Goal: Task Accomplishment & Management: Complete application form

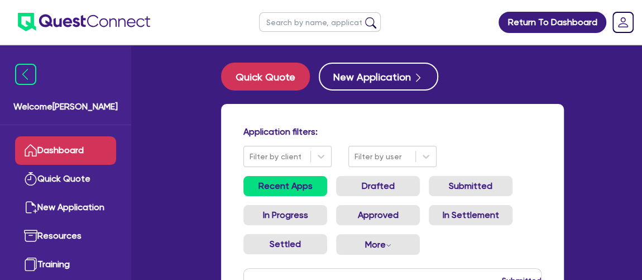
click at [318, 8] on ul at bounding box center [320, 22] width 144 height 44
click at [307, 22] on input "text" at bounding box center [320, 22] width 122 height 20
type input "marchese"
click at [362, 17] on button "submit" at bounding box center [371, 25] width 18 height 16
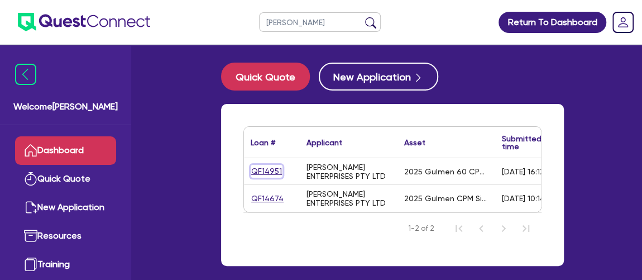
click at [277, 166] on link "QF14951" at bounding box center [267, 171] width 32 height 13
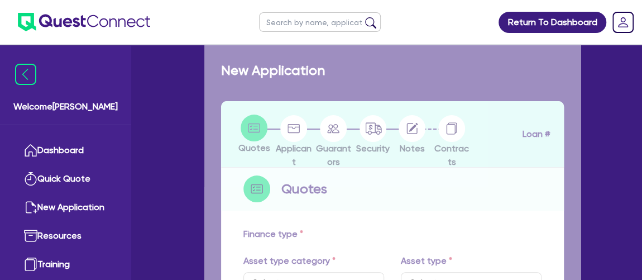
select select "SECONDARY_ASSETS"
type input "2025"
radio input "true"
type input "140,000"
type input "6.47"
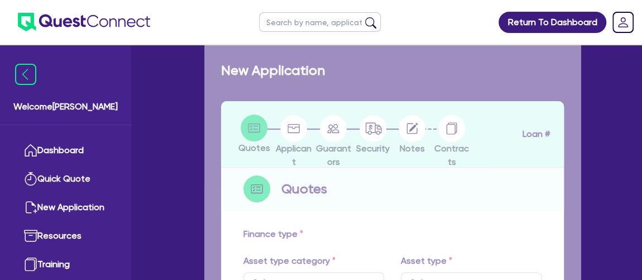
type input "9,090.91"
type input "8.74"
type input "499"
select select "PRINTING_AND_PACKAGING_EQUIPMENT"
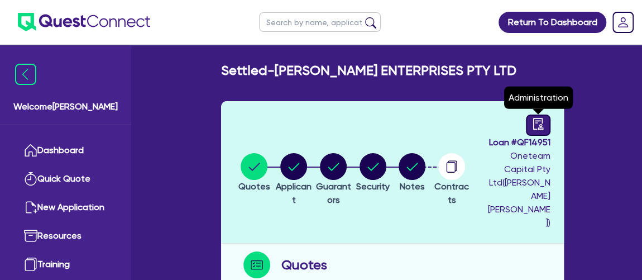
click at [532, 129] on link at bounding box center [538, 124] width 25 height 21
select select "SETTLED"
select select "Pepper"
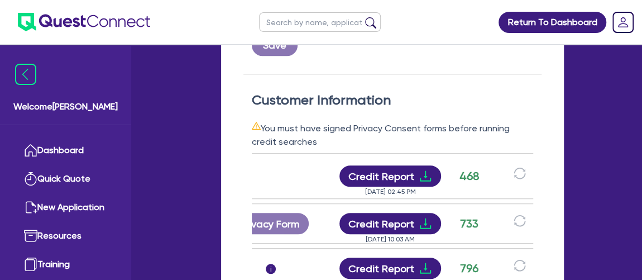
scroll to position [0, 213]
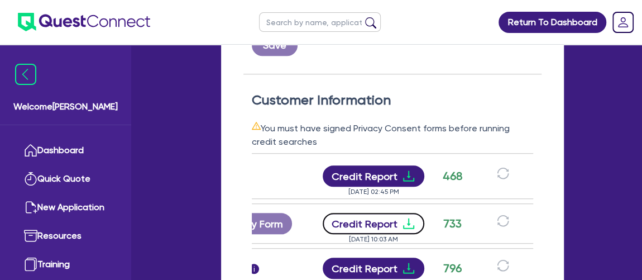
click at [410, 218] on icon "download" at bounding box center [408, 223] width 11 height 11
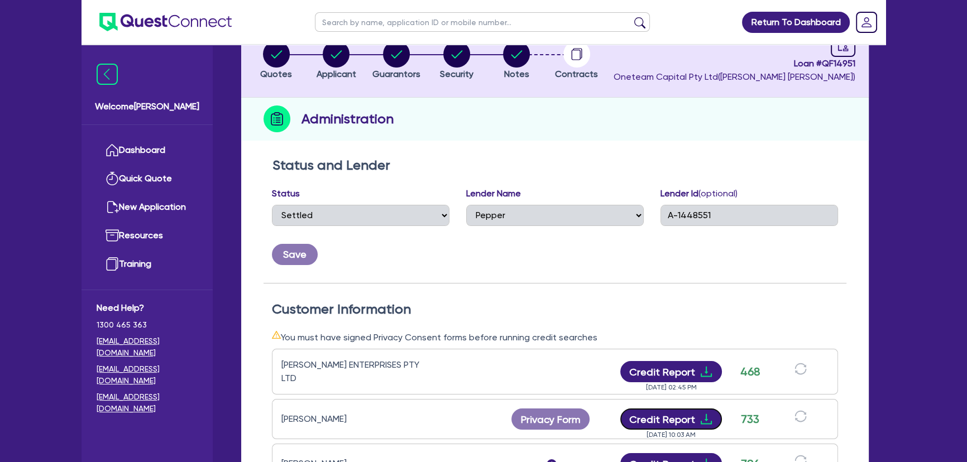
scroll to position [50, 0]
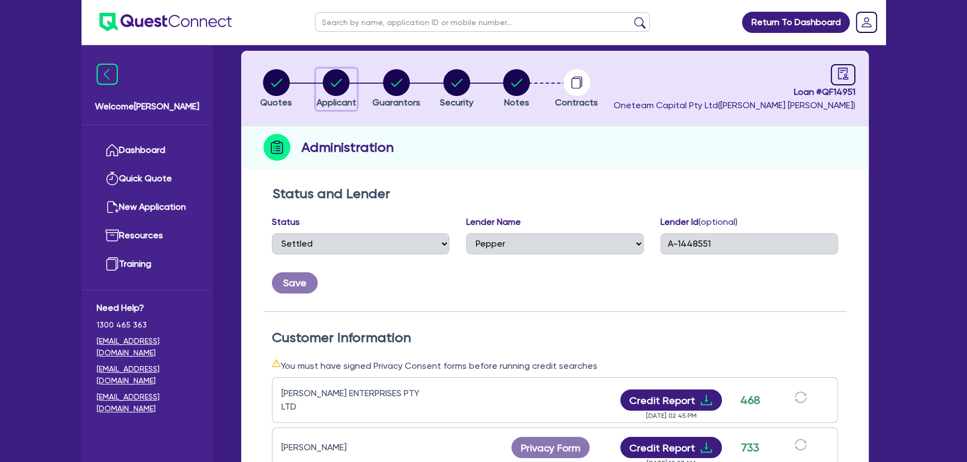
click at [318, 95] on button "Applicant" at bounding box center [336, 89] width 41 height 41
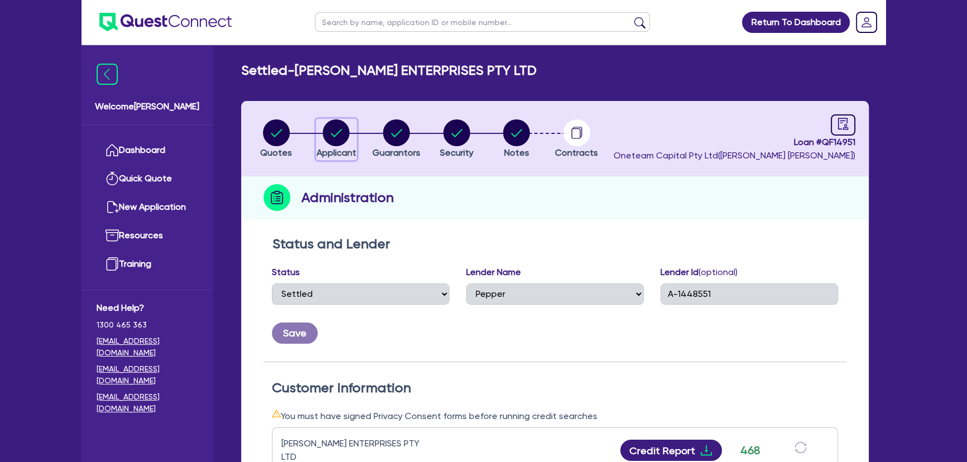
select select "COMPANY"
select select "MANUFACTURING"
select select "PULP_AND_PAPER"
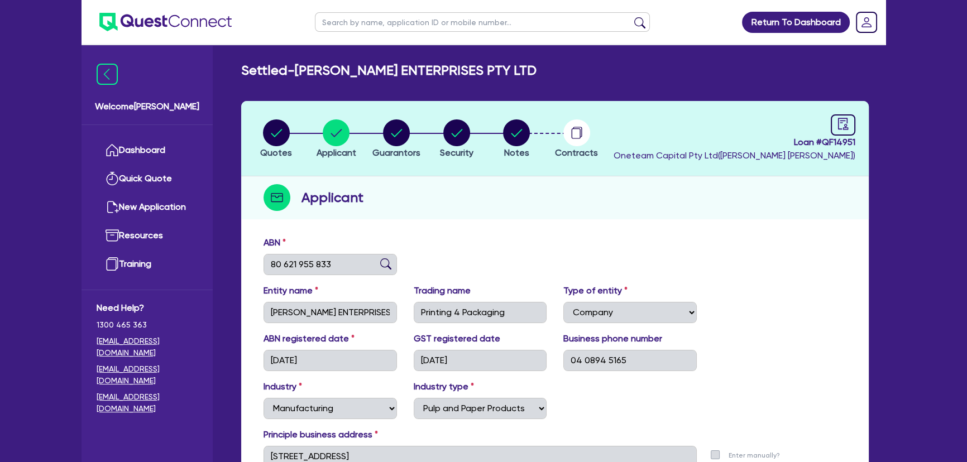
drag, startPoint x: 338, startPoint y: 275, endPoint x: 265, endPoint y: 257, distance: 75.9
click at [265, 257] on div "ABN 80 621 955 833" at bounding box center [555, 260] width 600 height 48
click at [463, 243] on div "ABN 80 621 955 833" at bounding box center [555, 260] width 600 height 48
click at [771, 122] on icon "audit" at bounding box center [843, 124] width 12 height 12
select select "SETTLED"
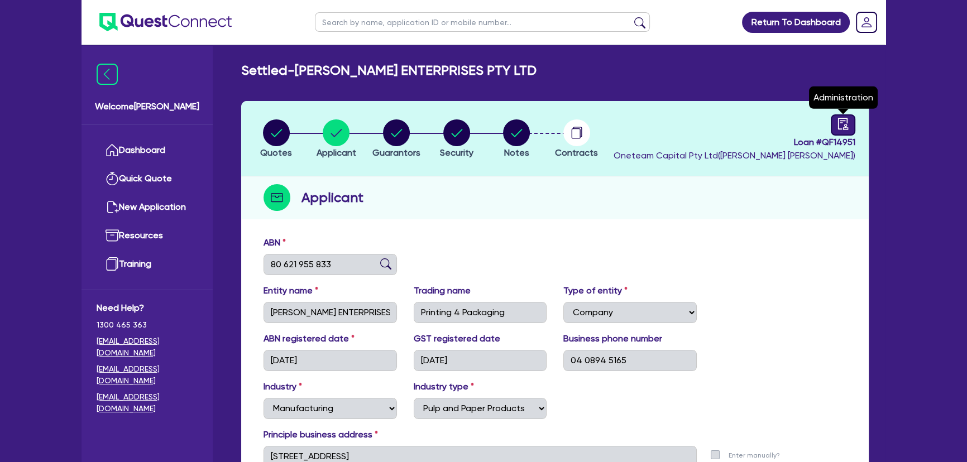
select select "Pepper"
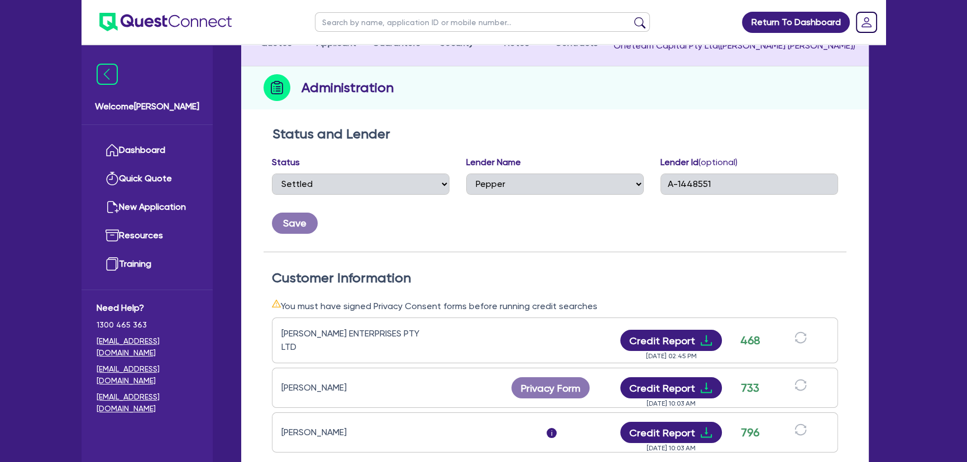
scroll to position [152, 0]
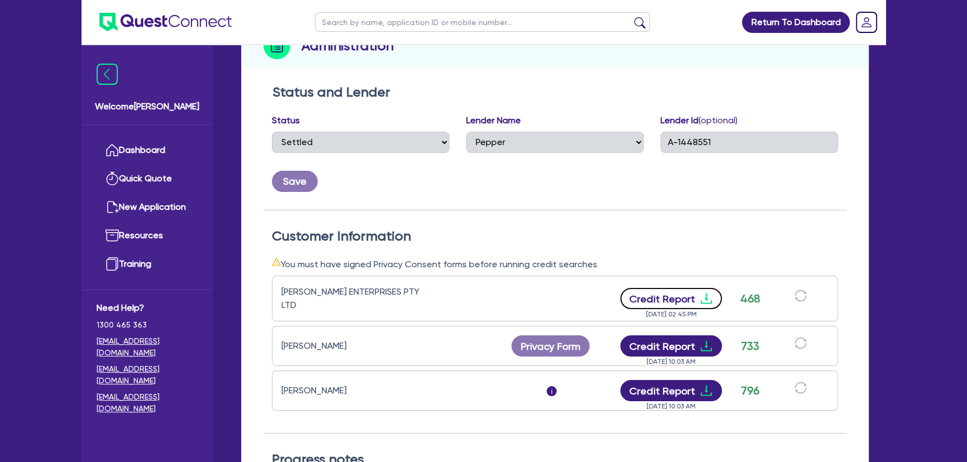
click at [702, 298] on icon "download" at bounding box center [706, 298] width 13 height 13
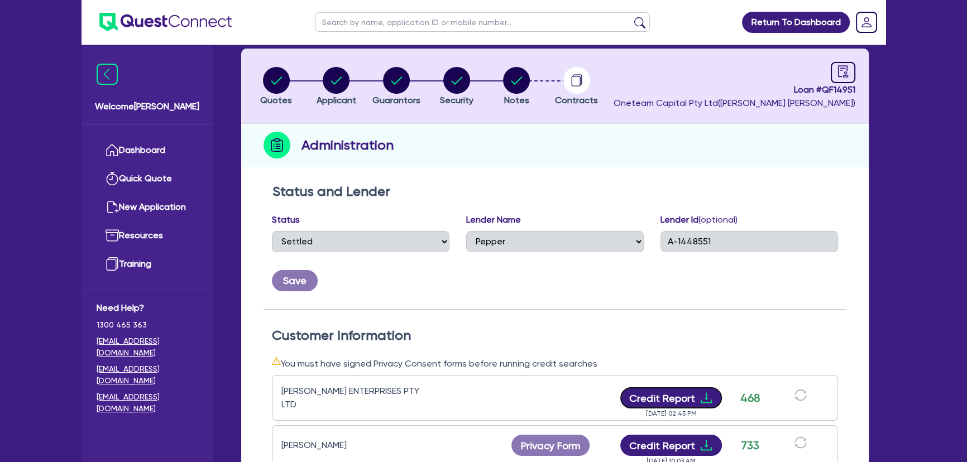
scroll to position [0, 0]
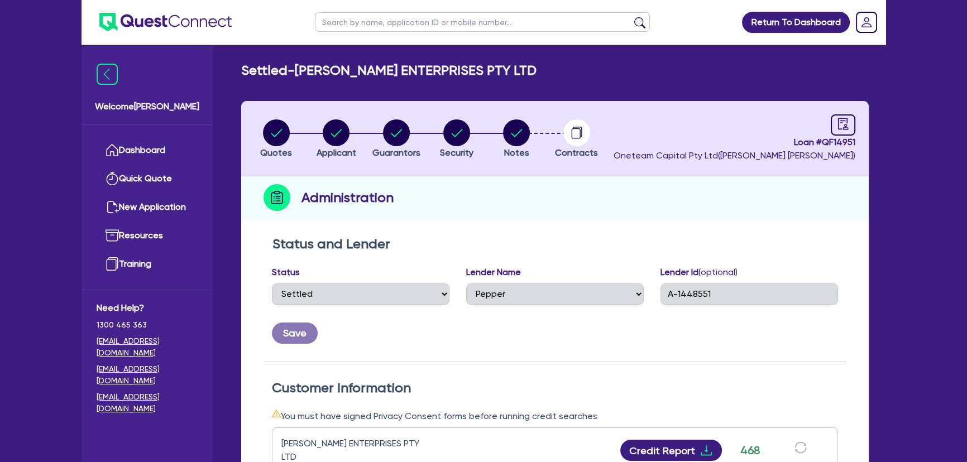
click at [183, 23] on img at bounding box center [165, 22] width 132 height 18
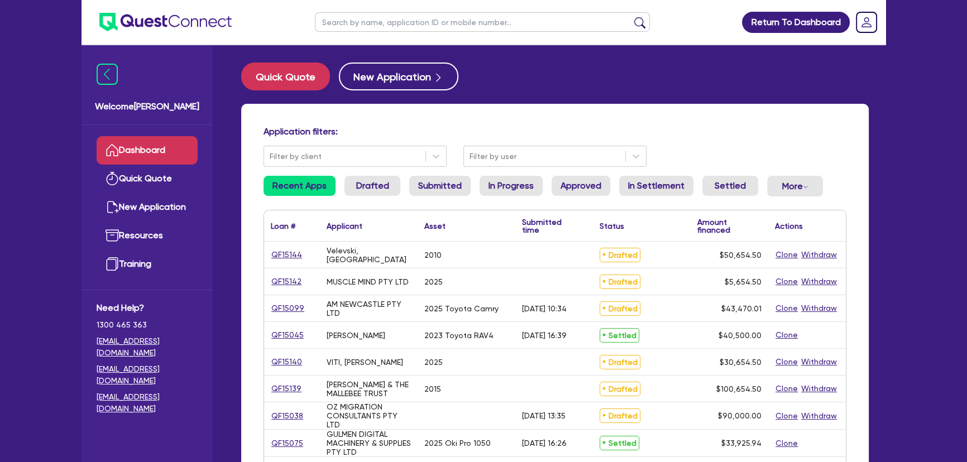
click at [404, 21] on input "text" at bounding box center [482, 22] width 335 height 20
type input "marchese"
click at [631, 17] on button "submit" at bounding box center [640, 25] width 18 height 16
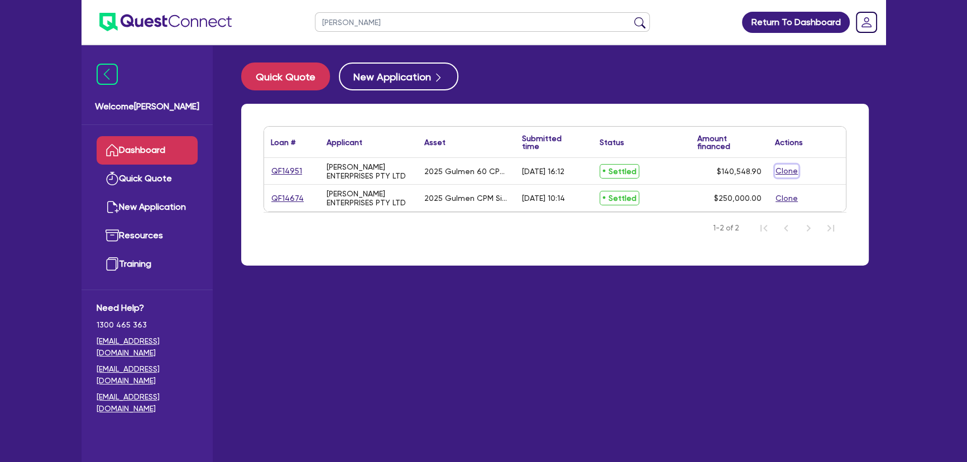
click at [771, 168] on button "Clone" at bounding box center [786, 171] width 23 height 13
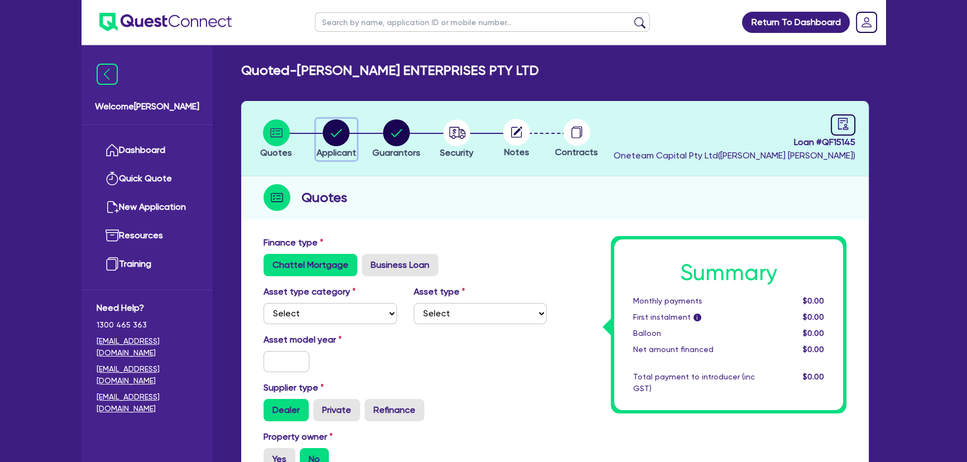
click at [342, 142] on circle "button" at bounding box center [336, 133] width 27 height 27
select select "COMPANY"
select select "MANUFACTURING"
select select "PULP_AND_PAPER"
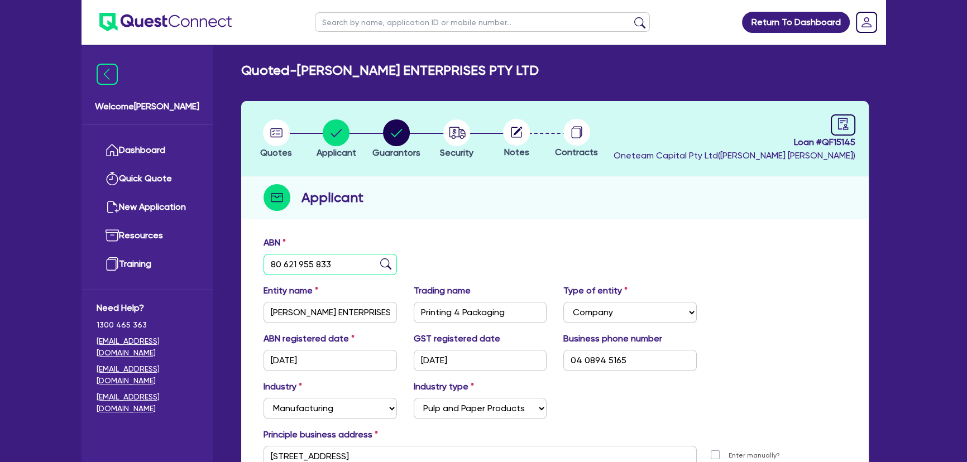
drag, startPoint x: 317, startPoint y: 259, endPoint x: 246, endPoint y: 262, distance: 71.0
click at [246, 262] on div "ABN 80 621 955 833 Entity name MARCHESE ENTERPRISES PTY LTD Trading name Printi…" at bounding box center [555, 378] width 628 height 294
click at [497, 143] on div at bounding box center [516, 132] width 60 height 27
click at [524, 139] on circle at bounding box center [516, 132] width 27 height 27
click at [274, 131] on circle "button" at bounding box center [276, 133] width 27 height 27
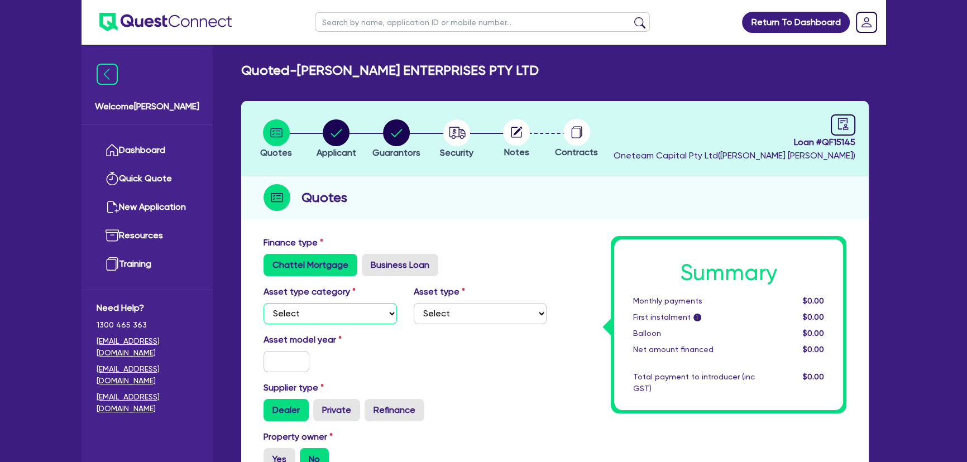
click at [327, 321] on select "Select Cars and light trucks Primary assets Secondary assets Tertiary assets" at bounding box center [330, 313] width 133 height 21
select select "SECONDARY_ASSETS"
click at [264, 303] on select "Select Cars and light trucks Primary assets Secondary assets Tertiary assets" at bounding box center [330, 313] width 133 height 21
drag, startPoint x: 455, startPoint y: 314, endPoint x: 454, endPoint y: 321, distance: 6.2
click at [455, 314] on select "Select Generators and compressors Engineering and toolmaking Woodworking and me…" at bounding box center [480, 313] width 133 height 21
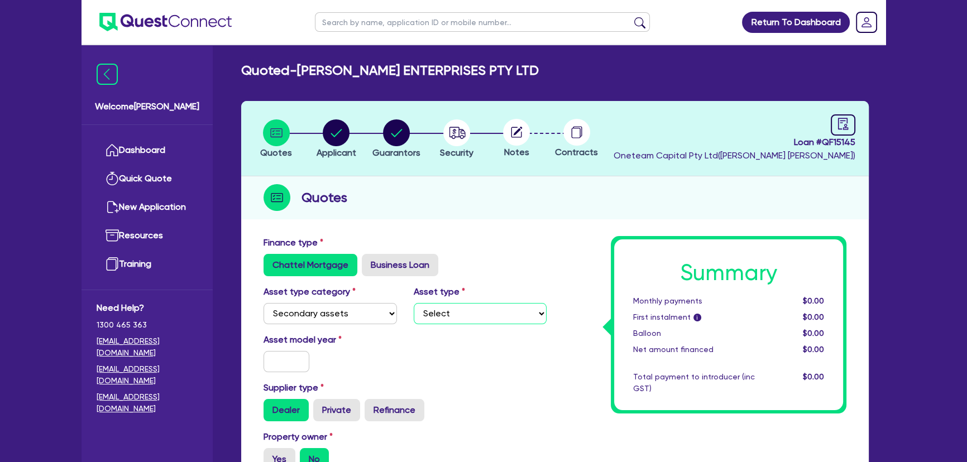
select select "PRINTING_AND_PACKAGING_EQUIPMENT"
click at [414, 303] on select "Select Generators and compressors Engineering and toolmaking Woodworking and me…" at bounding box center [480, 313] width 133 height 21
click at [270, 362] on input "text" at bounding box center [287, 361] width 46 height 21
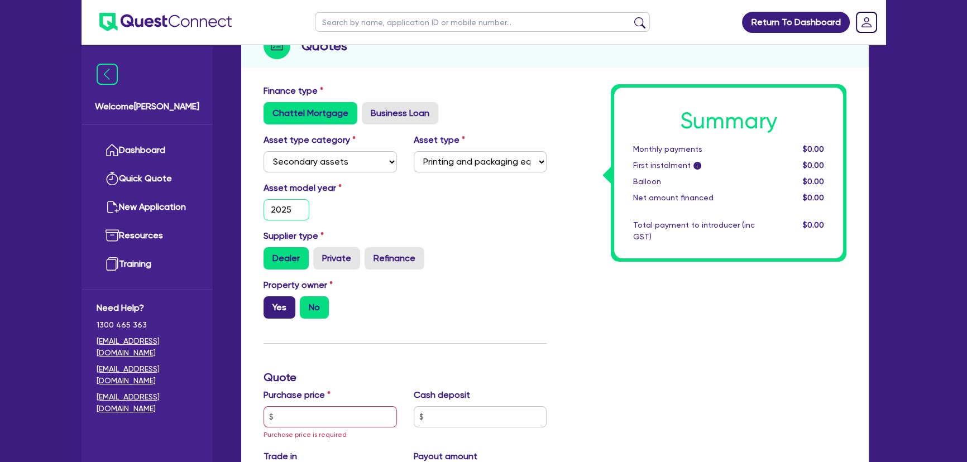
type input "2025"
click at [288, 307] on label "Yes" at bounding box center [280, 308] width 32 height 22
click at [271, 304] on input "Yes" at bounding box center [267, 300] width 7 height 7
radio input "true"
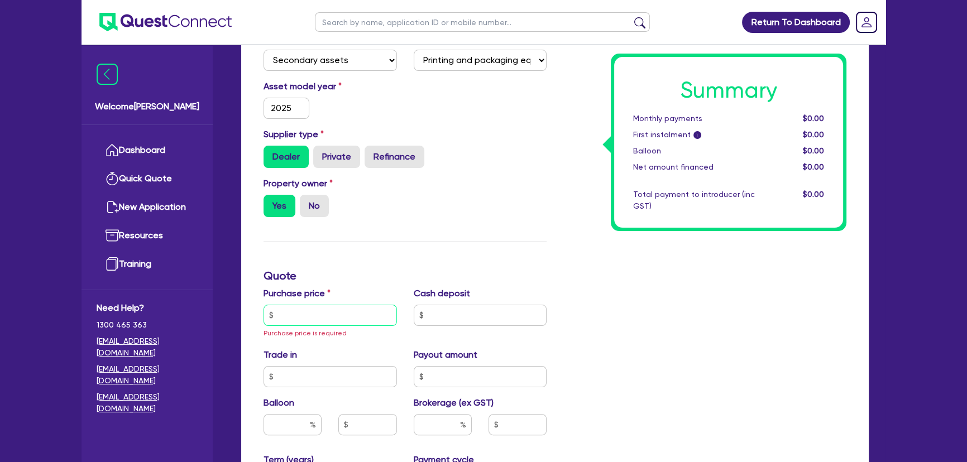
click at [318, 317] on input "text" at bounding box center [330, 315] width 133 height 21
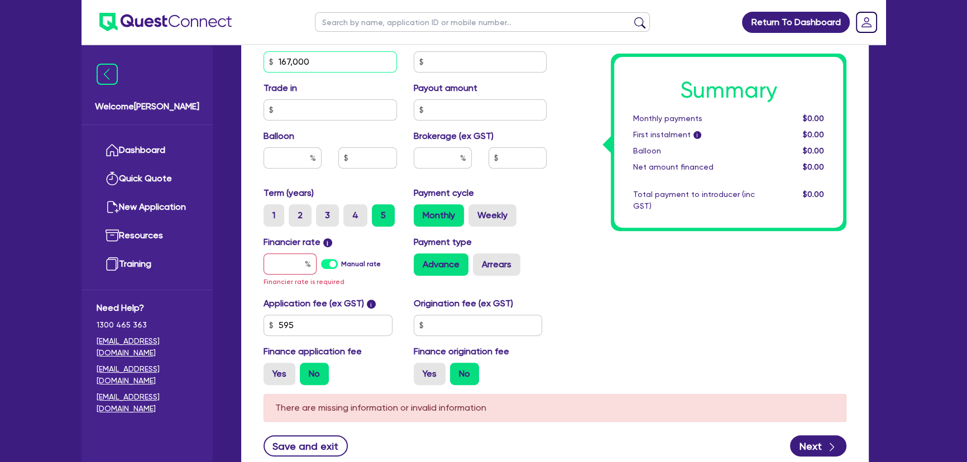
scroll to position [508, 0]
type input "167,000"
click at [299, 259] on input "text" at bounding box center [290, 263] width 53 height 21
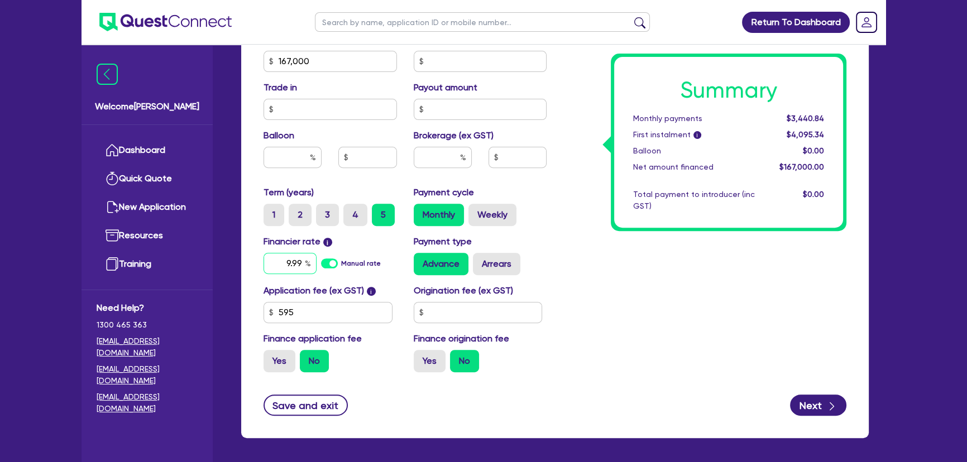
type input "9.99"
click at [451, 164] on input "text" at bounding box center [443, 157] width 58 height 21
type input "5"
type input "8,350"
click at [482, 306] on input "text" at bounding box center [478, 312] width 129 height 21
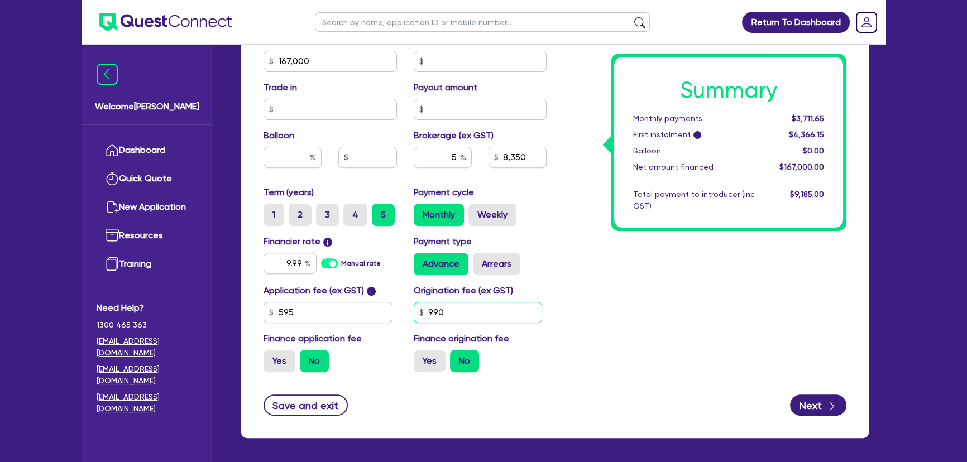
type input "990"
click at [710, 349] on div "Summary Monthly payments $3,711.65 First instalment i $4,366.15 Balloon $0.00 N…" at bounding box center [705, 55] width 300 height 653
click at [314, 309] on input "595" at bounding box center [328, 312] width 129 height 21
click at [321, 320] on input "595" at bounding box center [328, 312] width 129 height 21
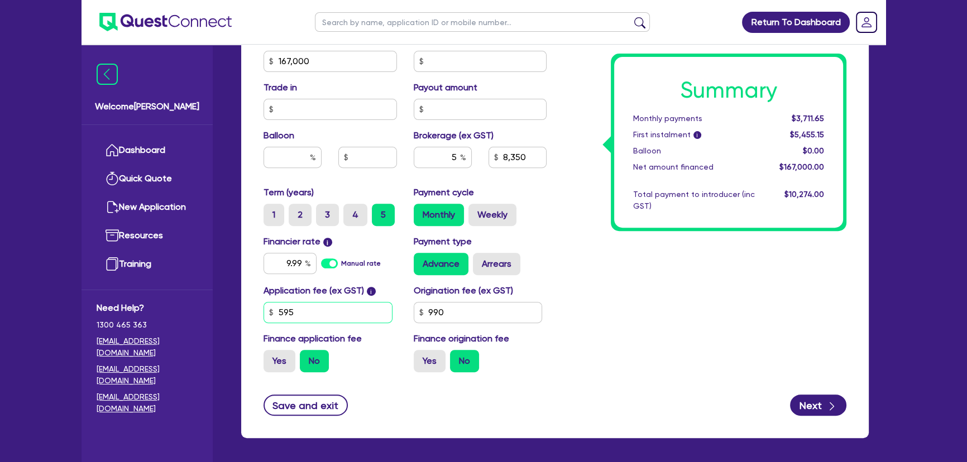
click at [321, 320] on input "595" at bounding box center [328, 312] width 129 height 21
type input "8,350"
type input "4"
type input "8,350"
type input "495"
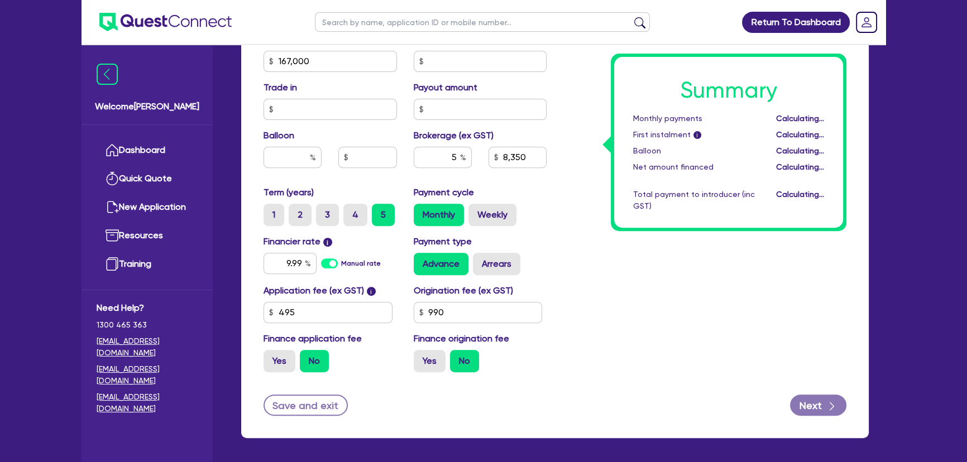
click at [656, 385] on form "Finance type Chattel Mortgage Business Loan Asset type category Select Cars and…" at bounding box center [555, 73] width 583 height 688
click at [771, 397] on button "Next" at bounding box center [818, 405] width 56 height 21
type input "8,350"
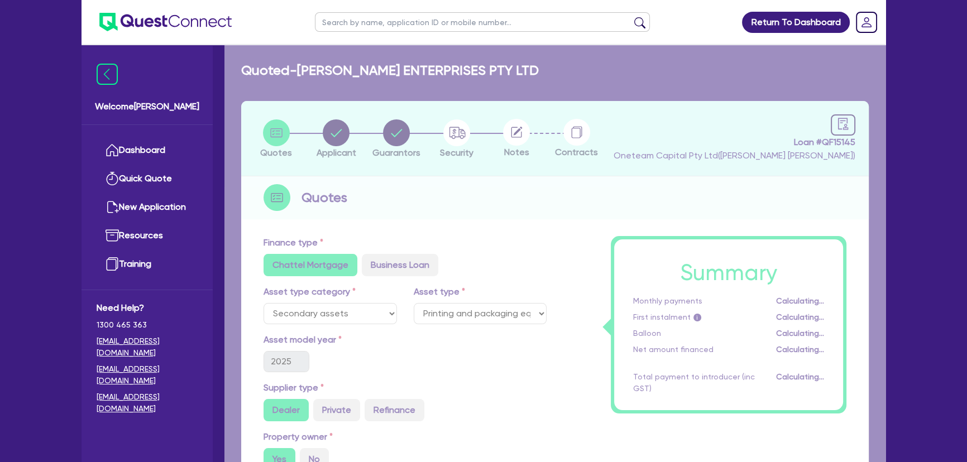
select select "COMPANY"
select select "MANUFACTURING"
select select "PULP_AND_PAPER"
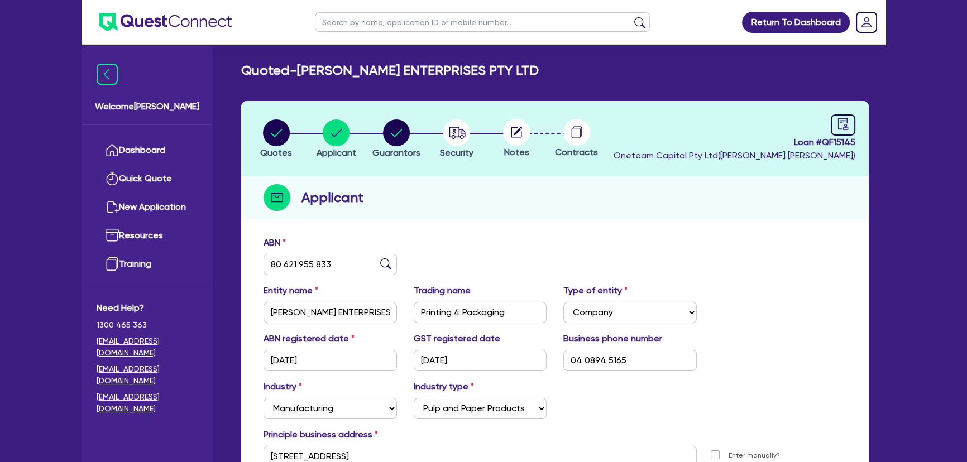
drag, startPoint x: 527, startPoint y: 136, endPoint x: 518, endPoint y: 137, distance: 9.0
click at [527, 136] on circle at bounding box center [516, 132] width 27 height 27
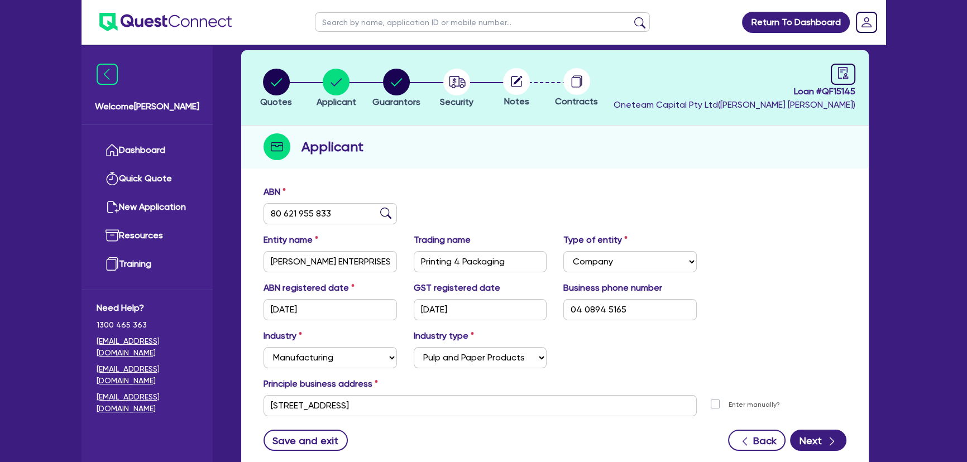
scroll to position [129, 0]
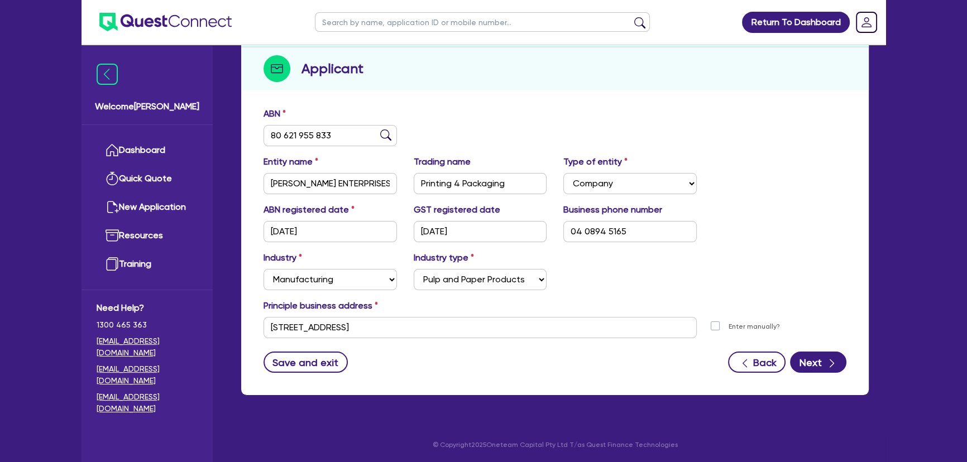
click at [771, 347] on form "ABN 80 621 955 833 Entity name MARCHESE ENTERPRISES PTY LTD Trading name Printi…" at bounding box center [555, 240] width 583 height 266
click at [771, 358] on button "Next" at bounding box center [818, 362] width 56 height 21
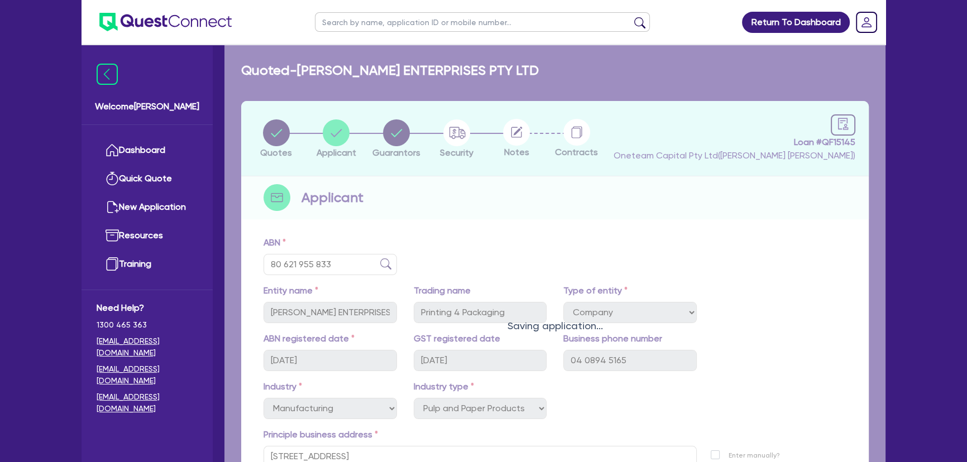
select select "MR"
select select "WA"
select select "MARRIED"
select select "PROPERTY"
select select "TRUCK"
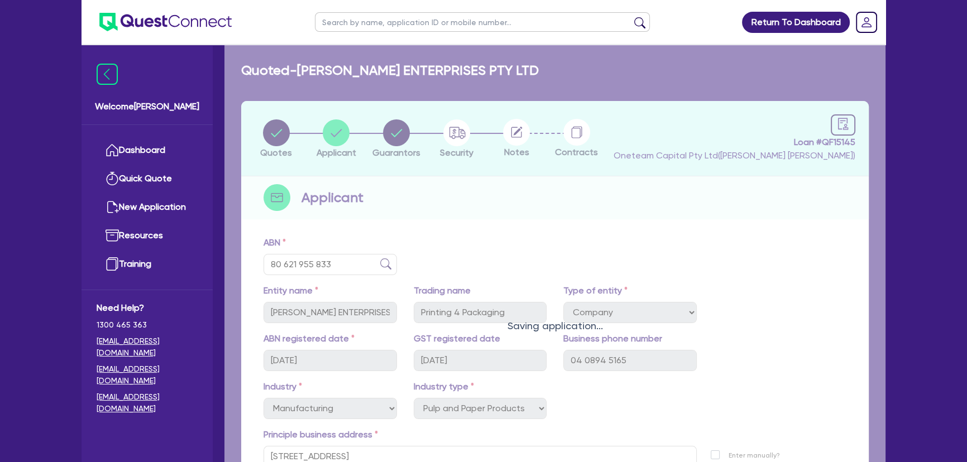
select select "TRUCK"
select select "EQUIPMENT"
select select "CASH"
select select "TRAILER"
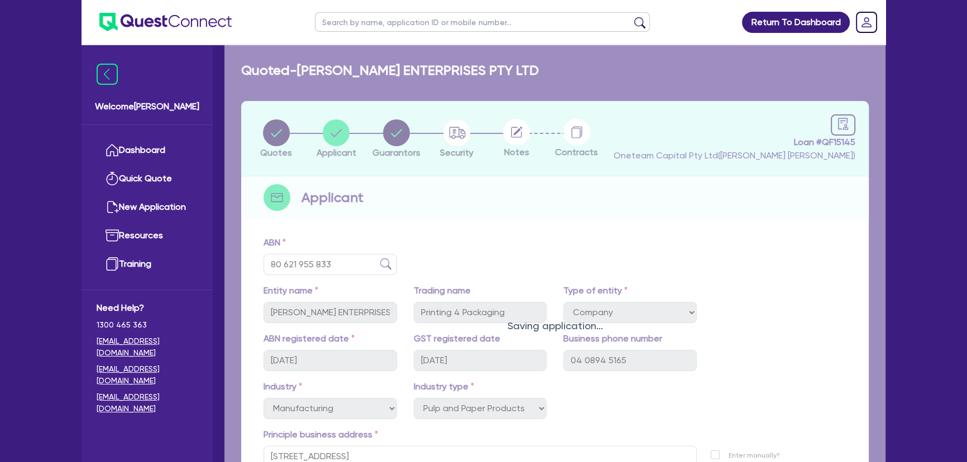
select select "MORTGAGE"
select select "TRUCK_LOAN"
select select "EQUIPMENT_LOAN"
select select "TRUCK_LOAN"
select select "OTHER"
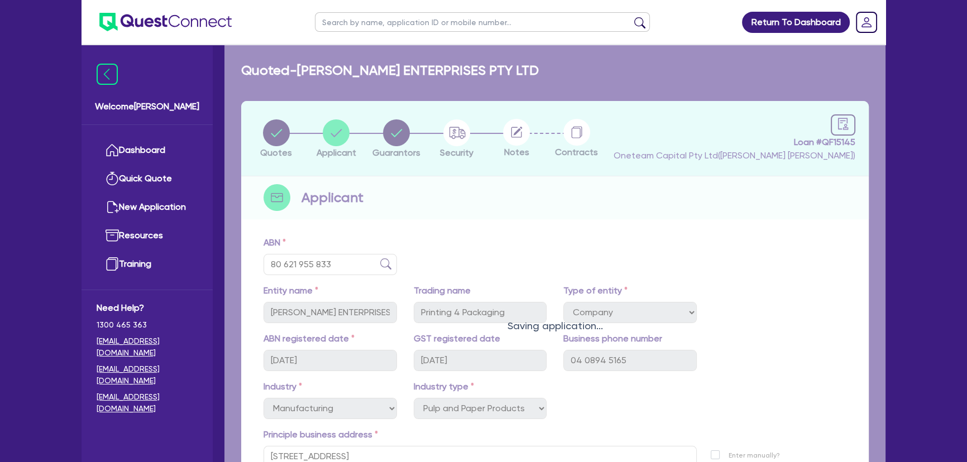
select select "MRS"
select select "WA"
select select "MARRIED"
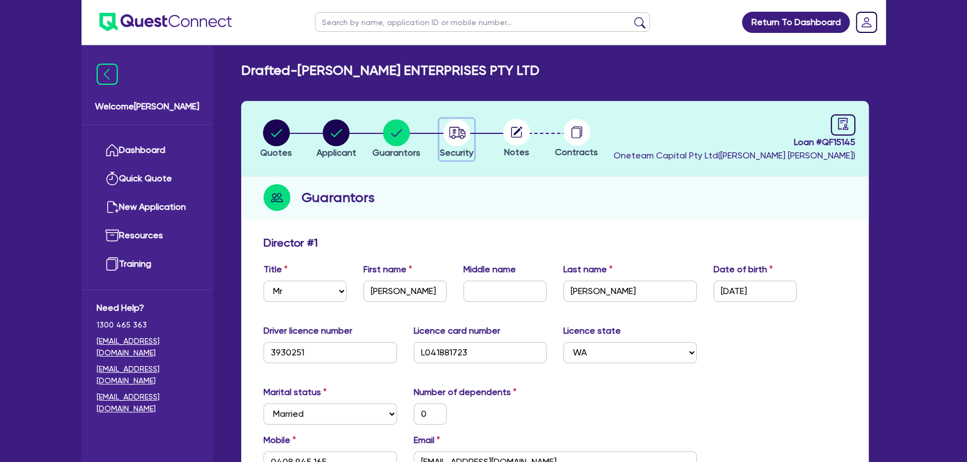
click at [469, 138] on div "button" at bounding box center [457, 133] width 34 height 27
select select "SECONDARY_ASSETS"
select select "PRINTING_AND_PACKAGING_EQUIPMENT"
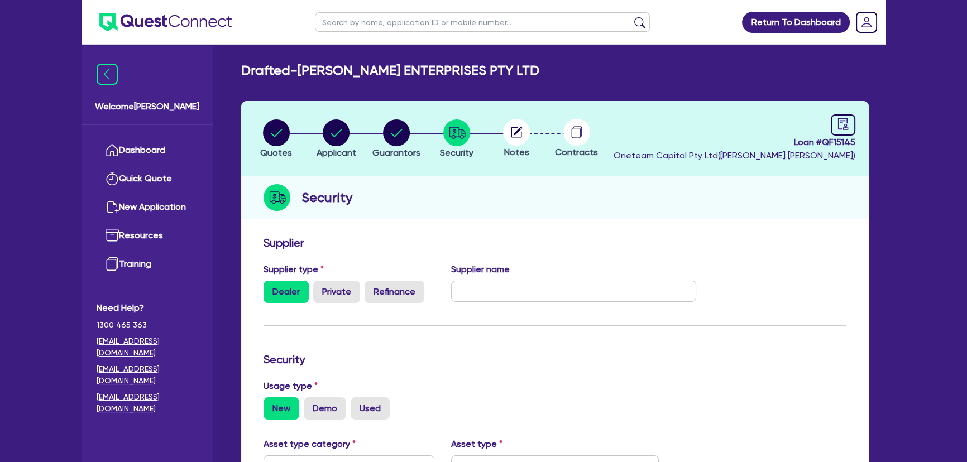
click at [517, 143] on circle at bounding box center [516, 132] width 27 height 27
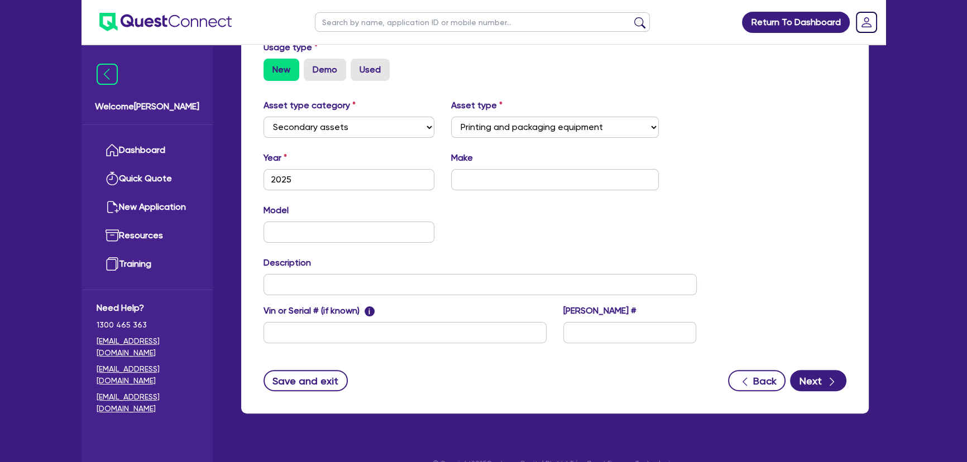
scroll to position [357, 0]
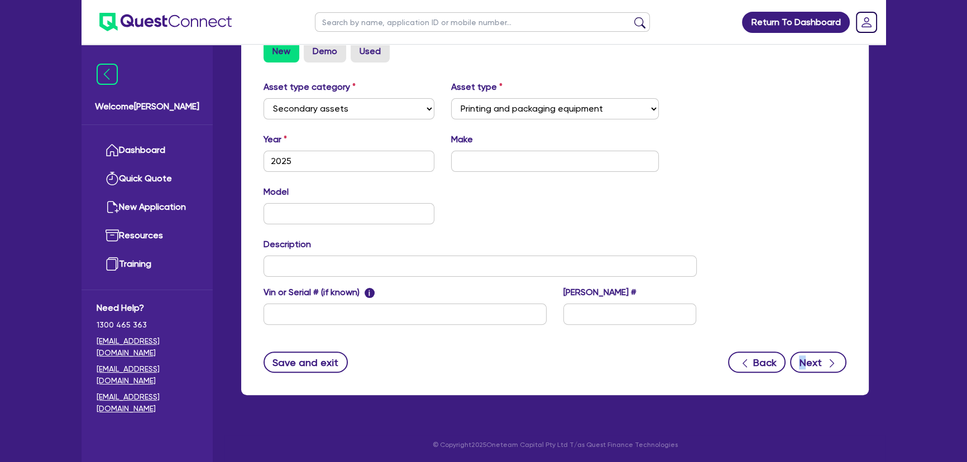
drag, startPoint x: 805, startPoint y: 348, endPoint x: 808, endPoint y: 355, distance: 7.8
click at [771, 355] on form "Supplier Supplier type Dealer Private Refinance Supplier name Security Usage ty…" at bounding box center [555, 126] width 583 height 494
click at [771, 356] on button "Next" at bounding box center [818, 362] width 56 height 21
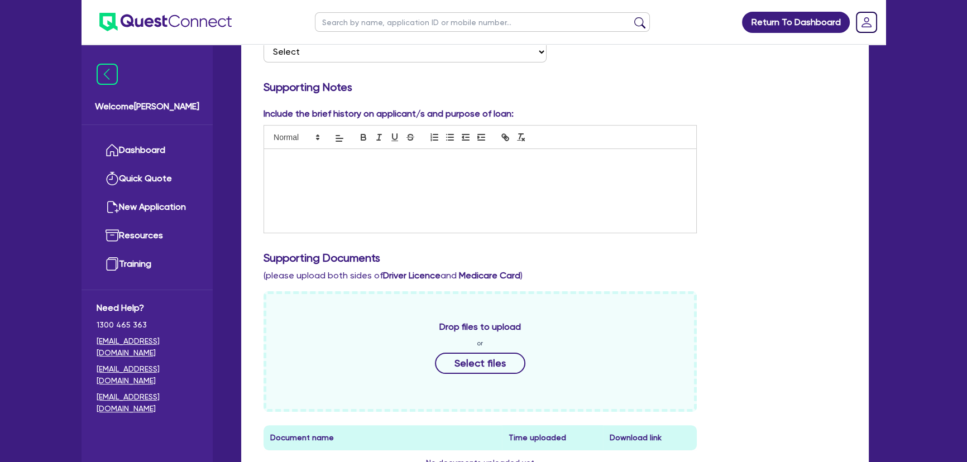
scroll to position [237, 0]
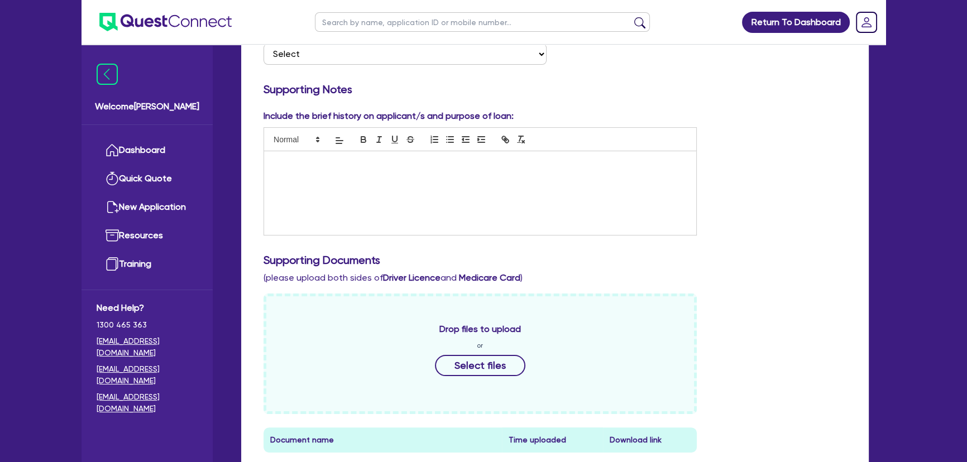
click at [123, 24] on img at bounding box center [165, 22] width 132 height 18
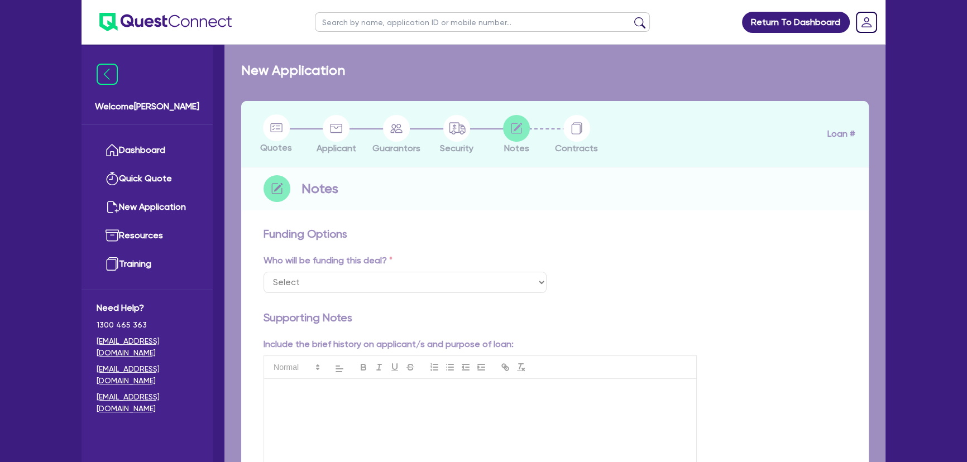
select select "Other"
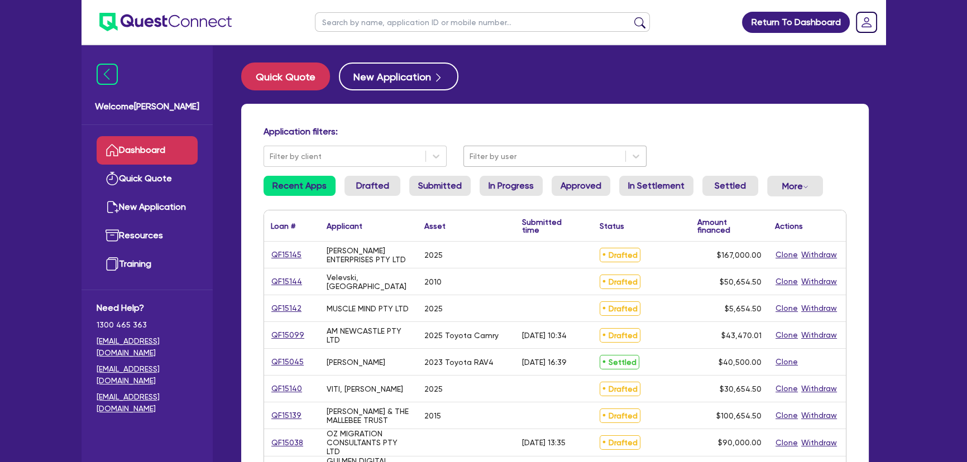
click at [531, 151] on div at bounding box center [545, 157] width 150 height 14
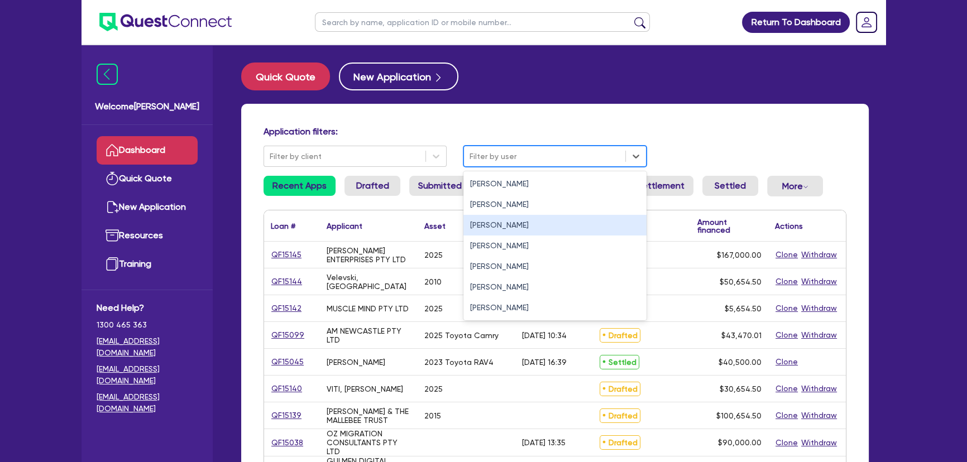
click at [508, 227] on div "Joel Harding" at bounding box center [555, 225] width 183 height 21
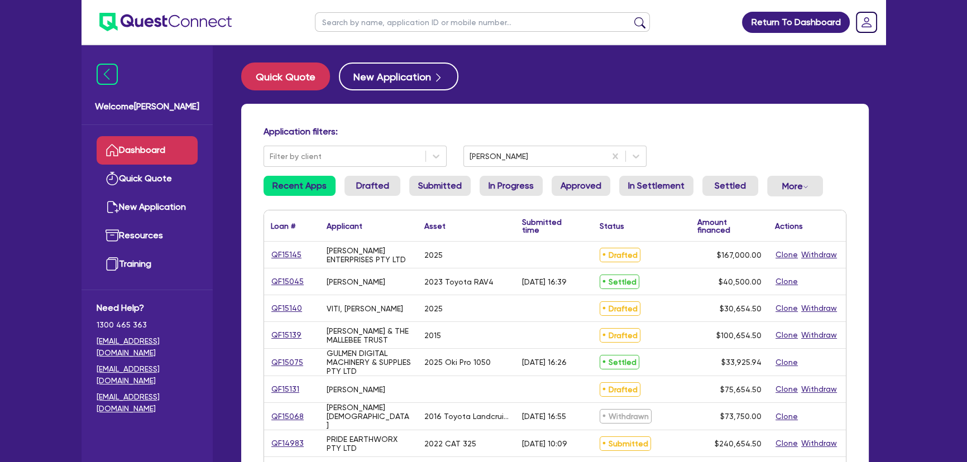
click at [346, 28] on input "text" at bounding box center [482, 22] width 335 height 20
type input "Marchese"
click at [631, 17] on button "submit" at bounding box center [640, 25] width 18 height 16
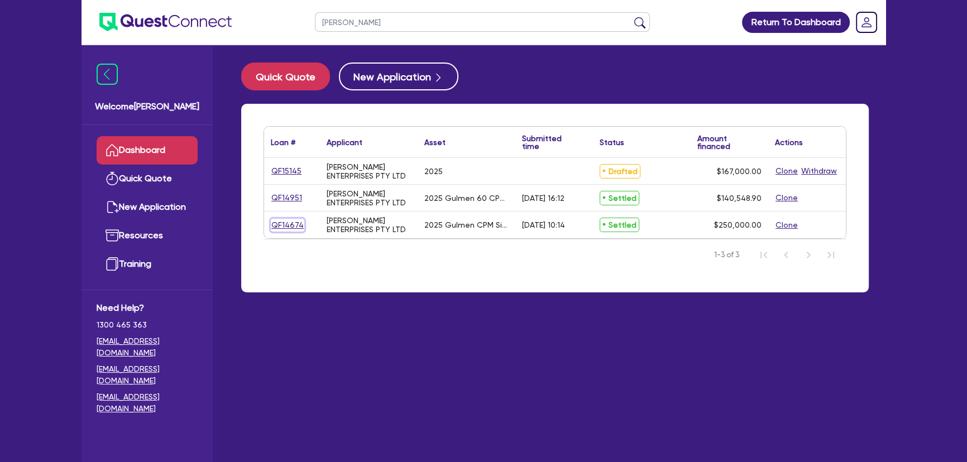
click at [277, 225] on link "QF14674" at bounding box center [288, 225] width 34 height 13
select select "SECONDARY_ASSETS"
select select "PRINTING_AND_PACKAGING_EQUIPMENT"
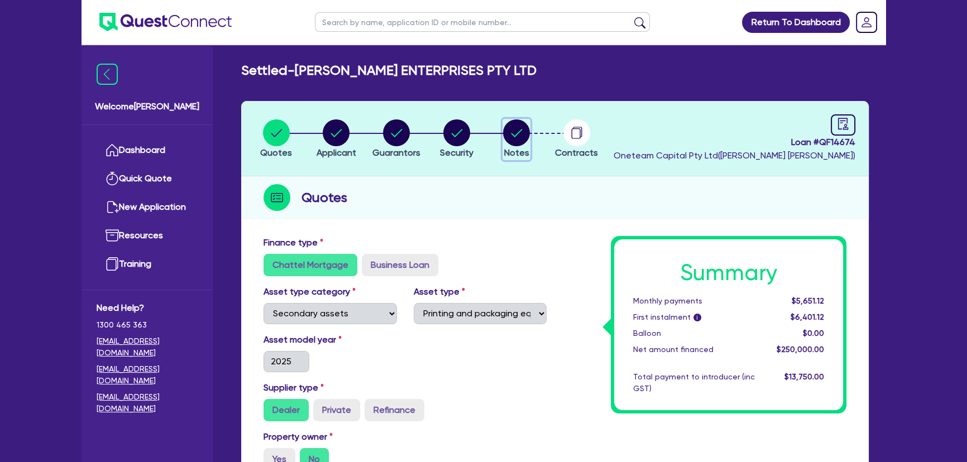
click at [508, 129] on circle "button" at bounding box center [516, 133] width 27 height 27
select select "Other"
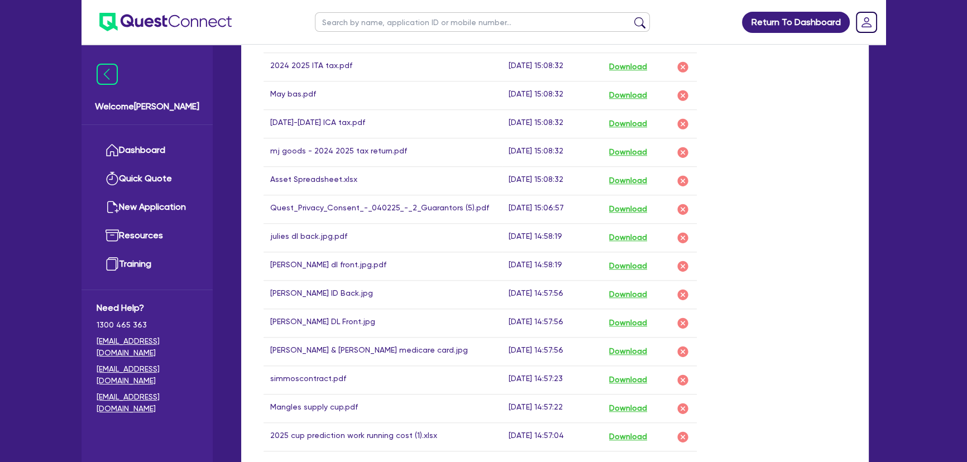
scroll to position [1320, 0]
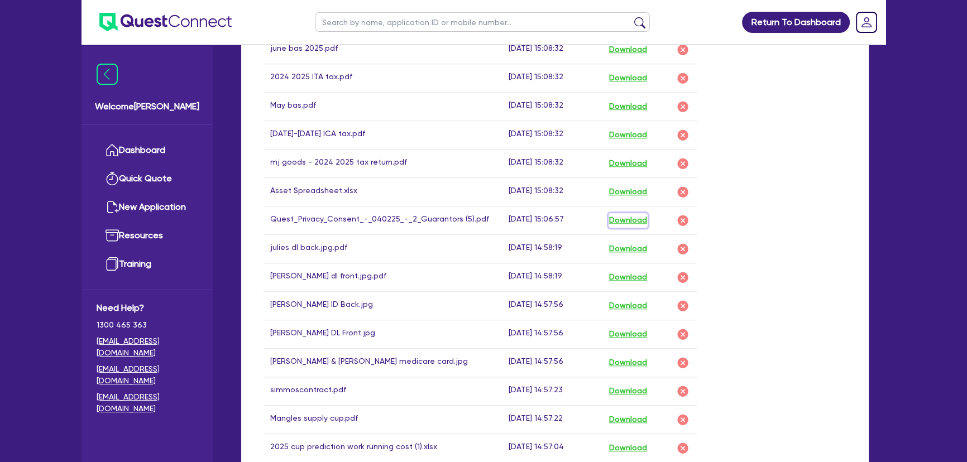
click at [631, 213] on button "Download" at bounding box center [628, 220] width 39 height 15
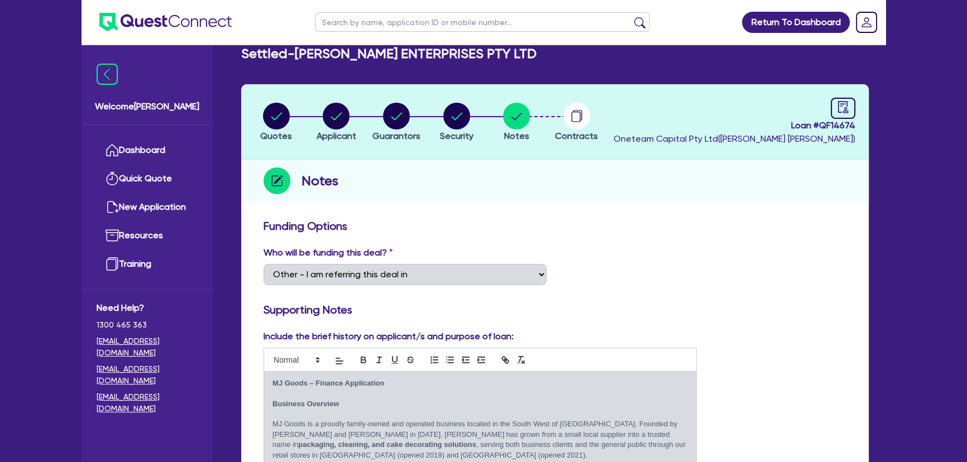
scroll to position [0, 0]
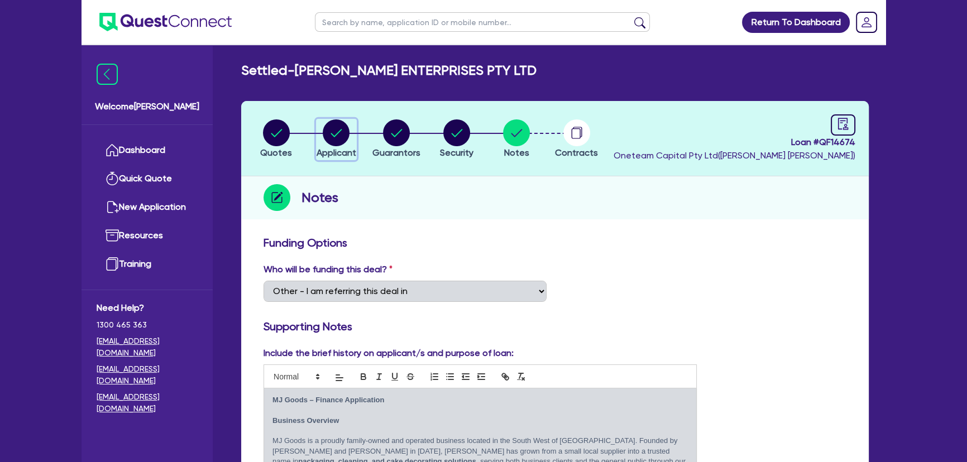
click at [338, 136] on circle "button" at bounding box center [336, 133] width 27 height 27
select select "COMPANY"
select select "MANUFACTURING"
select select "FOOD_PROCESSING"
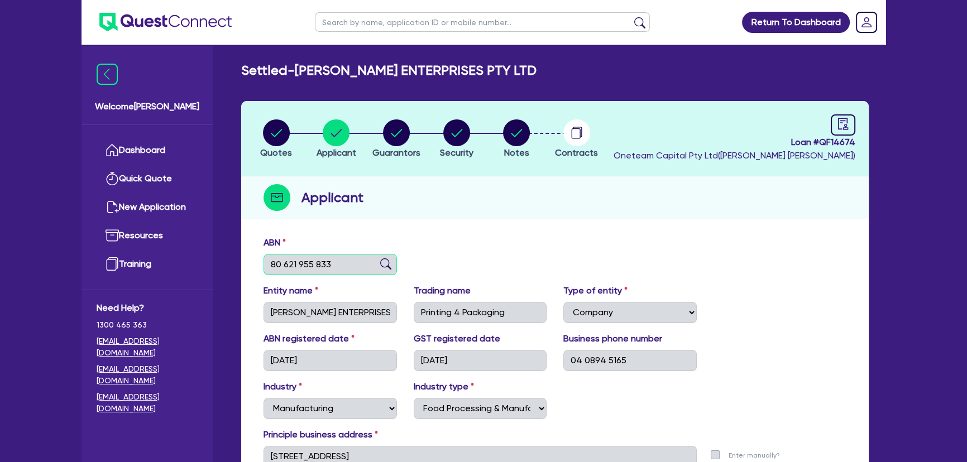
drag, startPoint x: 339, startPoint y: 272, endPoint x: 243, endPoint y: 266, distance: 96.2
click at [243, 266] on div "ABN 80 621 955 833 Entity name MARCHESE ENTERPRISES PTY LTD Trading name Printi…" at bounding box center [555, 378] width 628 height 294
click at [345, 273] on input "80 621 955 833" at bounding box center [330, 264] width 133 height 21
click at [620, 244] on div "ABN 80 621 955 833" at bounding box center [555, 260] width 600 height 48
click at [167, 23] on img at bounding box center [165, 22] width 132 height 18
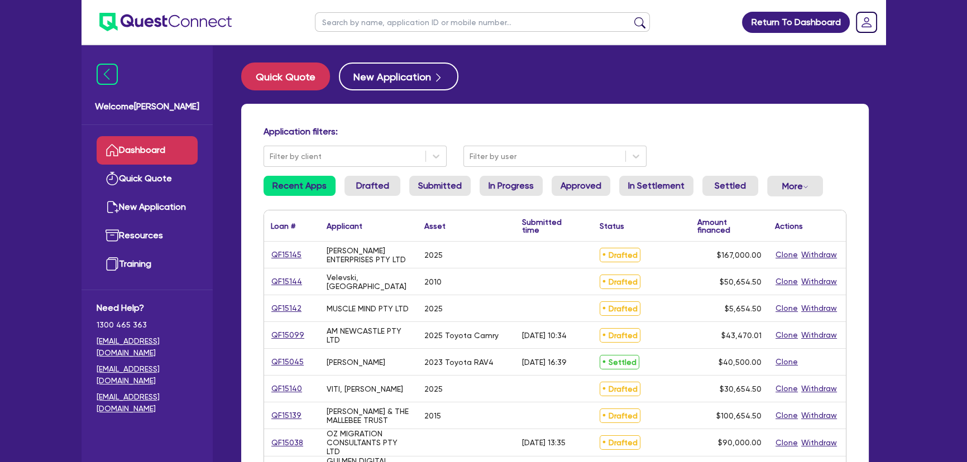
click at [425, 23] on input "text" at bounding box center [482, 22] width 335 height 20
type input "marchese"
click at [631, 17] on button "submit" at bounding box center [640, 25] width 18 height 16
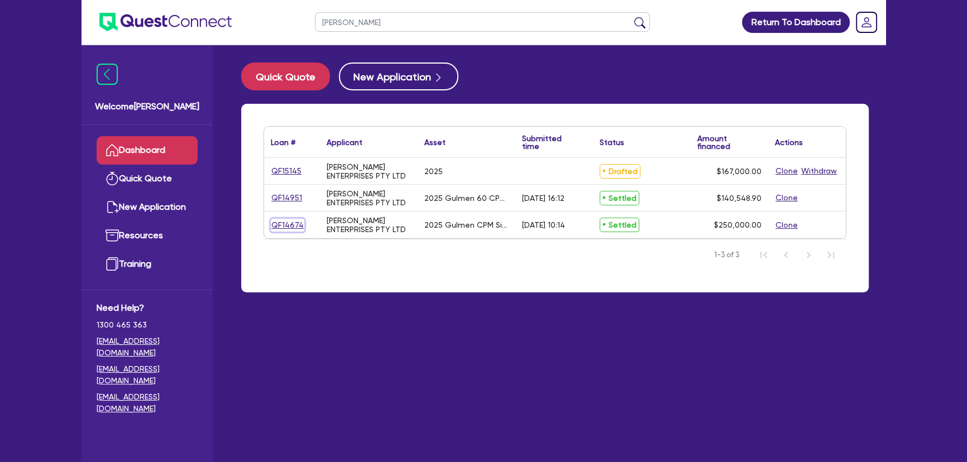
click at [276, 225] on link "QF14674" at bounding box center [288, 225] width 34 height 13
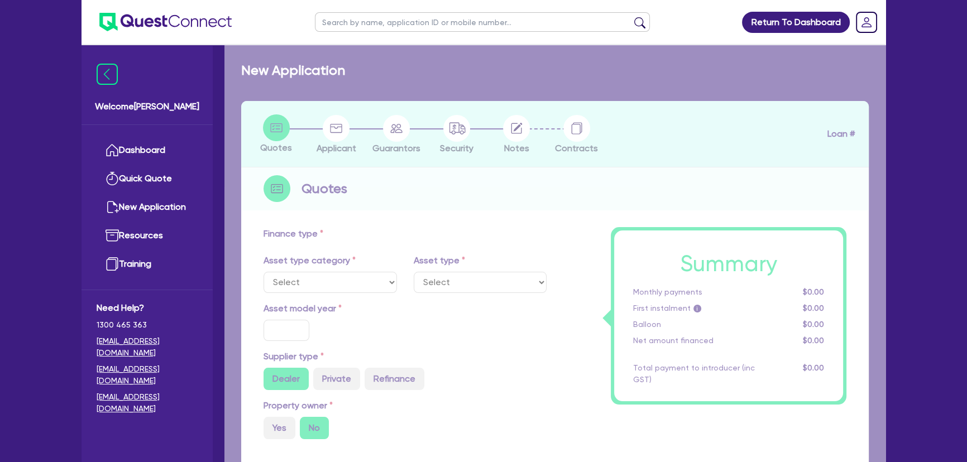
select select "SECONDARY_ASSETS"
type input "2025"
type input "250,000"
type input "5"
type input "12,500"
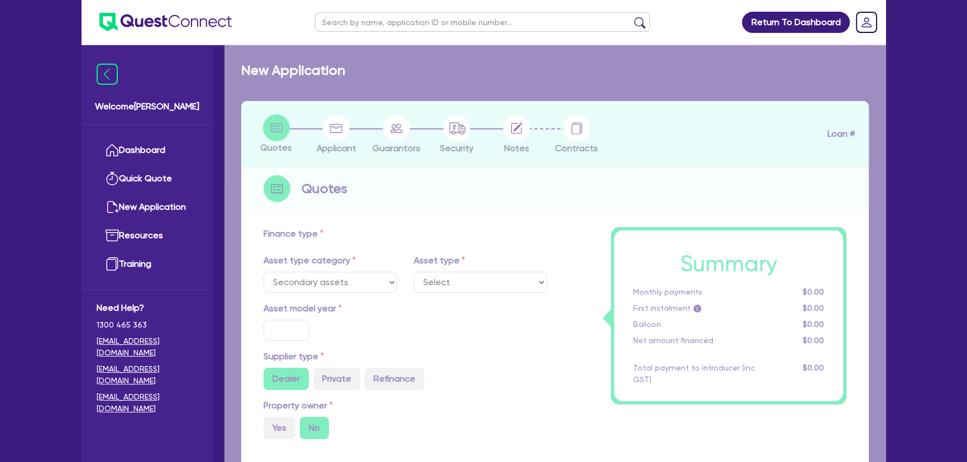
type input "10.75"
type input "681.82"
select select "PRINTING_AND_PACKAGING_EQUIPMENT"
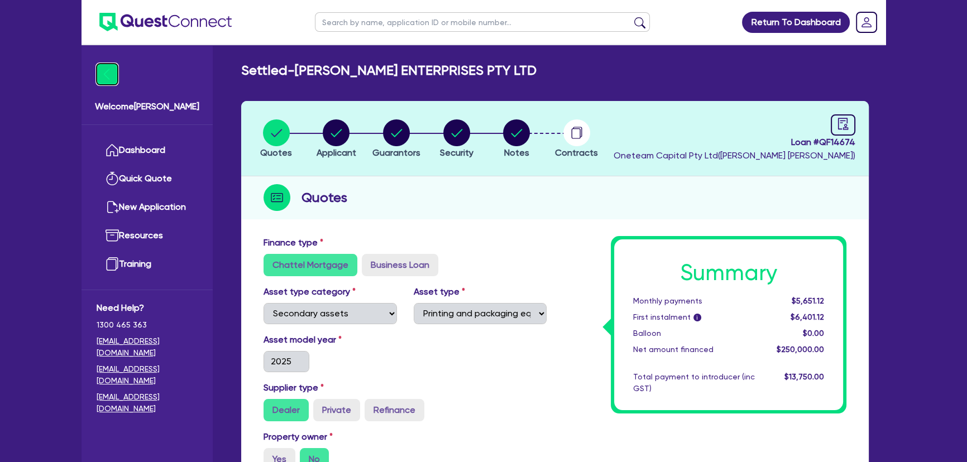
click at [112, 71] on img at bounding box center [107, 74] width 21 height 21
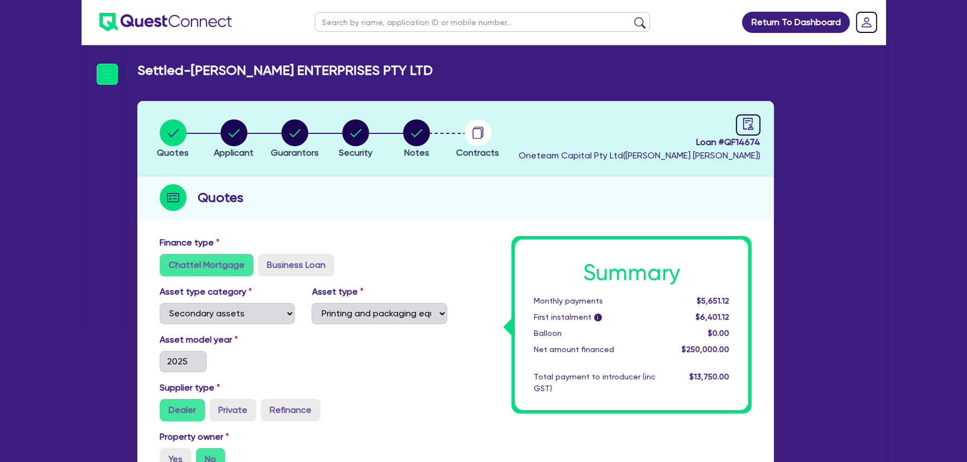
click at [327, 30] on input "text" at bounding box center [482, 22] width 335 height 20
type input "marchese"
click button "submit" at bounding box center [640, 25] width 18 height 16
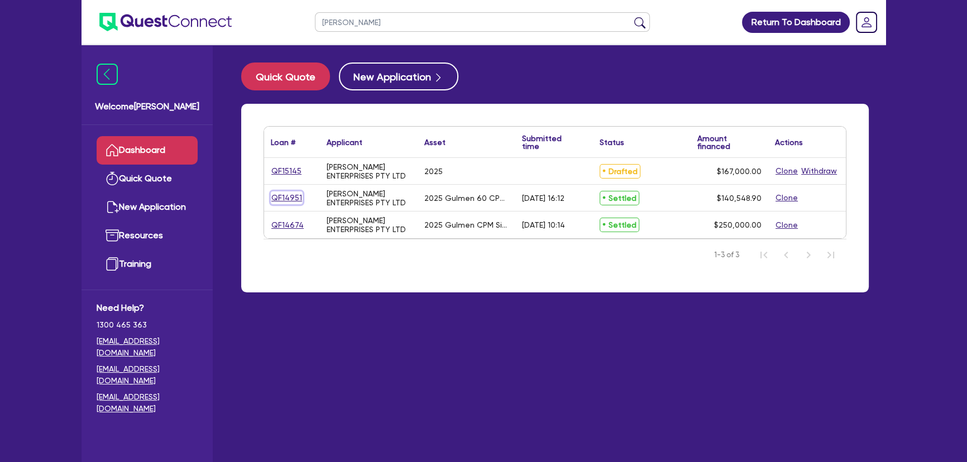
click at [290, 195] on link "QF14951" at bounding box center [287, 198] width 32 height 13
select select "SECONDARY_ASSETS"
select select "PRINTING_AND_PACKAGING_EQUIPMENT"
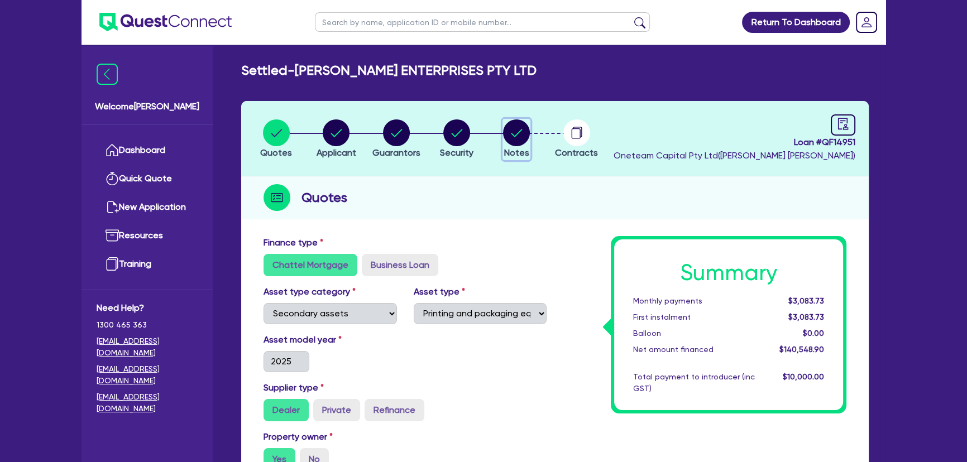
click at [514, 128] on circle "button" at bounding box center [516, 133] width 27 height 27
select select "Other"
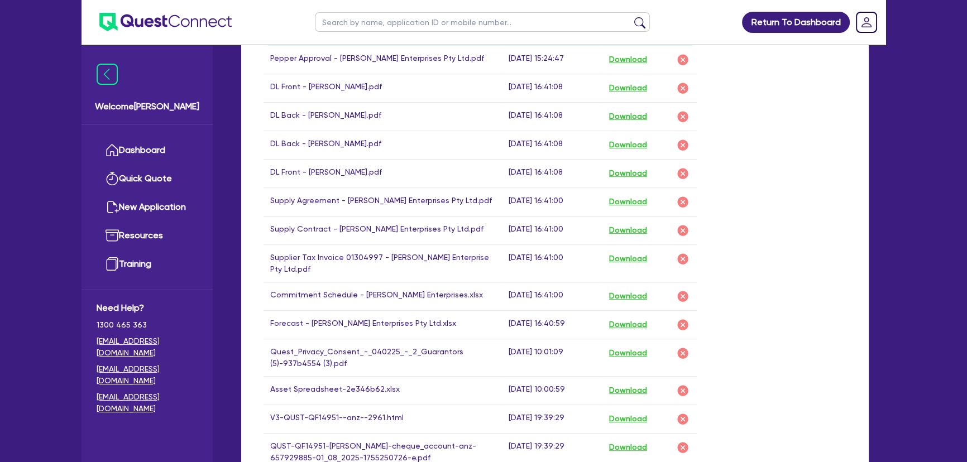
scroll to position [751, 0]
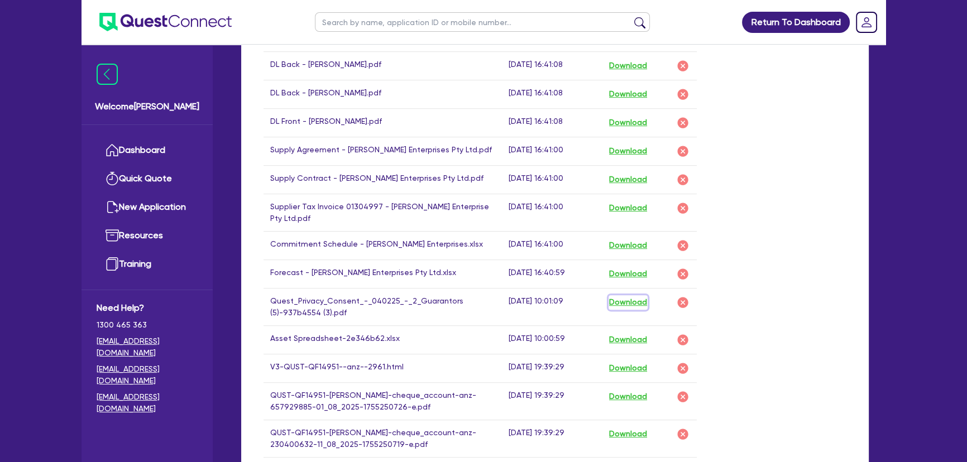
click at [631, 301] on button "Download" at bounding box center [628, 302] width 39 height 15
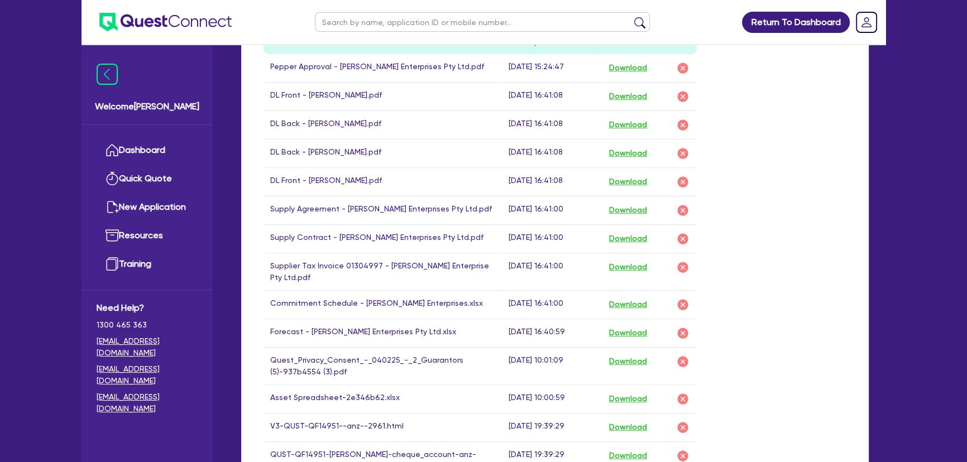
scroll to position [650, 0]
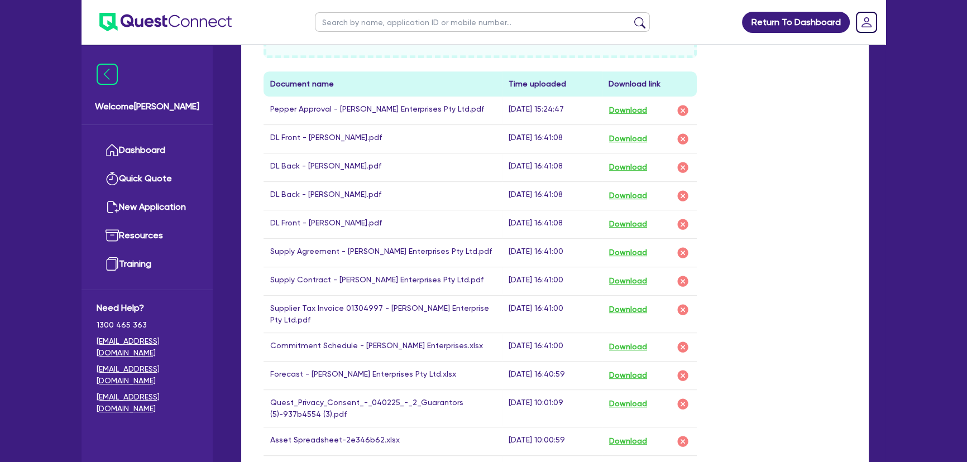
click at [637, 136] on button "Download" at bounding box center [628, 139] width 39 height 15
click at [633, 164] on button "Download" at bounding box center [628, 167] width 39 height 15
click at [633, 195] on button "Download" at bounding box center [628, 196] width 39 height 15
click at [626, 230] on td "Download" at bounding box center [649, 224] width 95 height 28
click at [624, 220] on button "Download" at bounding box center [628, 224] width 39 height 15
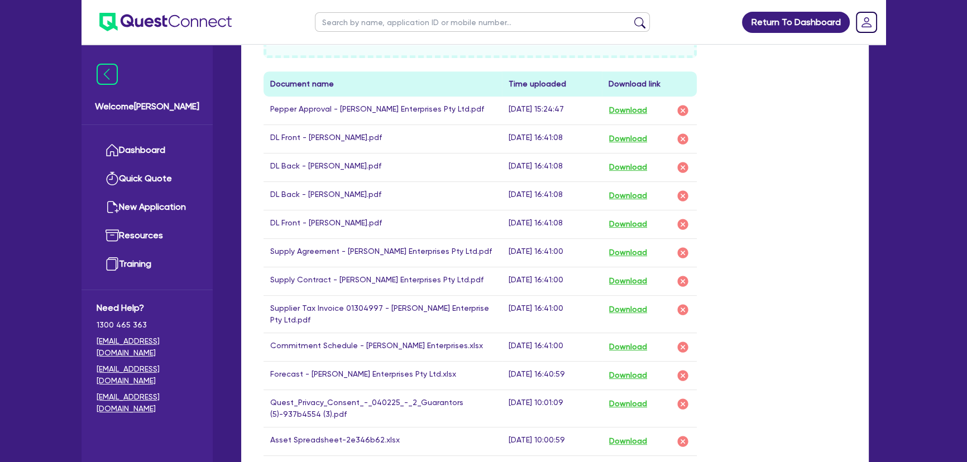
drag, startPoint x: 727, startPoint y: 99, endPoint x: 1427, endPoint y: 144, distance: 701.7
click at [967, 144] on html "Return To Dashboard Edit Profile Logout Welcome Joel Dashboard Quick Quote New …" at bounding box center [483, 263] width 967 height 1827
click at [824, 339] on div "Drop files to upload or Select files Document name Time uploaded Download link …" at bounding box center [555, 421] width 600 height 968
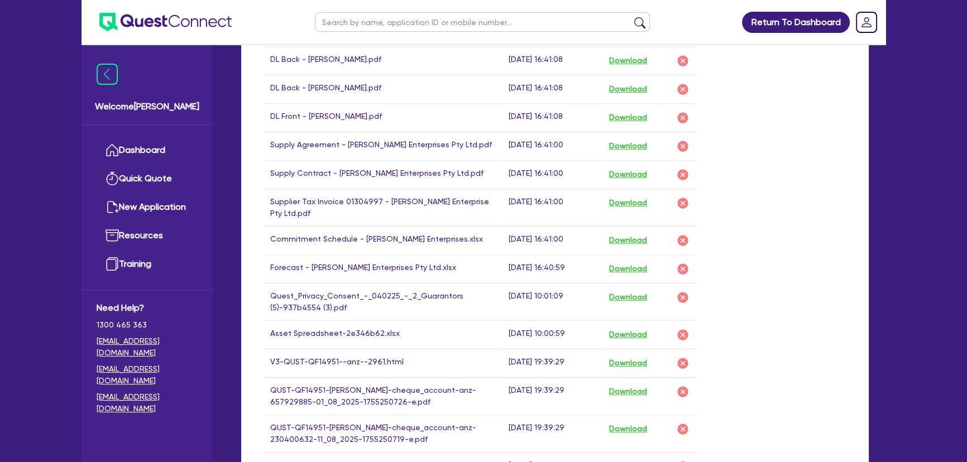
scroll to position [853, 0]
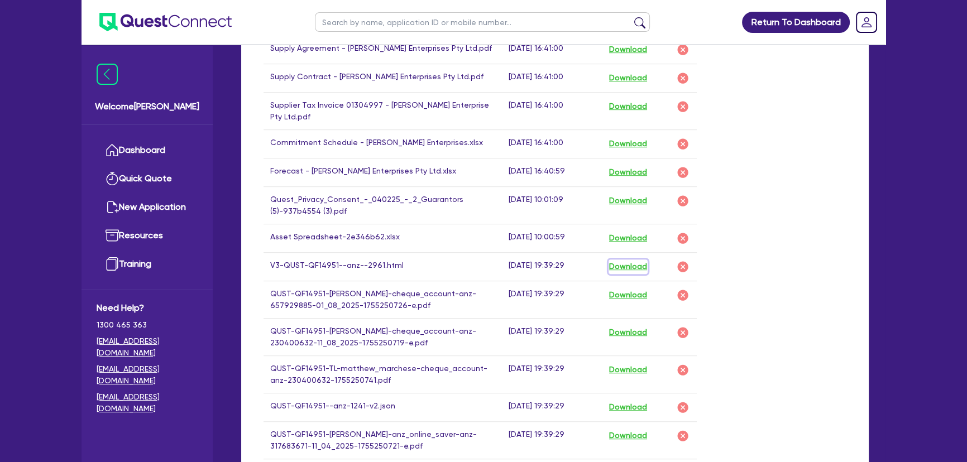
drag, startPoint x: 626, startPoint y: 257, endPoint x: 623, endPoint y: 262, distance: 5.8
click at [623, 262] on button "Download" at bounding box center [628, 267] width 39 height 15
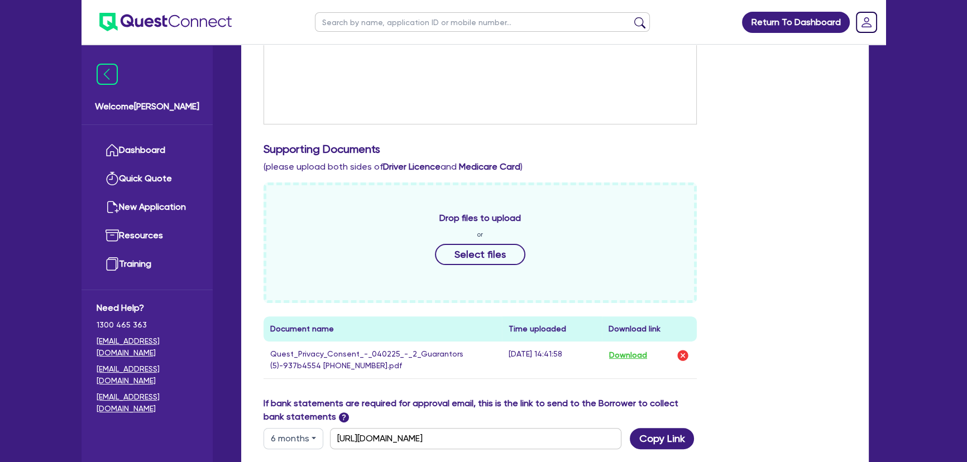
scroll to position [457, 0]
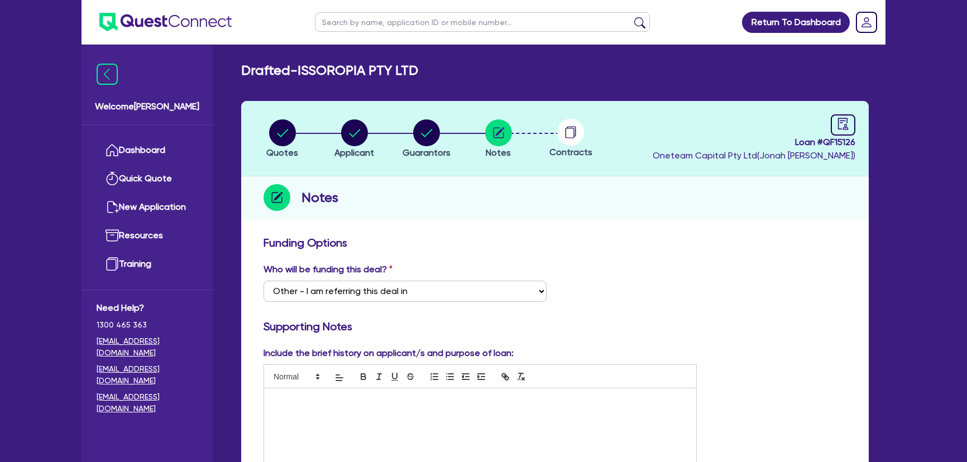
select select "Other"
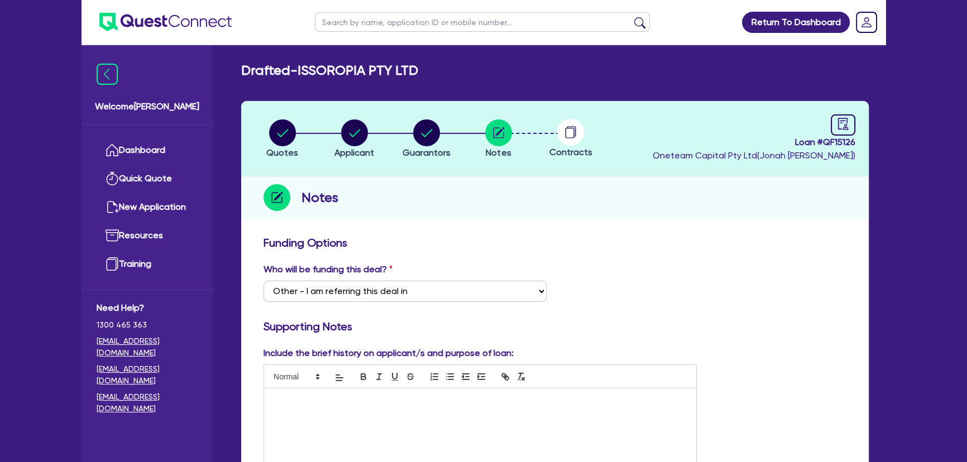
click at [121, 14] on img at bounding box center [165, 22] width 132 height 18
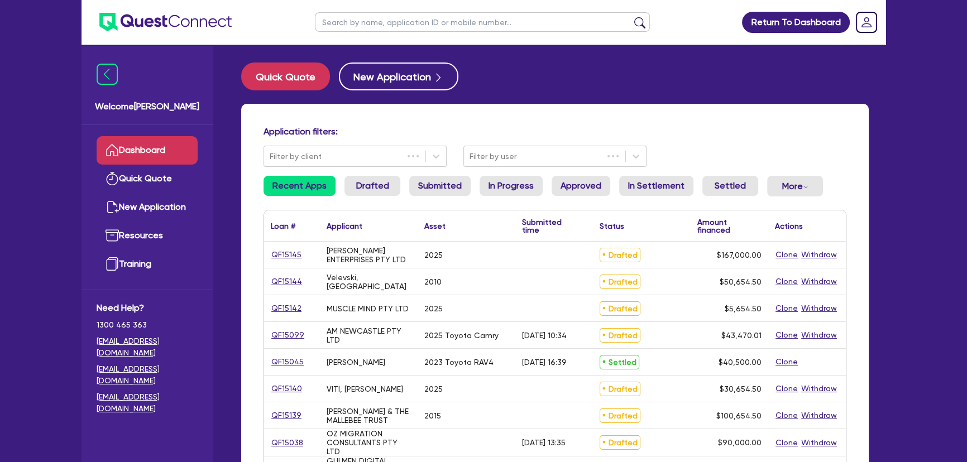
click at [371, 23] on input "text" at bounding box center [482, 22] width 335 height 20
type input "[PERSON_NAME]"
click at [631, 17] on button "submit" at bounding box center [640, 25] width 18 height 16
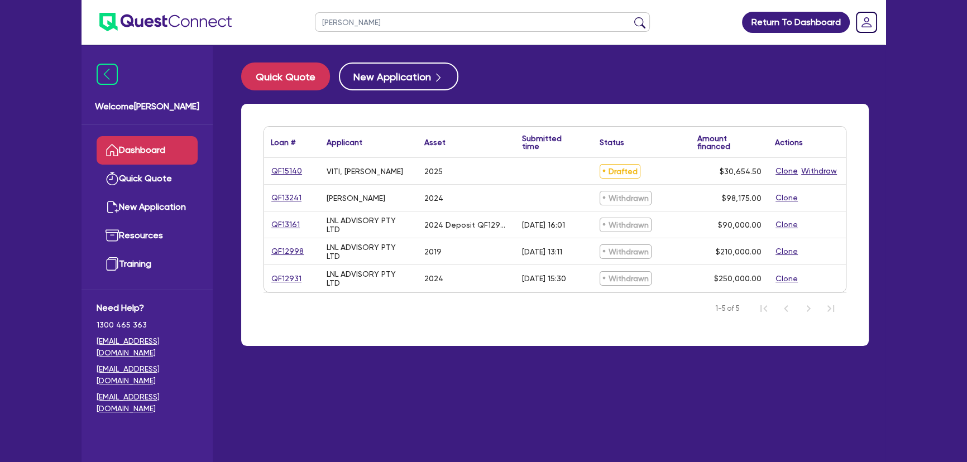
click at [302, 173] on div "QF15140" at bounding box center [292, 171] width 42 height 13
click at [296, 171] on link "QF15140" at bounding box center [287, 171] width 32 height 13
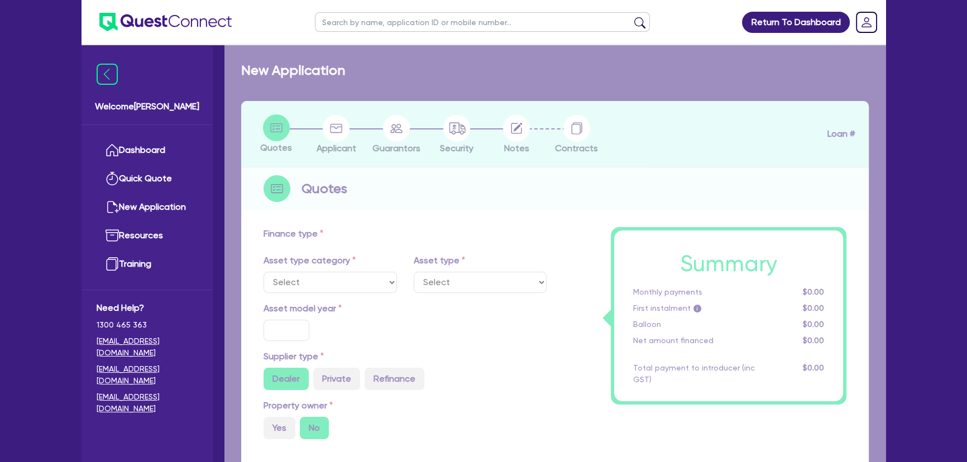
select select "CARS_AND_LIGHT_TRUCKS"
type input "2025"
type input "50,000"
type input "20,000"
type input "5"
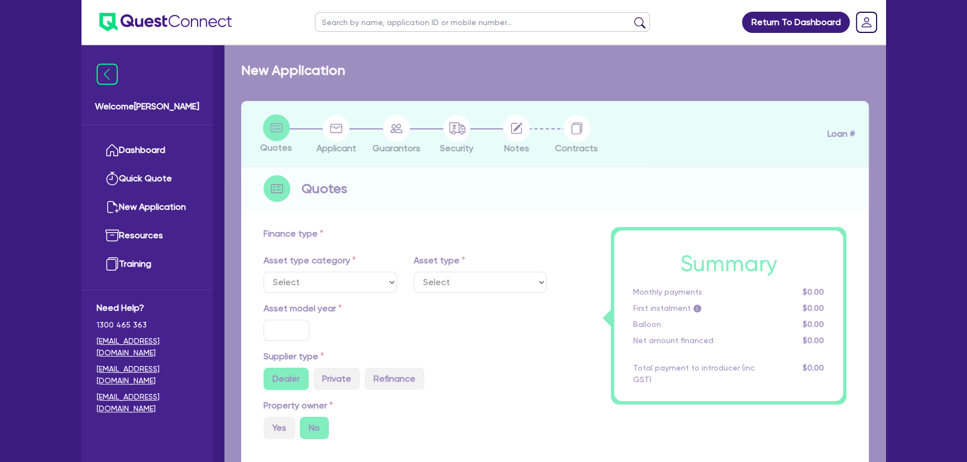
type input "1,532.73"
type input "14.95"
select select "VANS_AND_UTES"
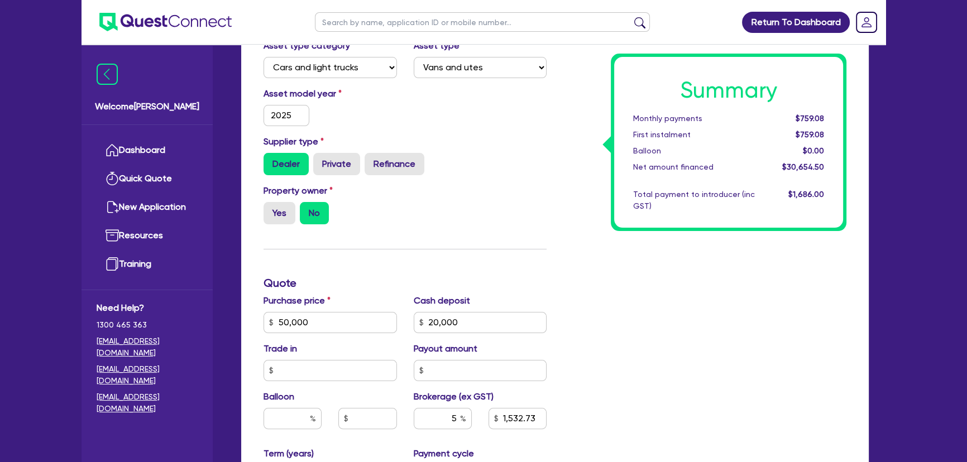
scroll to position [59, 0]
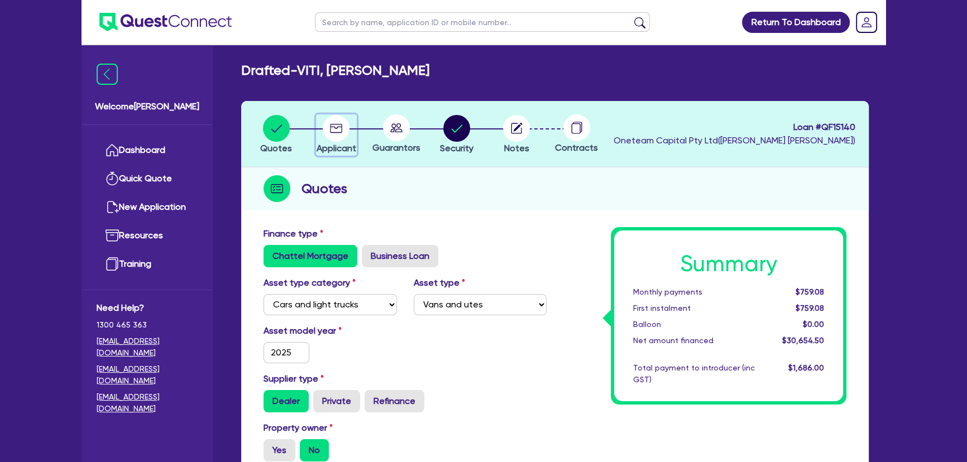
click at [338, 130] on circle "button" at bounding box center [336, 128] width 27 height 27
select select "SOLE_TRADER"
select select "BUILDING_CONSTRUCTION"
select select "TRADES_SERVICES_CONSUMERS"
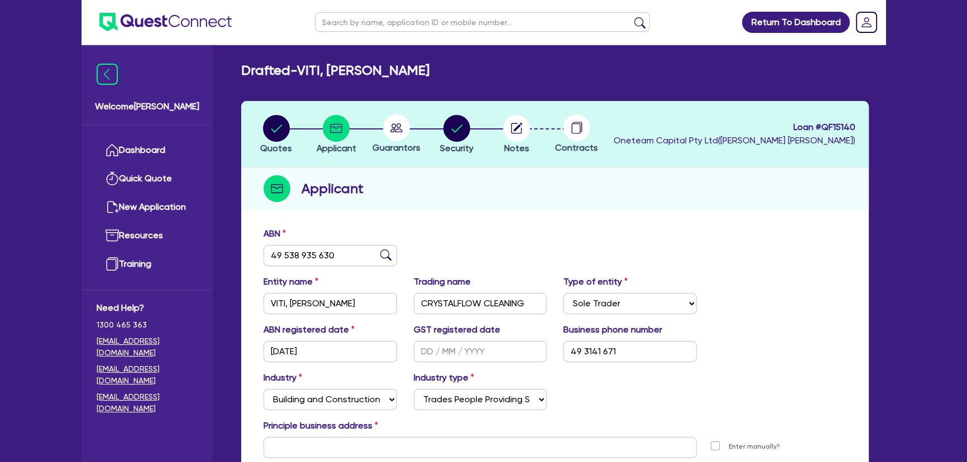
click at [387, 139] on icon at bounding box center [396, 127] width 27 height 27
click at [449, 133] on circle "button" at bounding box center [456, 128] width 27 height 27
select select "CARS_AND_LIGHT_TRUCKS"
select select "VANS_AND_UTES"
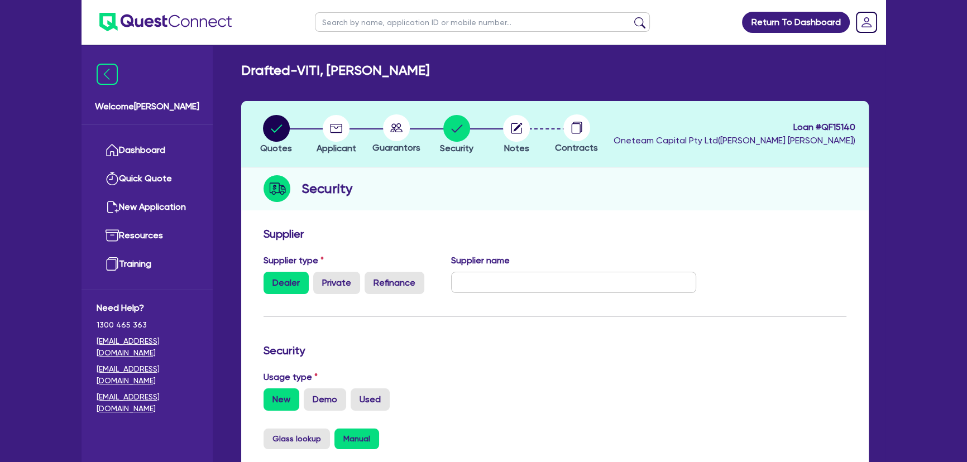
drag, startPoint x: 397, startPoint y: 131, endPoint x: 284, endPoint y: 128, distance: 112.3
click at [396, 131] on circle at bounding box center [396, 127] width 27 height 27
click at [323, 125] on icon "button" at bounding box center [336, 128] width 27 height 27
select select "SOLE_TRADER"
select select "BUILDING_CONSTRUCTION"
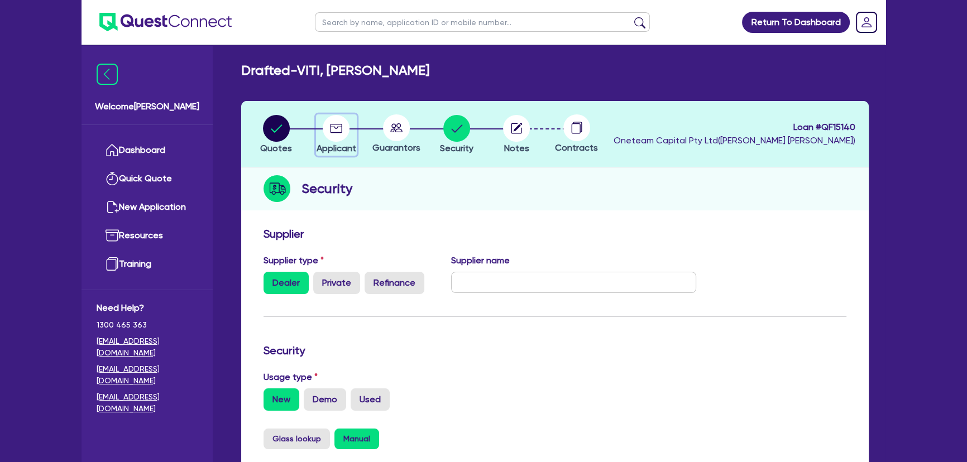
select select "TRADES_SERVICES_CONSUMERS"
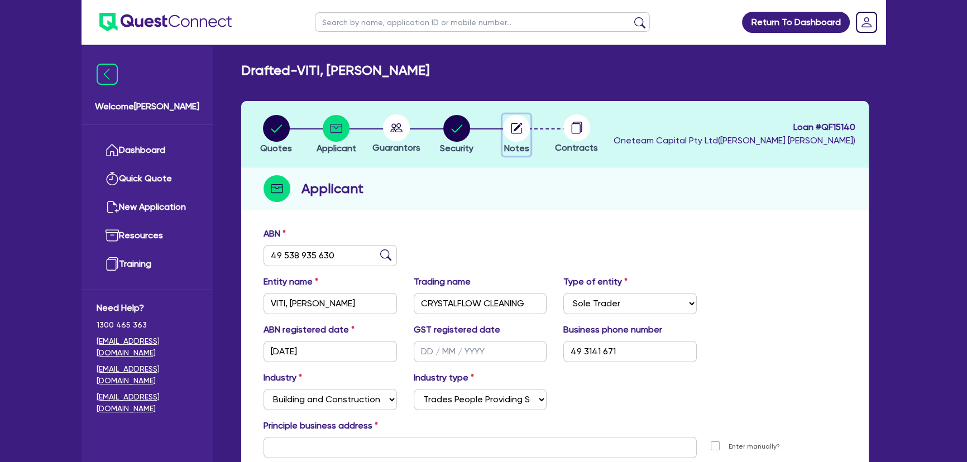
click at [519, 131] on circle "button" at bounding box center [516, 128] width 27 height 27
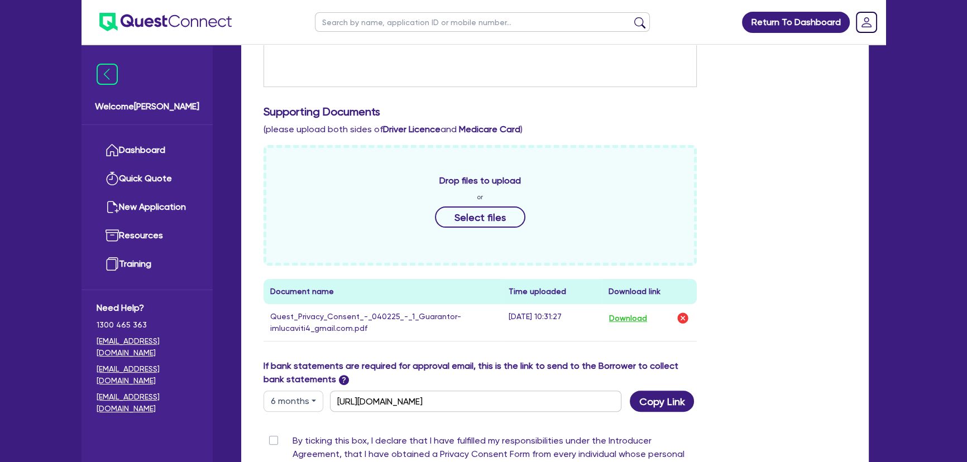
scroll to position [457, 0]
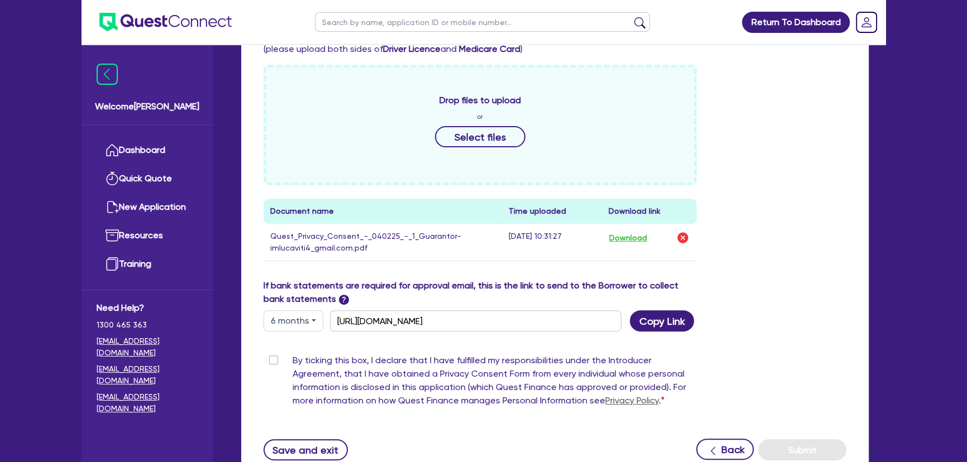
click at [476, 125] on div "Drop files to upload or Select files" at bounding box center [480, 125] width 433 height 121
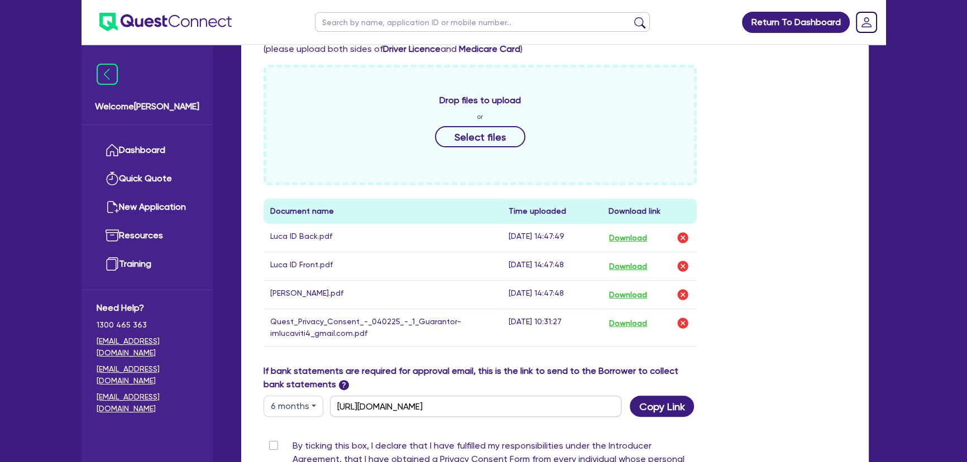
click at [293, 441] on label "By ticking this box, I declare that I have fulfilled my responsibilities under …" at bounding box center [495, 469] width 404 height 58
click at [273, 441] on input "By ticking this box, I declare that I have fulfilled my responsibilities under …" at bounding box center [268, 445] width 9 height 11
checkbox input "true"
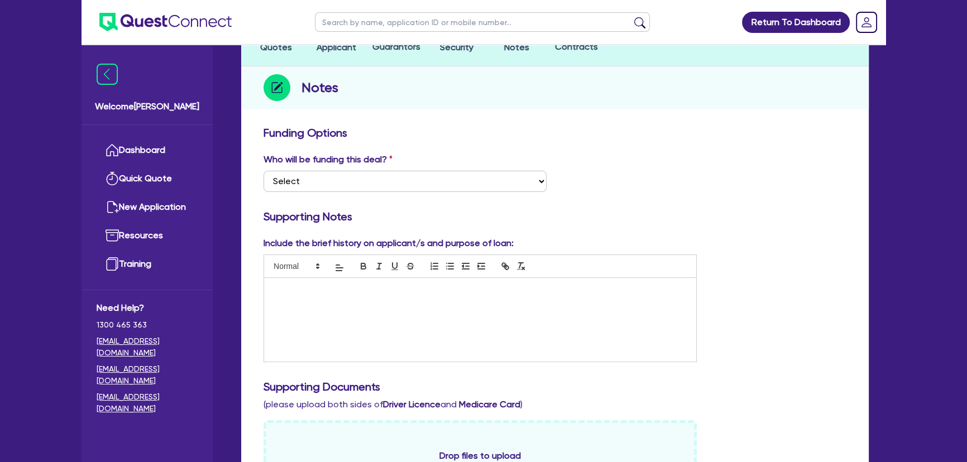
scroll to position [0, 0]
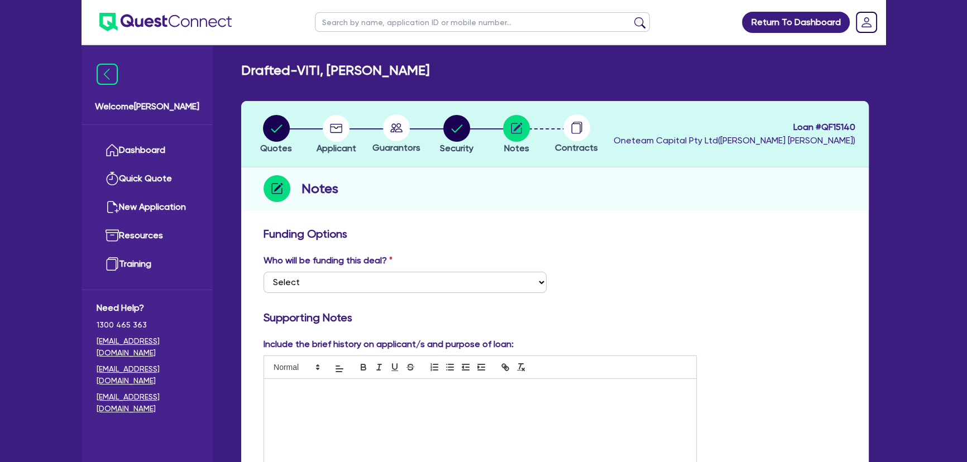
click at [379, 124] on div at bounding box center [396, 127] width 60 height 27
click at [388, 128] on circle at bounding box center [396, 127] width 27 height 27
drag, startPoint x: 393, startPoint y: 130, endPoint x: 349, endPoint y: 133, distance: 44.3
click at [379, 133] on div at bounding box center [396, 127] width 60 height 27
click at [341, 133] on circle "button" at bounding box center [336, 128] width 27 height 27
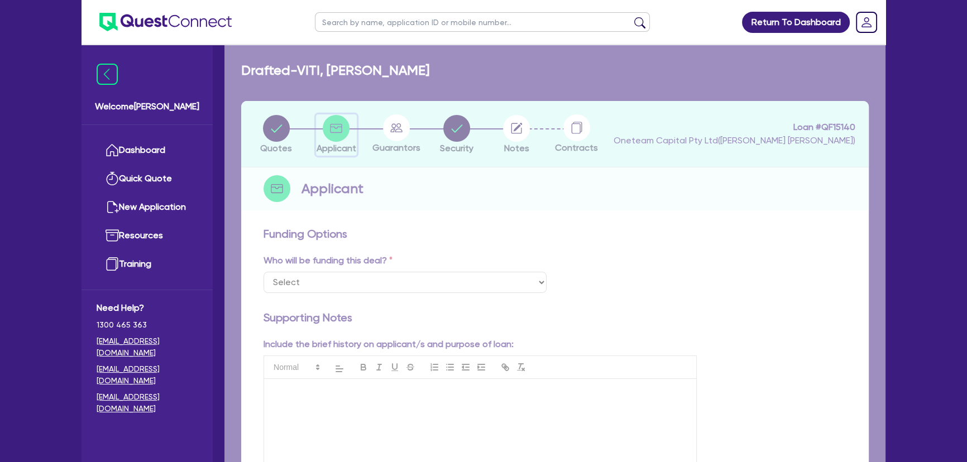
select select "SOLE_TRADER"
select select "BUILDING_CONSTRUCTION"
select select "TRADES_SERVICES_CONSUMERS"
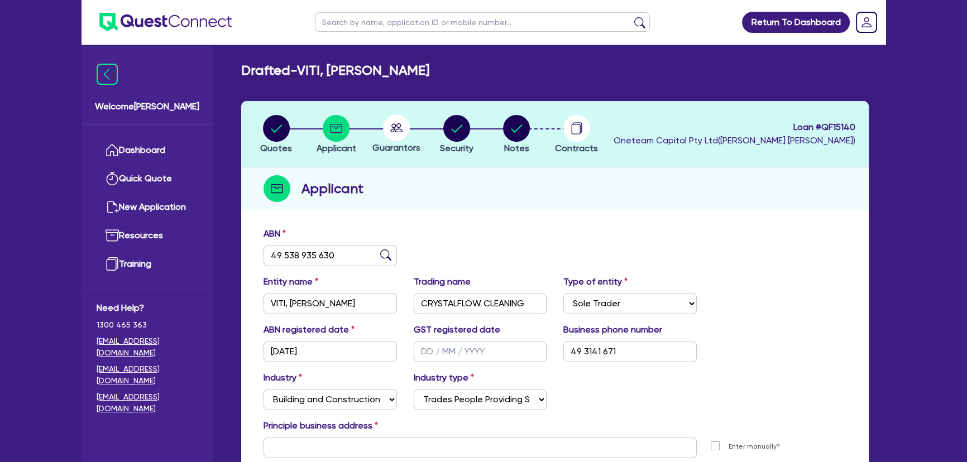
click at [395, 136] on circle at bounding box center [396, 127] width 27 height 27
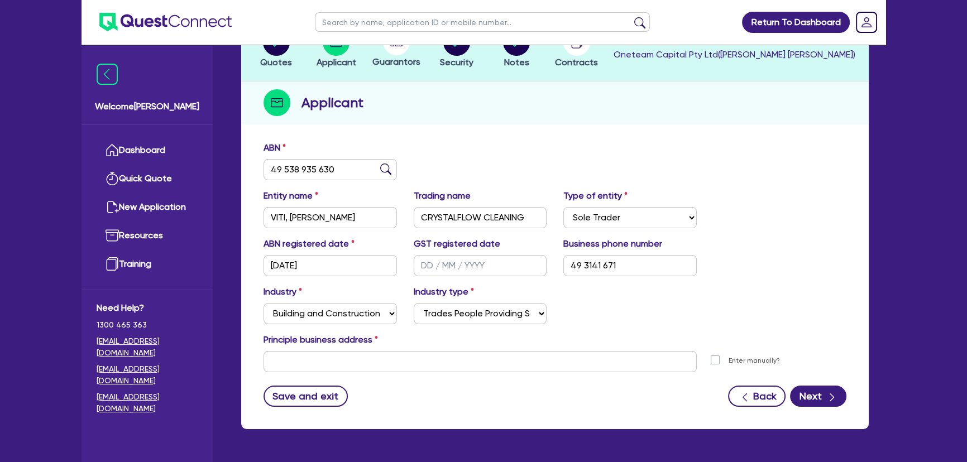
scroll to position [70, 0]
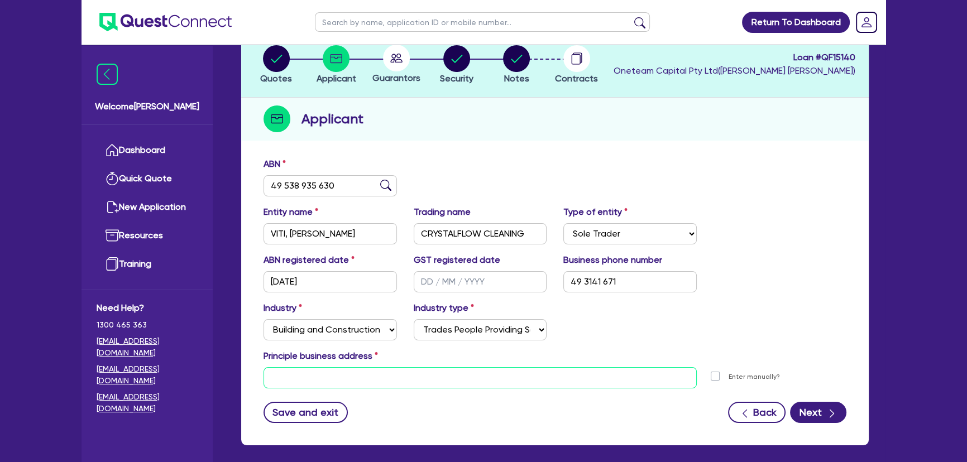
click at [335, 385] on input "text" at bounding box center [480, 377] width 433 height 21
click at [324, 374] on input "text" at bounding box center [480, 377] width 433 height 21
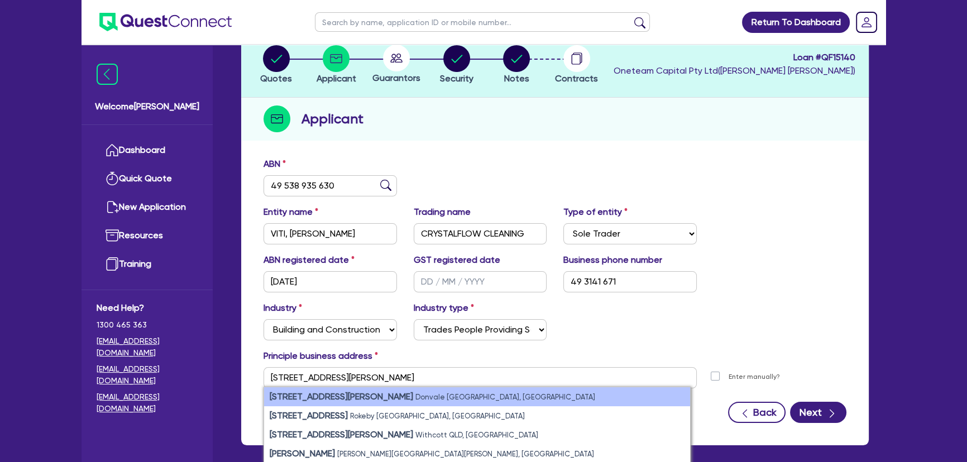
click at [416, 397] on small "Donvale [GEOGRAPHIC_DATA], [GEOGRAPHIC_DATA]" at bounding box center [506, 397] width 180 height 8
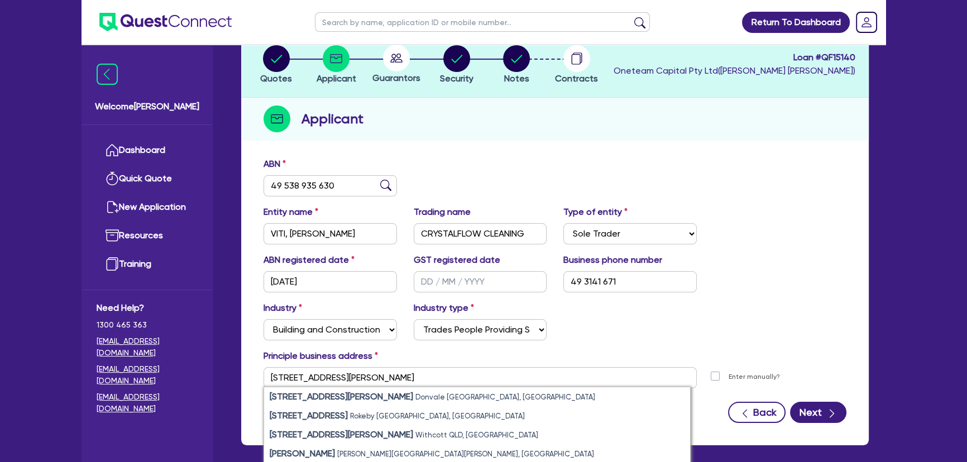
type input "[STREET_ADDRESS][PERSON_NAME]"
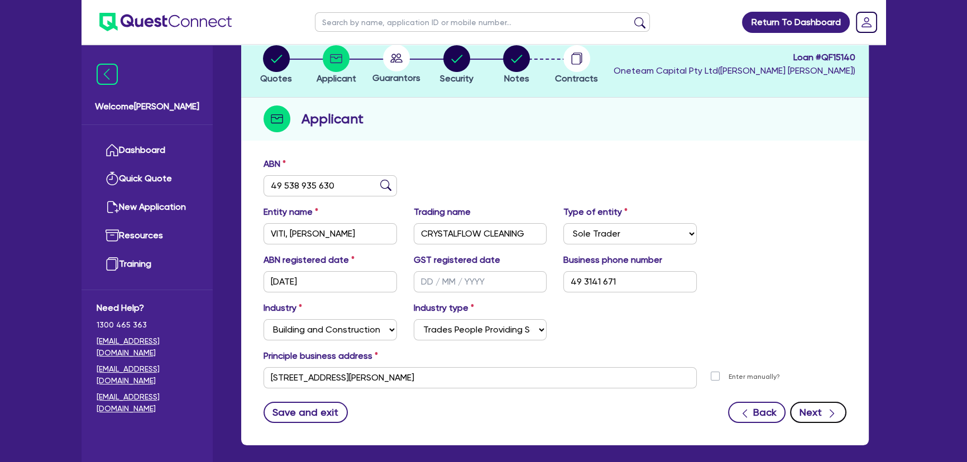
click at [818, 410] on button "Next" at bounding box center [818, 412] width 56 height 21
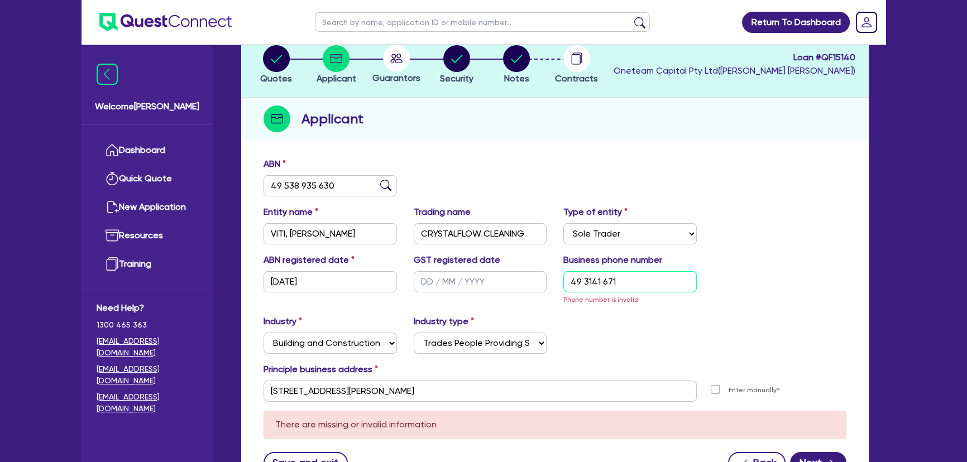
click at [631, 287] on input "49 3141 671" at bounding box center [630, 281] width 133 height 21
click at [568, 287] on input "49 3141 671" at bounding box center [630, 281] width 133 height 21
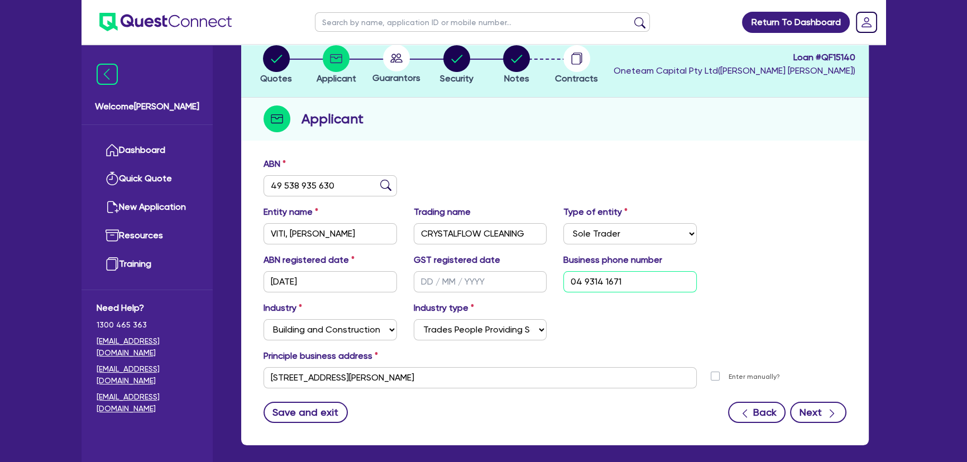
type input "04 9314 1671"
click at [822, 405] on button "Next" at bounding box center [818, 412] width 56 height 21
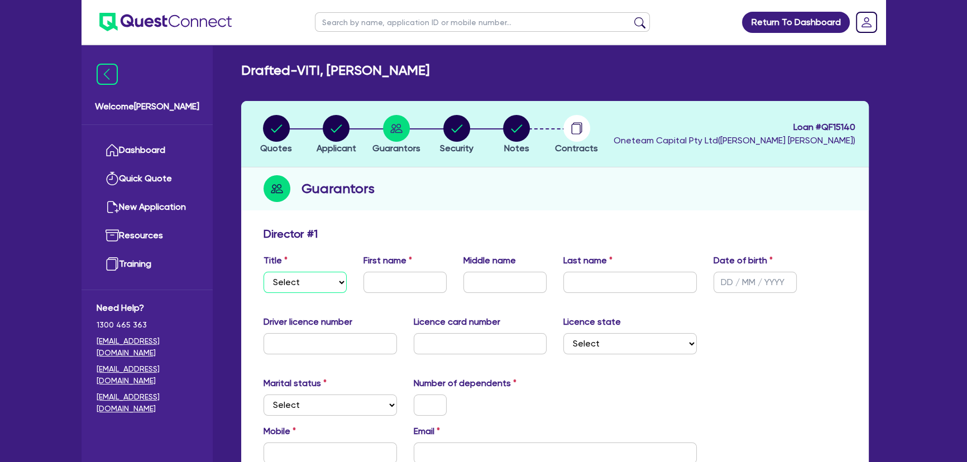
click at [299, 290] on select "Select Mr Mrs Ms Miss Dr" at bounding box center [305, 282] width 83 height 21
select select "MR"
click at [264, 272] on select "Select Mr Mrs Ms Miss Dr" at bounding box center [305, 282] width 83 height 21
click at [419, 265] on div "First name" at bounding box center [405, 273] width 100 height 39
click at [407, 279] on input "text" at bounding box center [405, 282] width 83 height 21
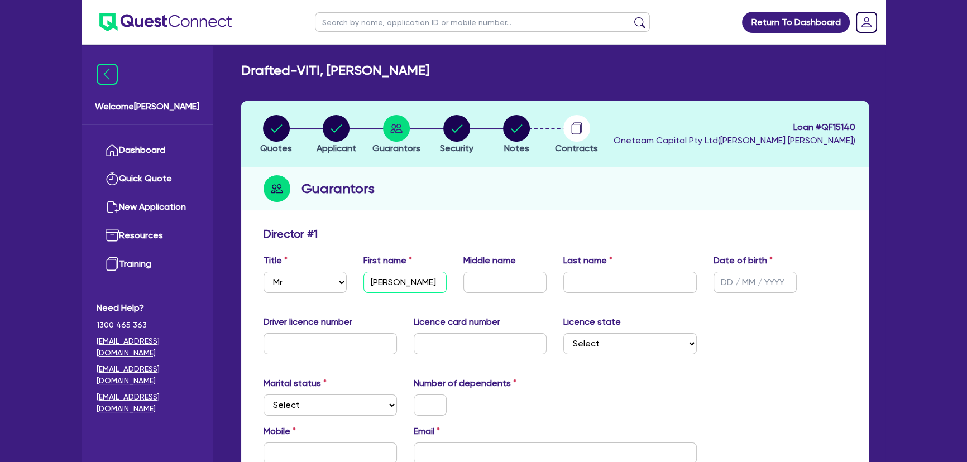
type input "[PERSON_NAME]"
click at [534, 289] on input "text" at bounding box center [505, 282] width 83 height 21
type input "O"
click at [584, 291] on input "text" at bounding box center [630, 282] width 133 height 21
type input "Viti"
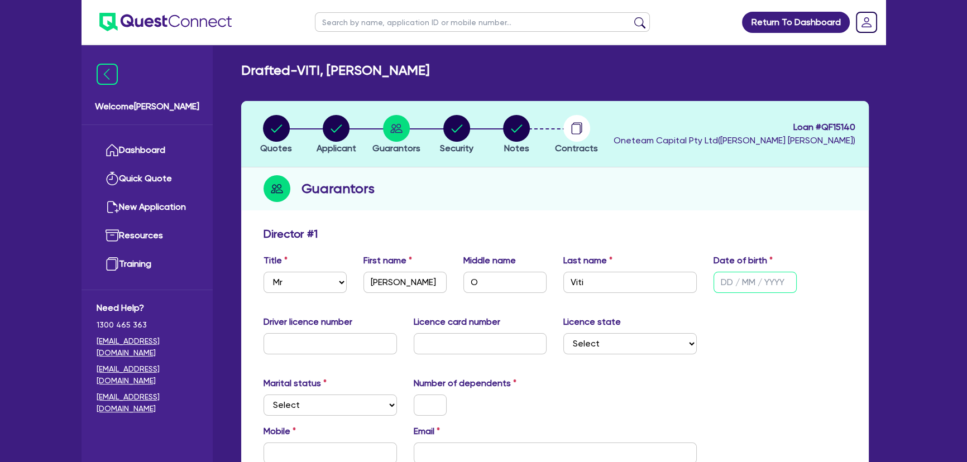
click at [737, 281] on input "text" at bounding box center [755, 282] width 83 height 21
type input "[DATE]"
click at [709, 341] on div "Driver licence number Licence card number Licence state Select [GEOGRAPHIC_DATA…" at bounding box center [555, 340] width 600 height 48
click at [350, 340] on input "text" at bounding box center [330, 343] width 133 height 21
type input "046018882"
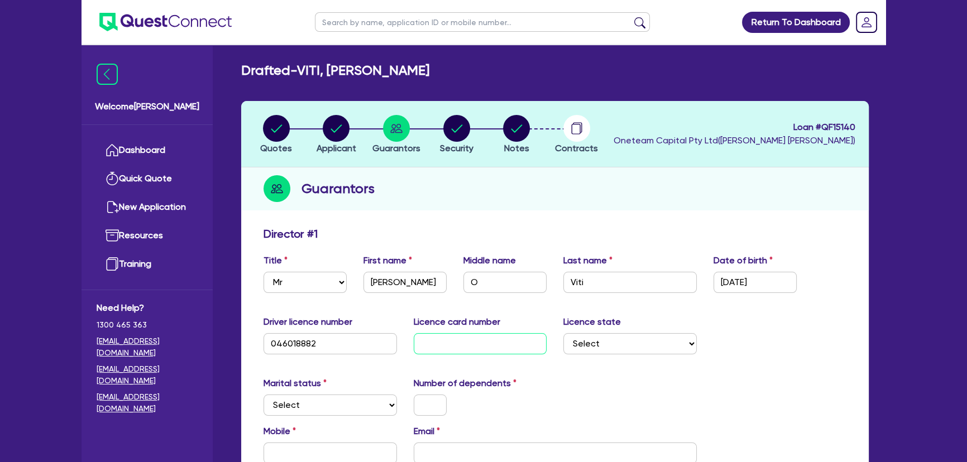
click at [430, 346] on input "text" at bounding box center [480, 343] width 133 height 21
click at [490, 332] on div "Licence card number" at bounding box center [480, 335] width 150 height 39
click at [490, 341] on input "text" at bounding box center [480, 343] width 133 height 21
type input "P5043124"
click at [631, 355] on div "Driver licence number [DRIVERS_LICENSE_NUMBER] Licence card number [DRIVERS_LIC…" at bounding box center [555, 340] width 600 height 48
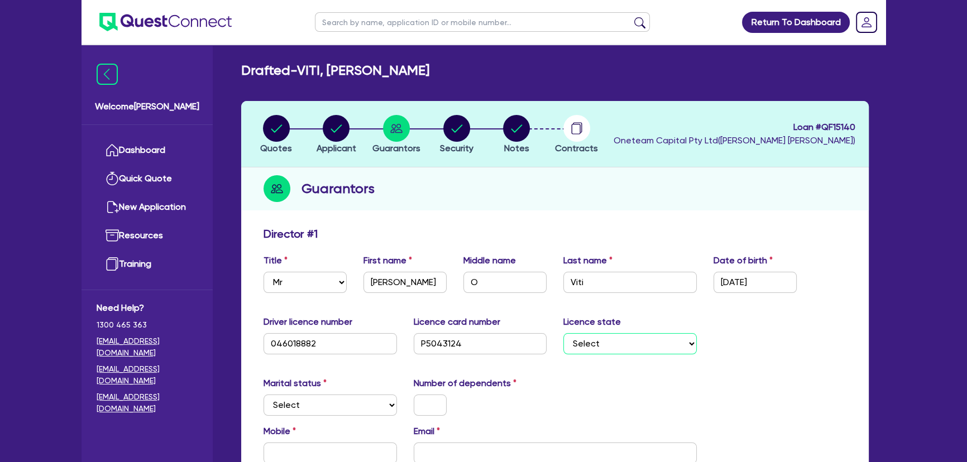
click at [627, 351] on select "Select [GEOGRAPHIC_DATA] [GEOGRAPHIC_DATA] [GEOGRAPHIC_DATA] [GEOGRAPHIC_DATA] …" at bounding box center [630, 343] width 133 height 21
select select "VIC"
click at [564, 333] on select "Select [GEOGRAPHIC_DATA] [GEOGRAPHIC_DATA] [GEOGRAPHIC_DATA] [GEOGRAPHIC_DATA] …" at bounding box center [630, 343] width 133 height 21
click at [350, 397] on select "Select Single Married De Facto / Partner" at bounding box center [330, 405] width 133 height 21
select select "SINGLE"
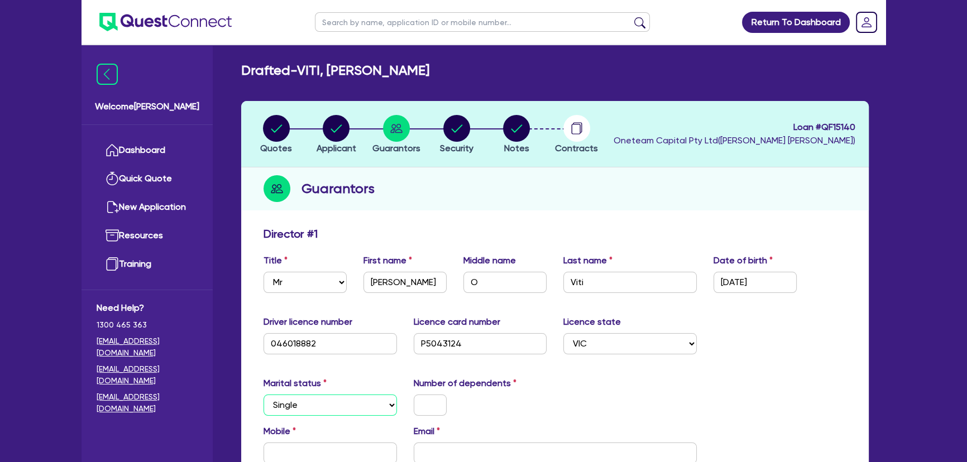
click at [264, 395] on select "Select Single Married De Facto / Partner" at bounding box center [330, 405] width 133 height 21
click at [422, 405] on input "text" at bounding box center [430, 405] width 33 height 21
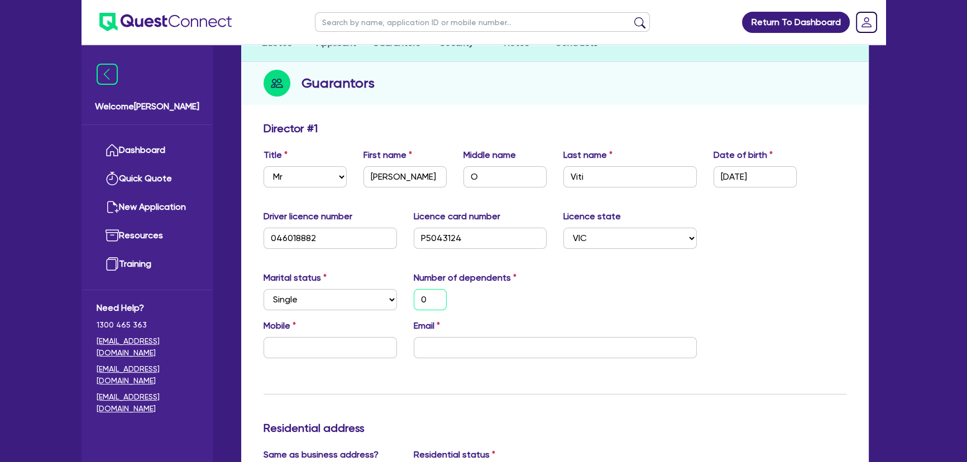
scroll to position [152, 0]
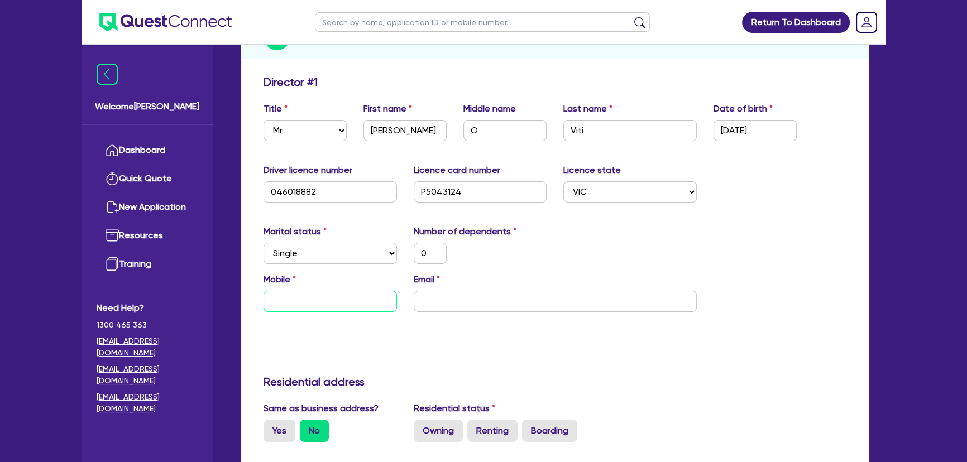
click at [296, 298] on input "text" at bounding box center [330, 301] width 133 height 21
click at [419, 308] on input "email" at bounding box center [555, 301] width 283 height 21
paste input "[EMAIL_ADDRESS][DOMAIN_NAME]"
type input "0"
type input "[EMAIL_ADDRESS][DOMAIN_NAME]"
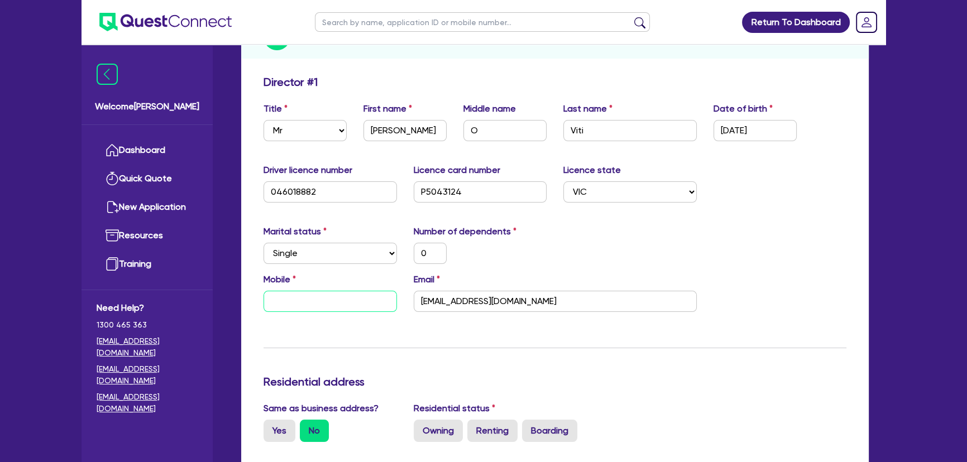
click at [323, 300] on input "text" at bounding box center [330, 301] width 133 height 21
click at [295, 312] on div "Mobile Email [EMAIL_ADDRESS][DOMAIN_NAME]" at bounding box center [555, 297] width 600 height 48
click at [293, 308] on input "text" at bounding box center [330, 301] width 133 height 21
type input "0"
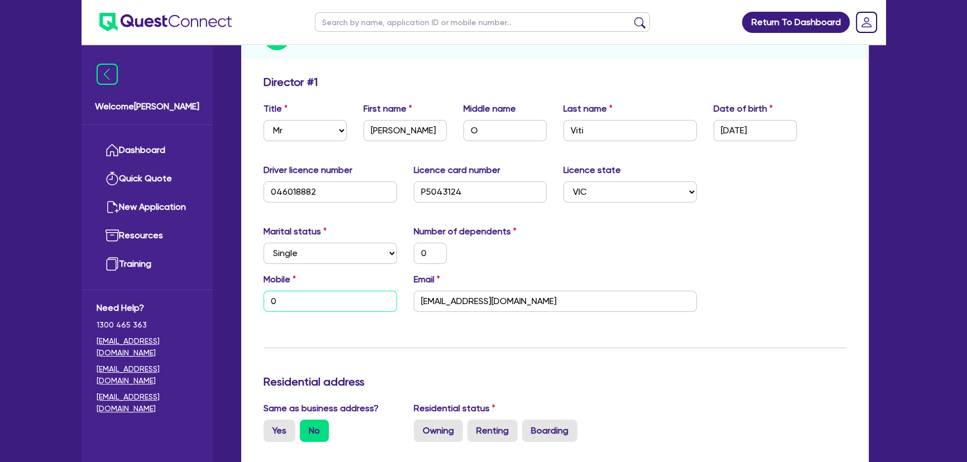
paste input "493 141 671"
type input "0"
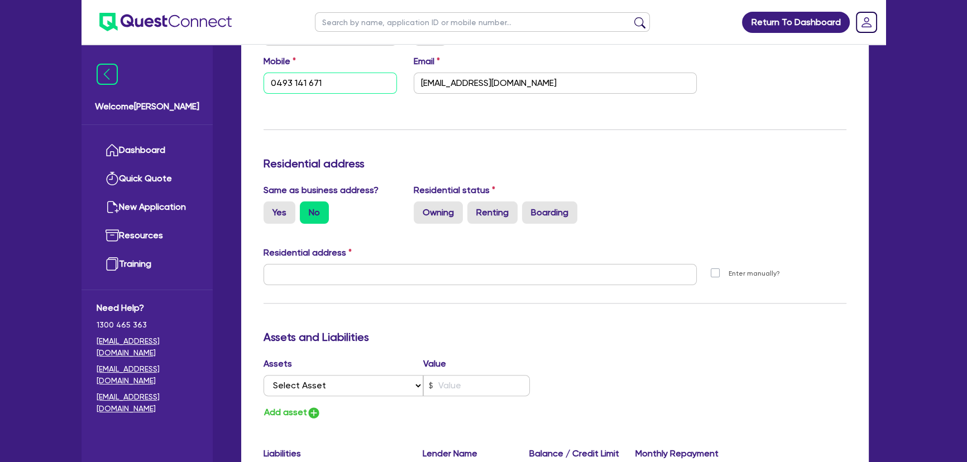
scroll to position [457, 0]
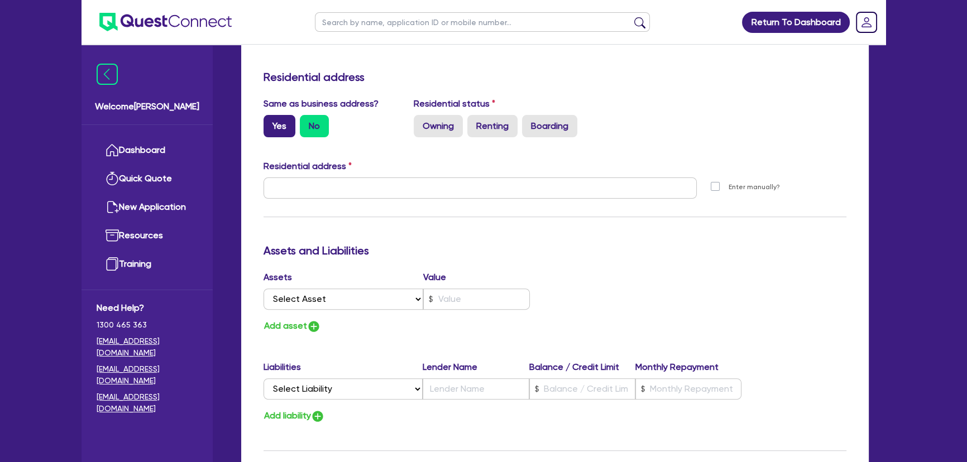
type input "0493 141 671"
click at [288, 120] on label "Yes" at bounding box center [280, 126] width 32 height 22
click at [271, 120] on input "Yes" at bounding box center [267, 118] width 7 height 7
radio input "true"
type input "0"
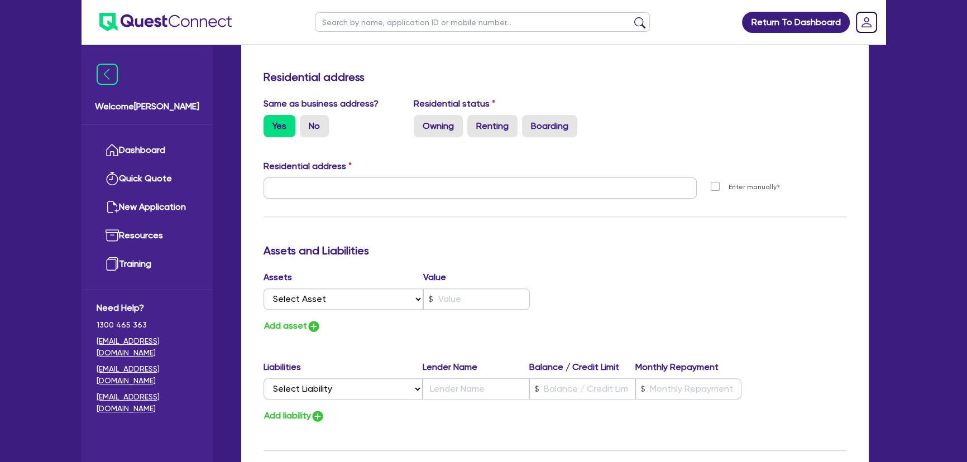
type input "0493 141 671"
type input "[STREET_ADDRESS][PERSON_NAME]"
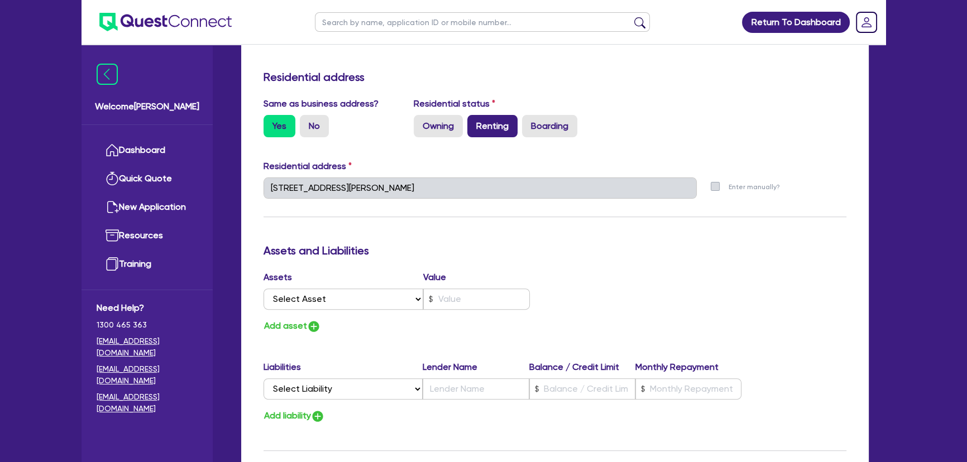
click at [484, 118] on label "Renting" at bounding box center [492, 126] width 50 height 22
click at [475, 118] on input "Renting" at bounding box center [470, 118] width 7 height 7
radio input "true"
type input "0"
type input "0493 141 671"
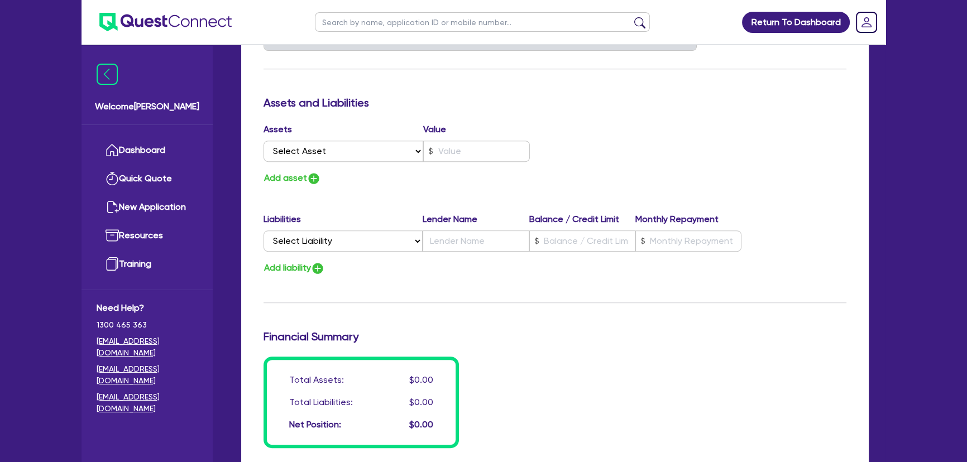
scroll to position [609, 0]
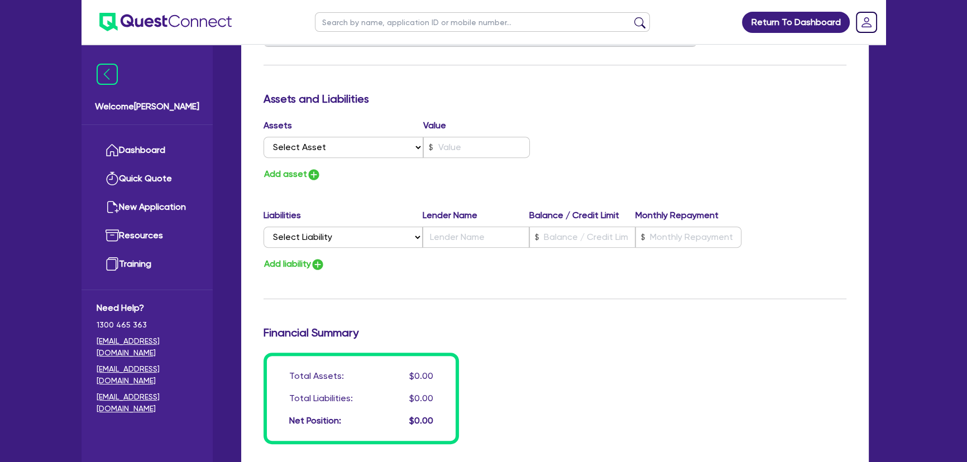
click at [329, 128] on label "Assets" at bounding box center [344, 125] width 160 height 13
click at [330, 150] on select "Select Asset Cash Property Investment property Vehicle Truck Trailer Equipment …" at bounding box center [344, 147] width 160 height 21
select select "CASH"
click at [264, 137] on select "Select Asset Cash Property Investment property Vehicle Truck Trailer Equipment …" at bounding box center [344, 147] width 160 height 21
type input "0"
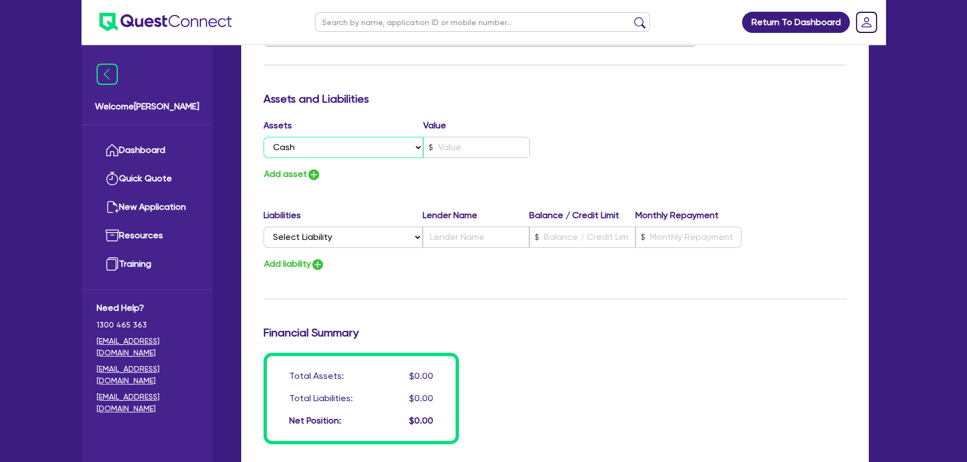
type input "0493 141 671"
click at [485, 151] on input "text" at bounding box center [476, 147] width 107 height 21
type input "0"
type input "0493 141 671"
type input "5"
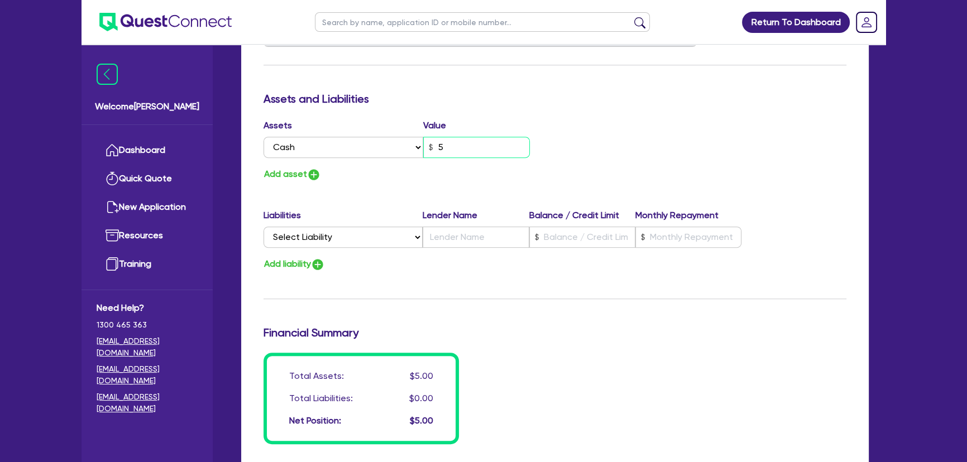
type input "0"
type input "0493 141 671"
type input "50"
type input "0"
type input "0493 141 671"
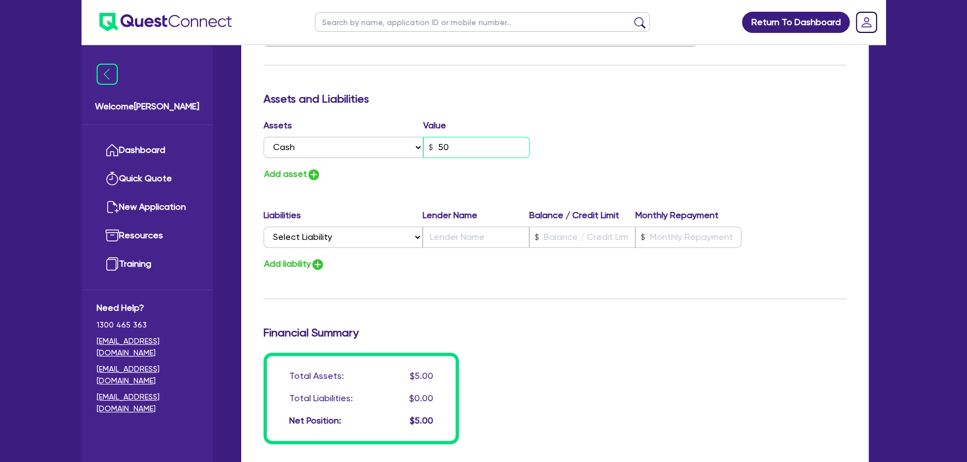
type input "500"
type input "0"
type input "0493 141 671"
type input "5,000"
type input "0"
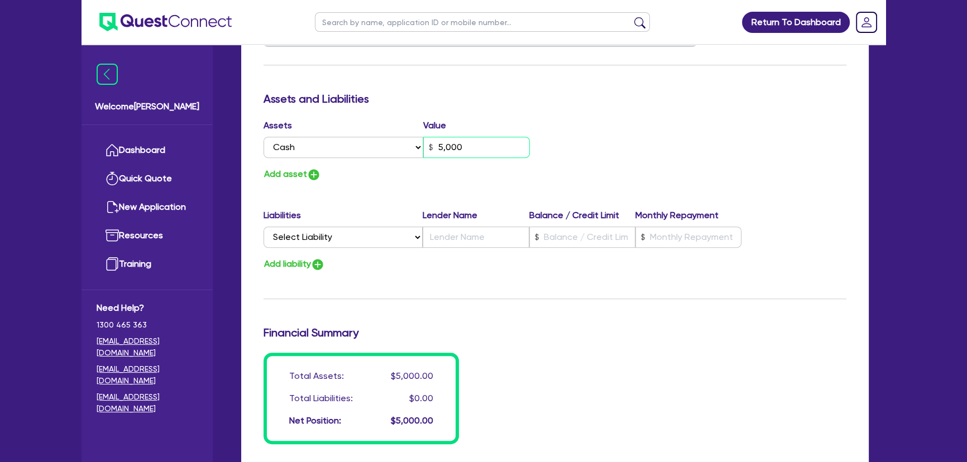
type input "0493 141 671"
type input "50,000"
click at [319, 170] on img "button" at bounding box center [313, 174] width 13 height 13
type input "0"
type input "0493 141 671"
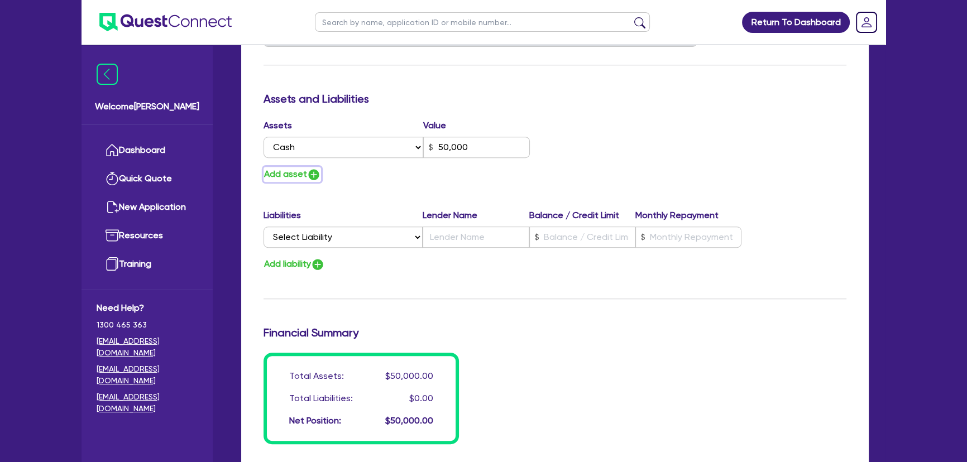
type input "50,000"
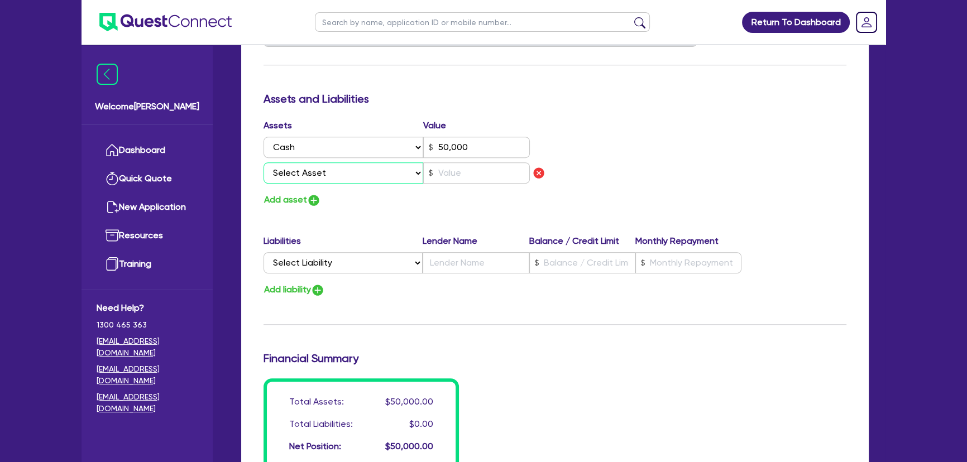
click at [333, 178] on select "Select Asset Cash Property Investment property Vehicle Truck Trailer Equipment …" at bounding box center [344, 173] width 160 height 21
click at [341, 176] on select "Select Asset Cash Property Investment property Vehicle Truck Trailer Equipment …" at bounding box center [344, 173] width 160 height 21
click at [367, 163] on select "Select Asset Cash Property Investment property Vehicle Truck Trailer Equipment …" at bounding box center [344, 173] width 160 height 21
select select "HOUSEHOLD_PERSONAL"
click at [264, 163] on select "Select Asset Cash Property Investment property Vehicle Truck Trailer Equipment …" at bounding box center [344, 173] width 160 height 21
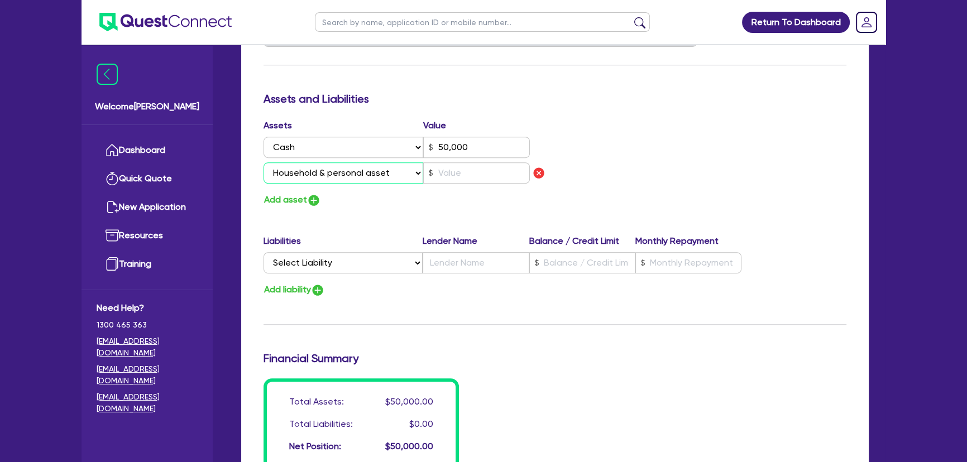
type input "0"
type input "0493 141 671"
type input "50,000"
click at [381, 174] on select "Select Asset Cash Property Investment property Vehicle Truck Trailer Equipment …" at bounding box center [344, 173] width 160 height 21
select select
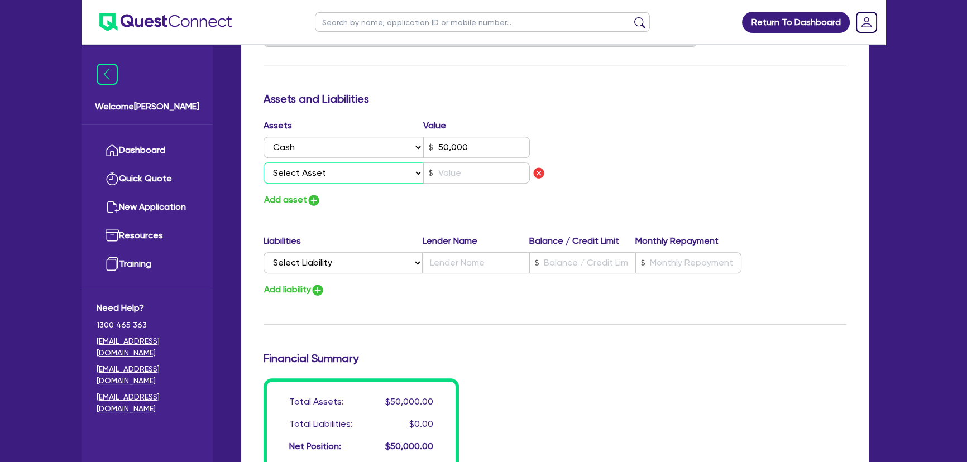
click at [264, 163] on select "Select Asset Cash Property Investment property Vehicle Truck Trailer Equipment …" at bounding box center [344, 173] width 160 height 21
type input "0"
type input "0493 141 671"
type input "50,000"
click at [445, 179] on input "text" at bounding box center [476, 173] width 107 height 21
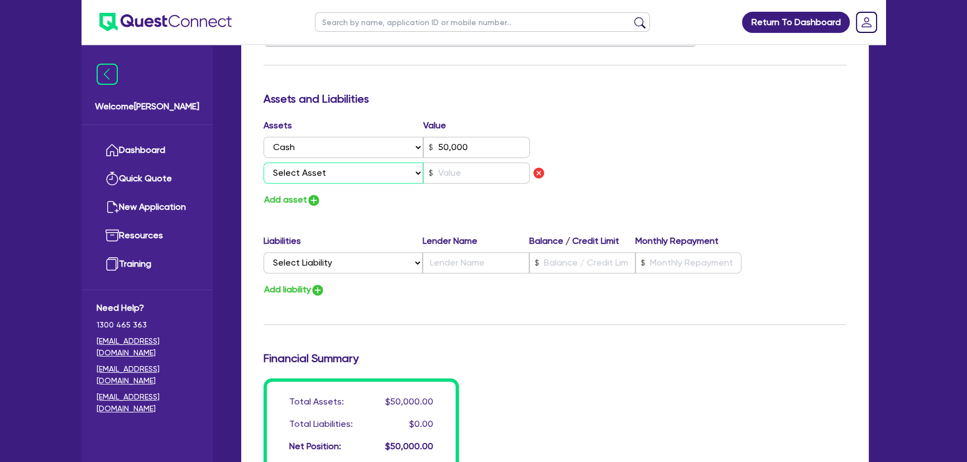
click at [363, 179] on select "Select Asset Cash Property Investment property Vehicle Truck Trailer Equipment …" at bounding box center [344, 173] width 160 height 21
click at [540, 176] on img "button" at bounding box center [538, 172] width 13 height 13
type input "0"
type input "0493 141 671"
type input "50,000"
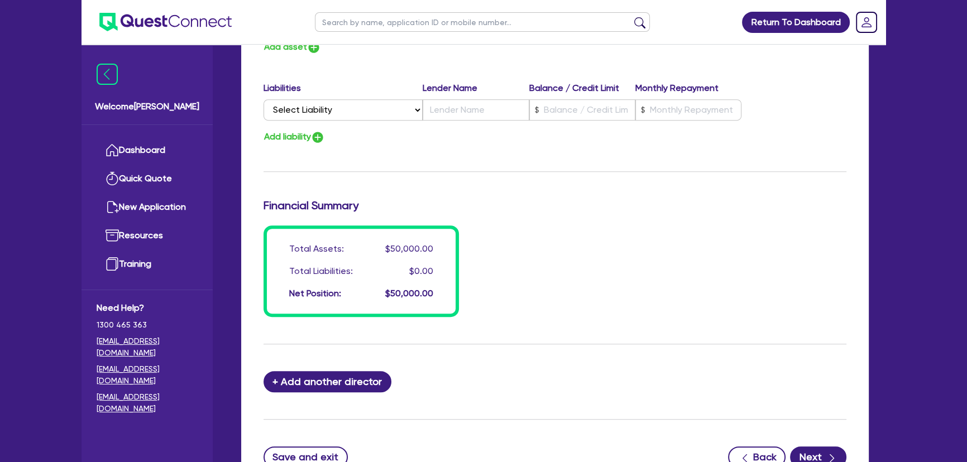
scroll to position [830, 0]
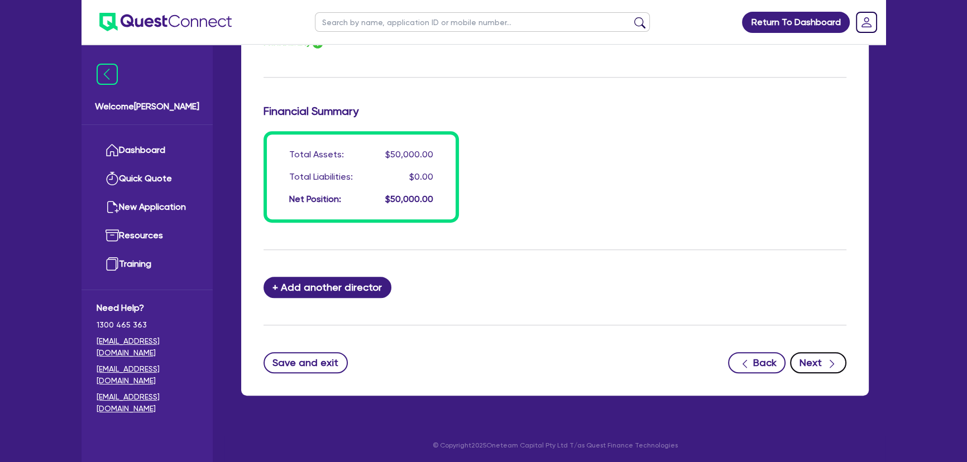
click at [814, 367] on button "Next" at bounding box center [818, 362] width 56 height 21
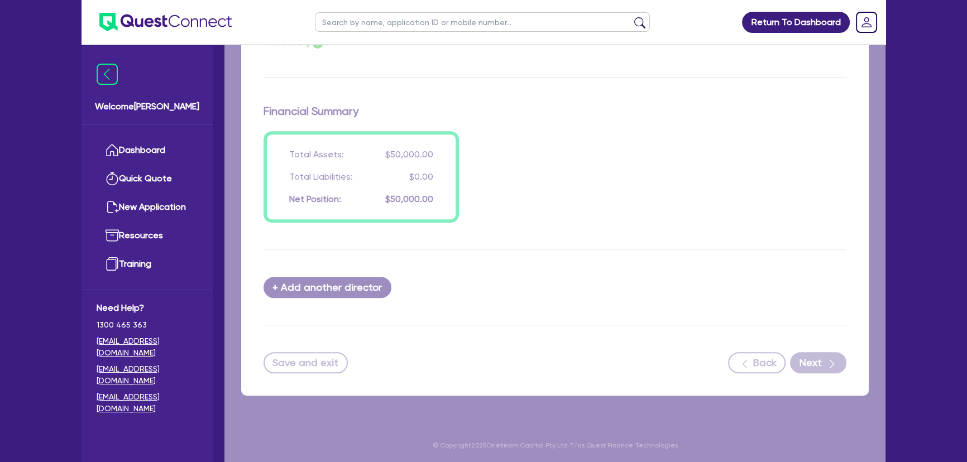
select select "CARS_AND_LIGHT_TRUCKS"
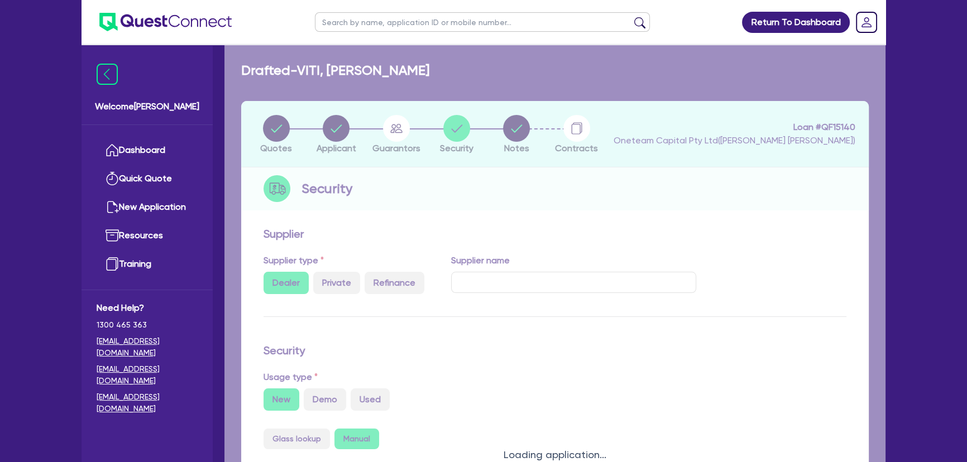
select select "VANS_AND_UTES"
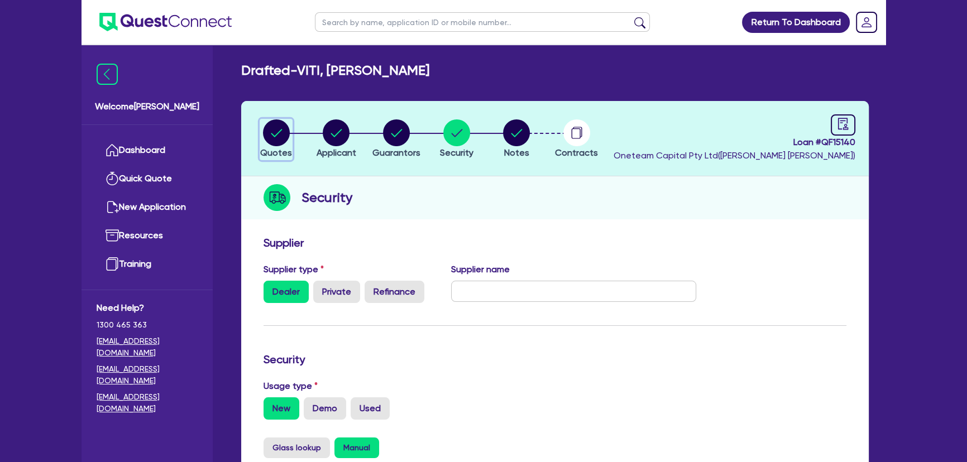
click at [263, 134] on circle "button" at bounding box center [276, 133] width 27 height 27
select select "CARS_AND_LIGHT_TRUCKS"
select select "VANS_AND_UTES"
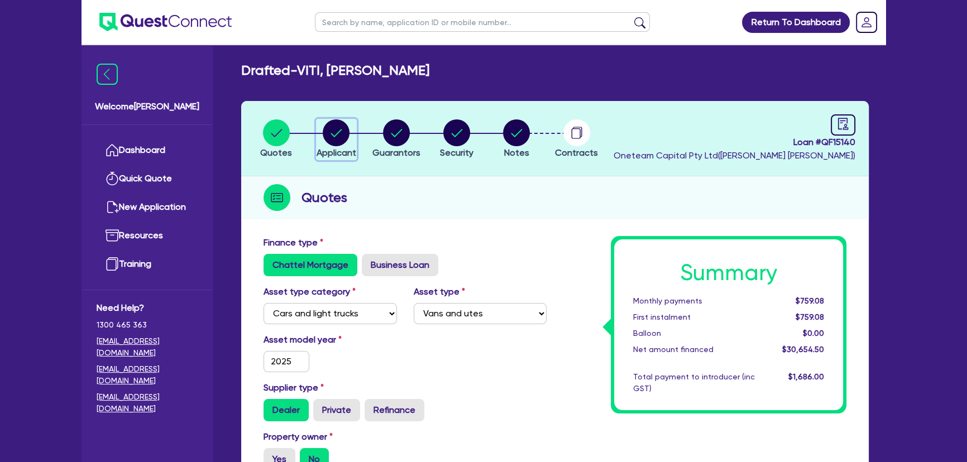
click at [323, 135] on icon "button" at bounding box center [336, 133] width 27 height 27
select select "SOLE_TRADER"
select select "BUILDING_CONSTRUCTION"
select select "TRADES_SERVICES_CONSUMERS"
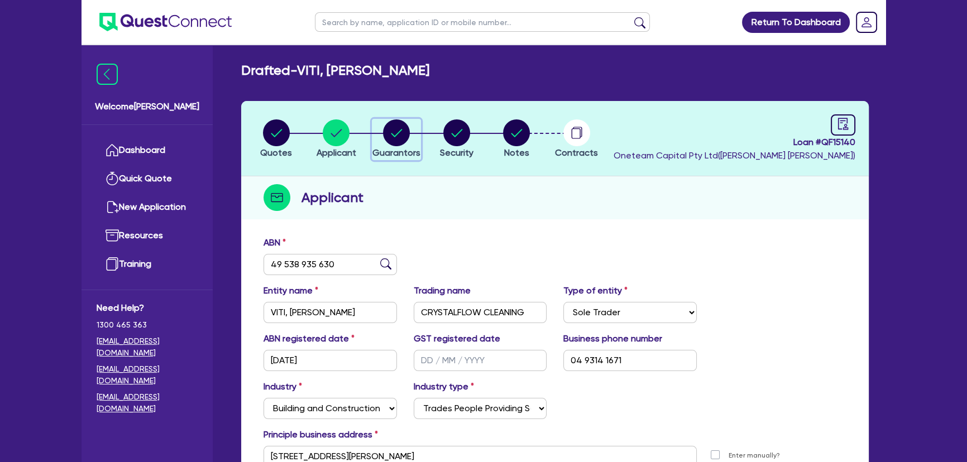
click at [405, 135] on circle "button" at bounding box center [396, 133] width 27 height 27
select select "MR"
select select "VIC"
select select "SINGLE"
select select "CASH"
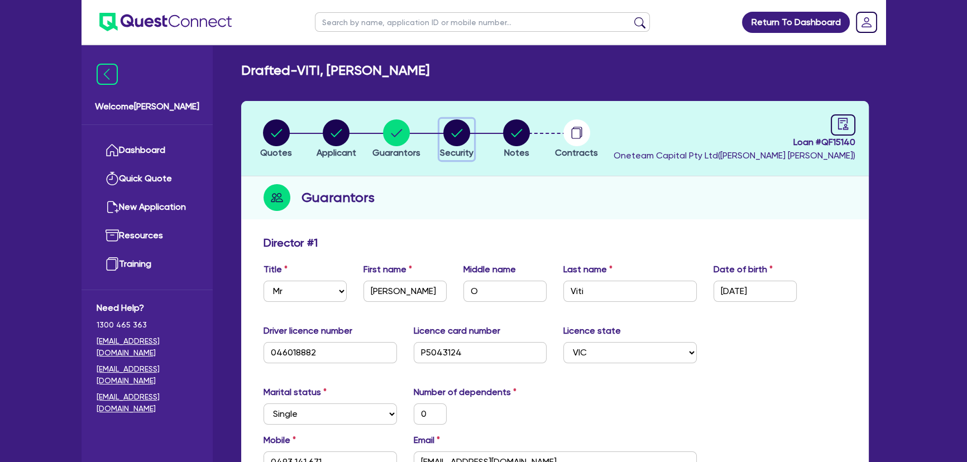
click at [449, 131] on circle "button" at bounding box center [456, 133] width 27 height 27
select select "CARS_AND_LIGHT_TRUCKS"
select select "VANS_AND_UTES"
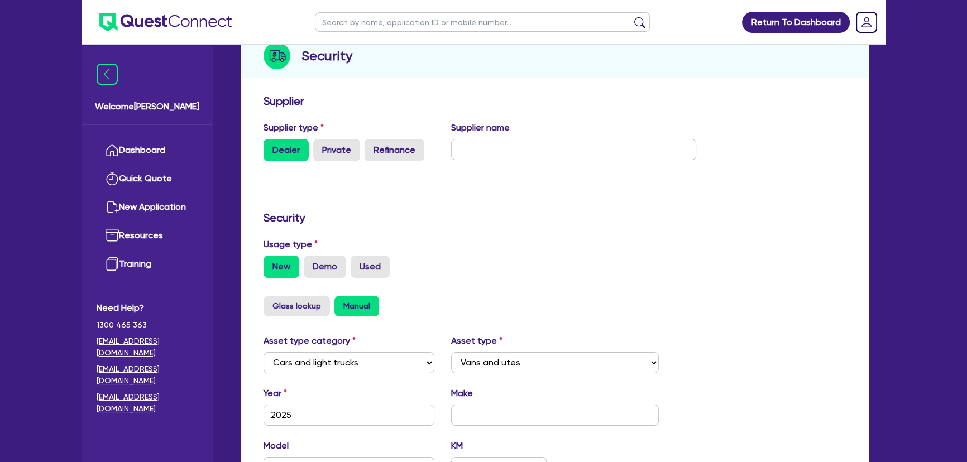
scroll to position [108, 0]
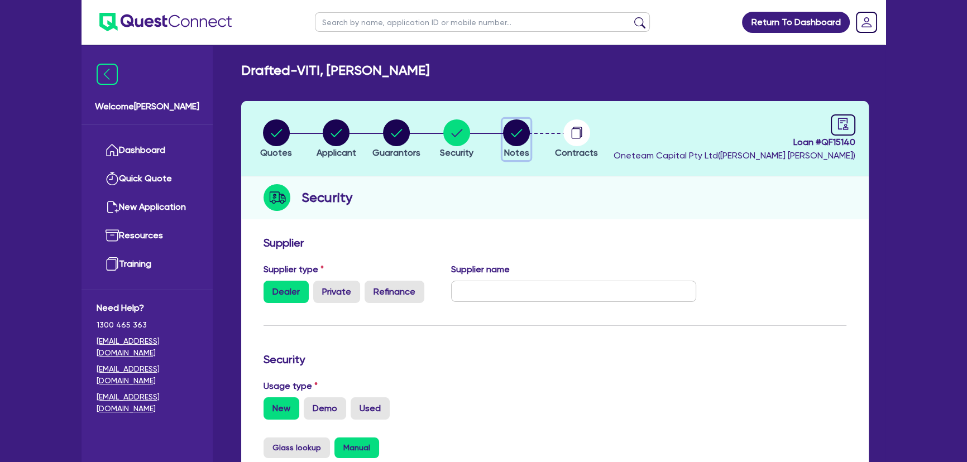
click at [509, 136] on circle "button" at bounding box center [516, 133] width 27 height 27
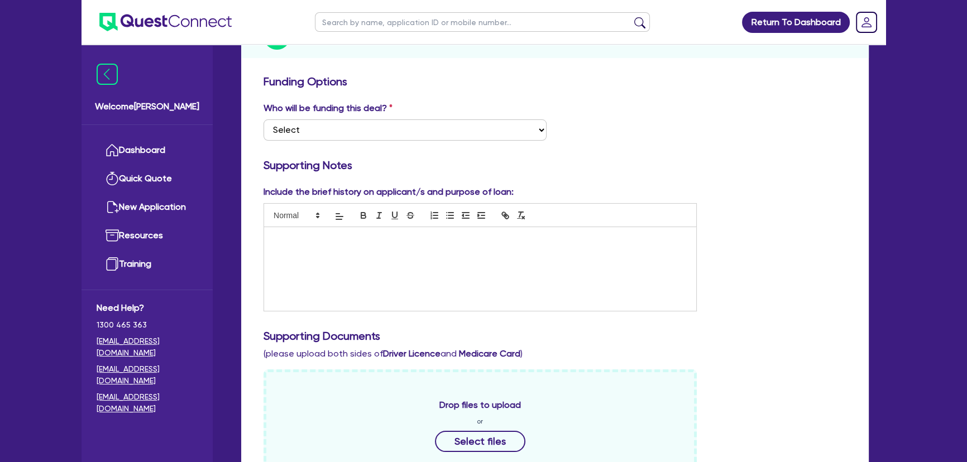
scroll to position [254, 0]
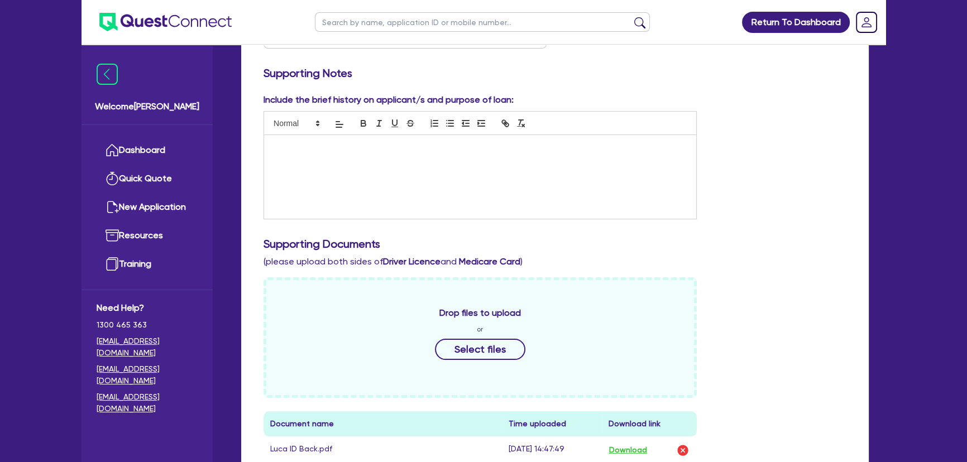
click at [313, 168] on div at bounding box center [480, 177] width 432 height 84
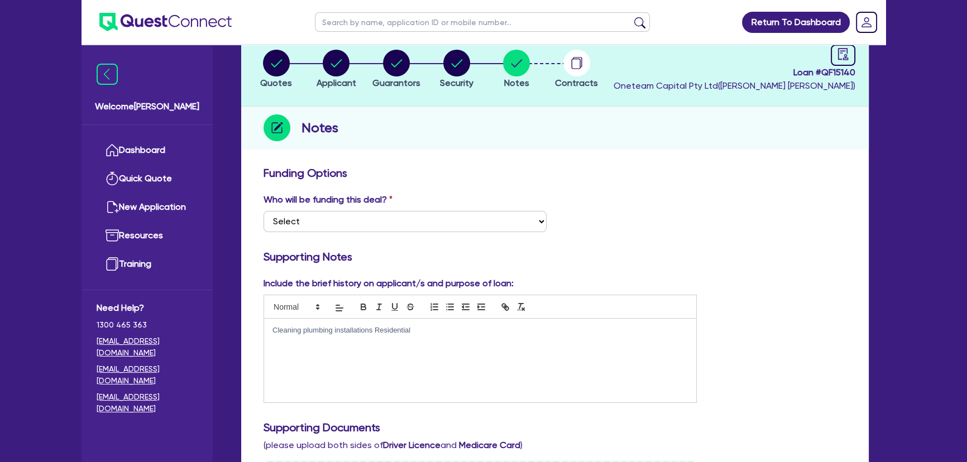
scroll to position [0, 0]
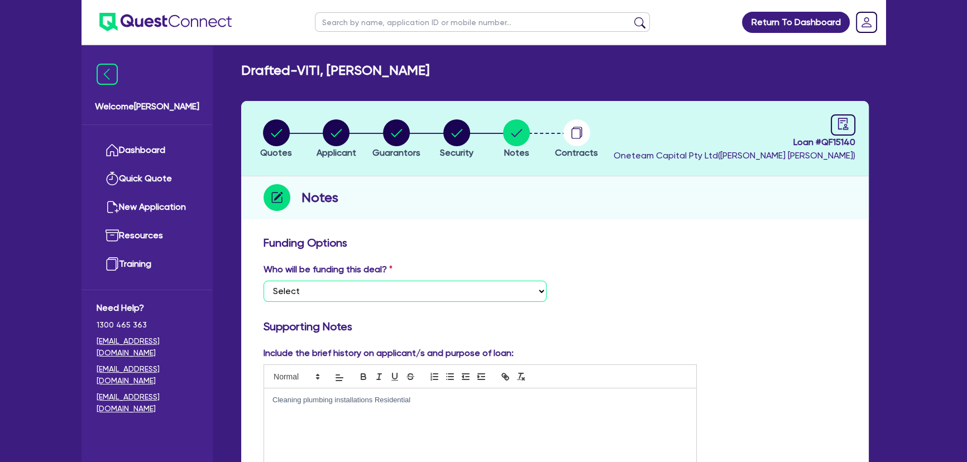
click at [402, 292] on select "Select I want Quest to fund 100% I will fund 100% I will co-fund with Quest Oth…" at bounding box center [405, 291] width 283 height 21
select select "Other"
click at [264, 281] on select "Select I want Quest to fund 100% I will fund 100% I will co-fund with Quest Oth…" at bounding box center [405, 291] width 283 height 21
click at [838, 127] on icon "audit" at bounding box center [843, 124] width 10 height 12
select select "DRAFTED_NEW"
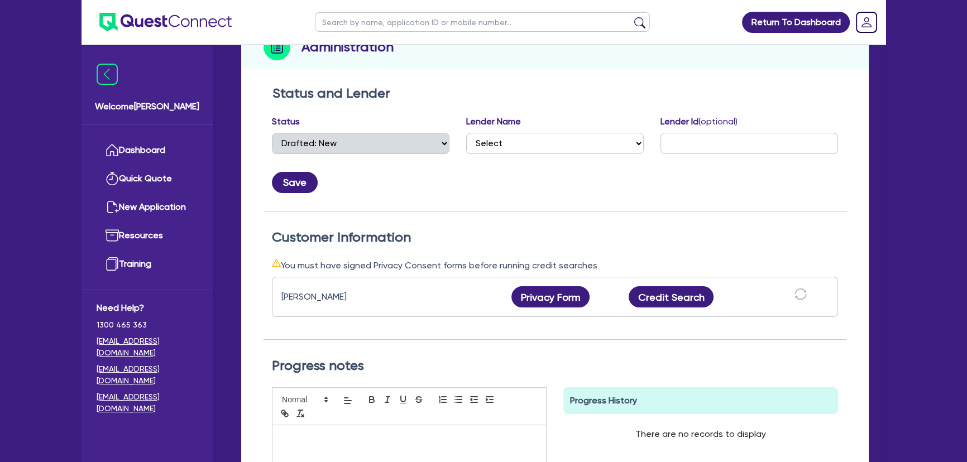
scroll to position [254, 0]
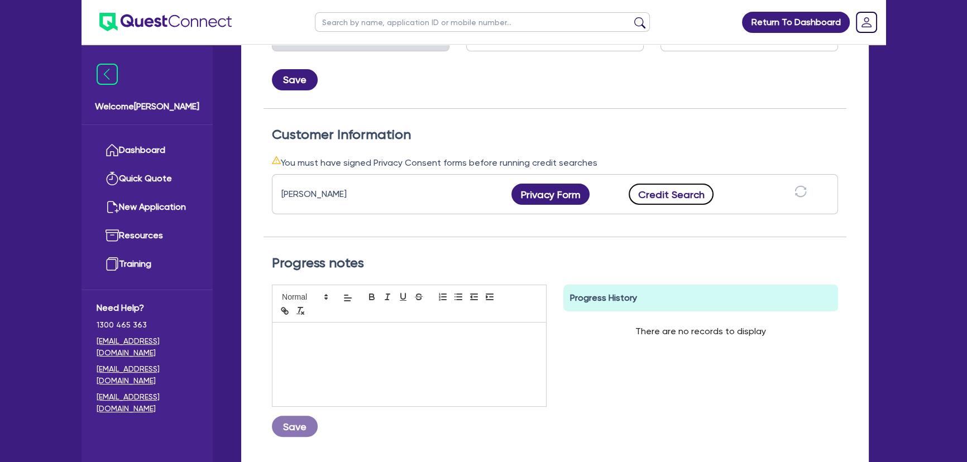
click at [688, 187] on button "Credit Search" at bounding box center [671, 194] width 85 height 21
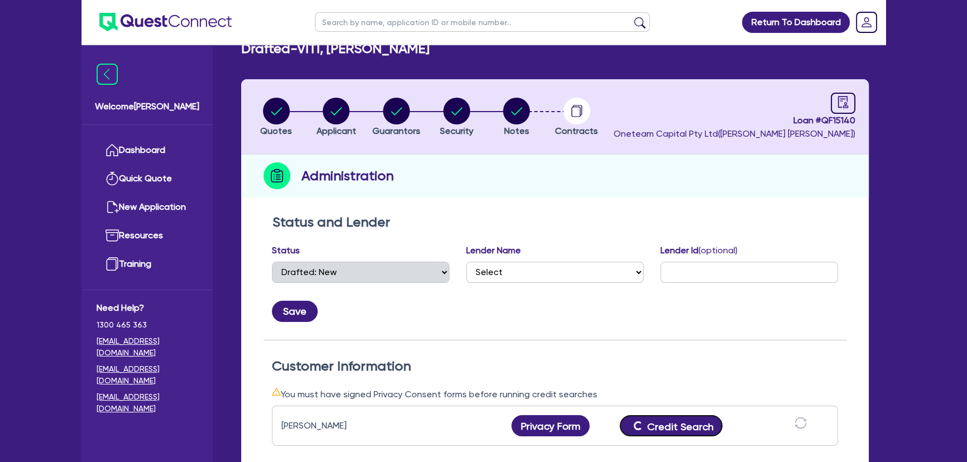
scroll to position [203, 0]
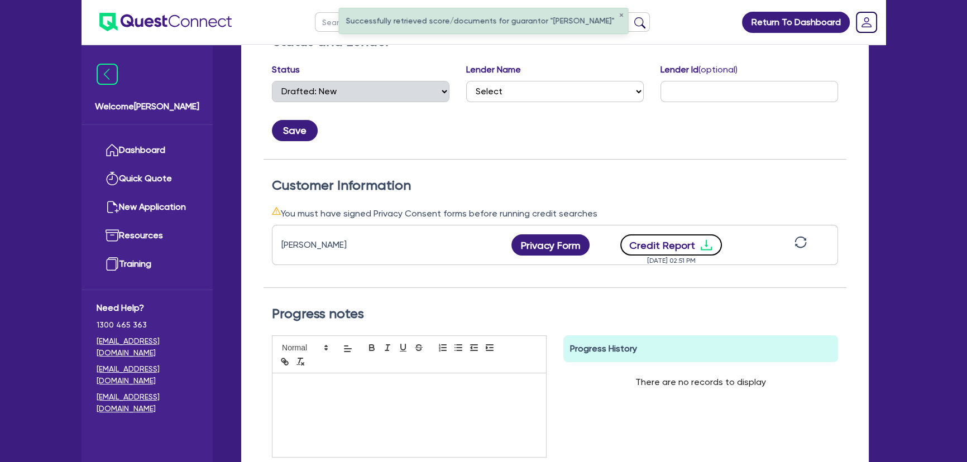
click at [705, 244] on icon "download" at bounding box center [706, 245] width 11 height 11
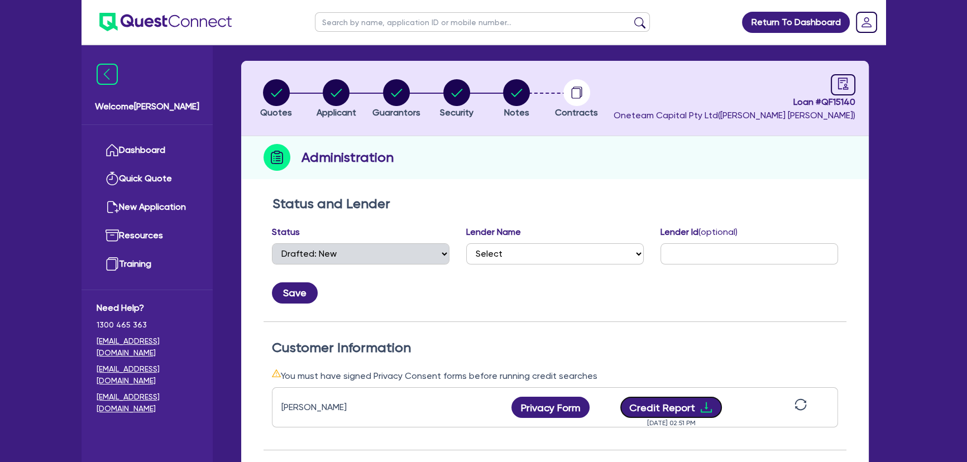
scroll to position [0, 0]
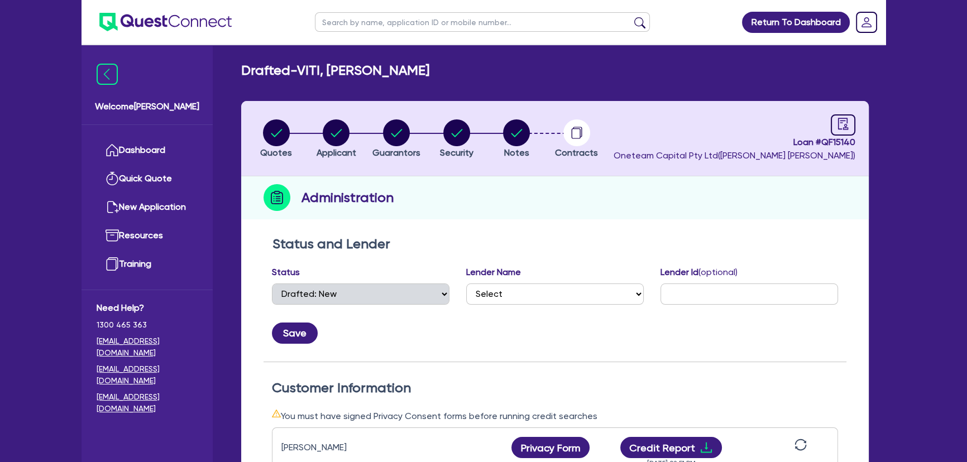
click at [361, 131] on li "Applicant" at bounding box center [337, 138] width 60 height 39
drag, startPoint x: 356, startPoint y: 131, endPoint x: 349, endPoint y: 134, distance: 7.8
click at [349, 134] on div "button" at bounding box center [337, 133] width 40 height 27
select select "SOLE_TRADER"
select select "BUILDING_CONSTRUCTION"
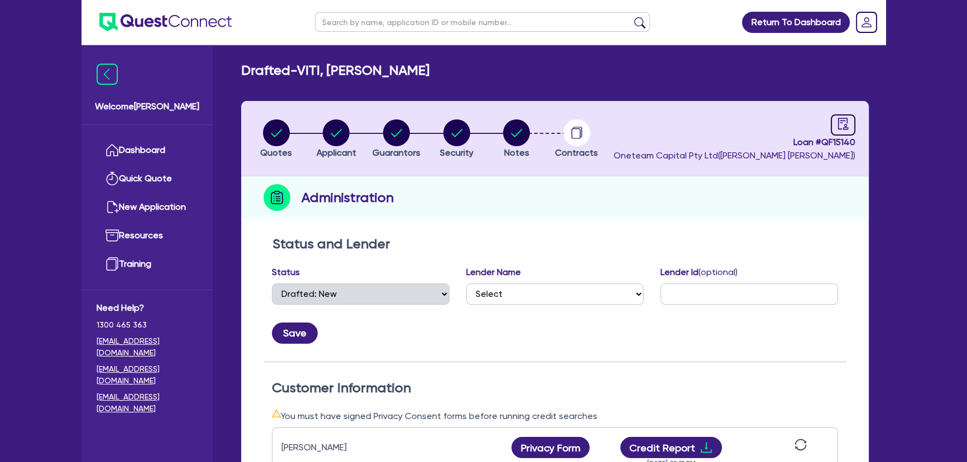
select select "TRADES_SERVICES_CONSUMERS"
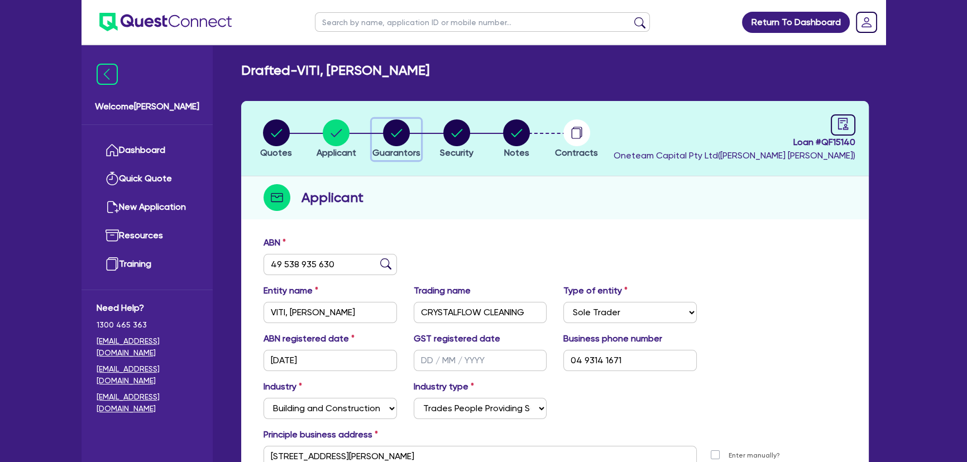
click at [374, 133] on div "button" at bounding box center [397, 133] width 48 height 27
select select "MR"
select select "VIC"
select select "SINGLE"
select select "CASH"
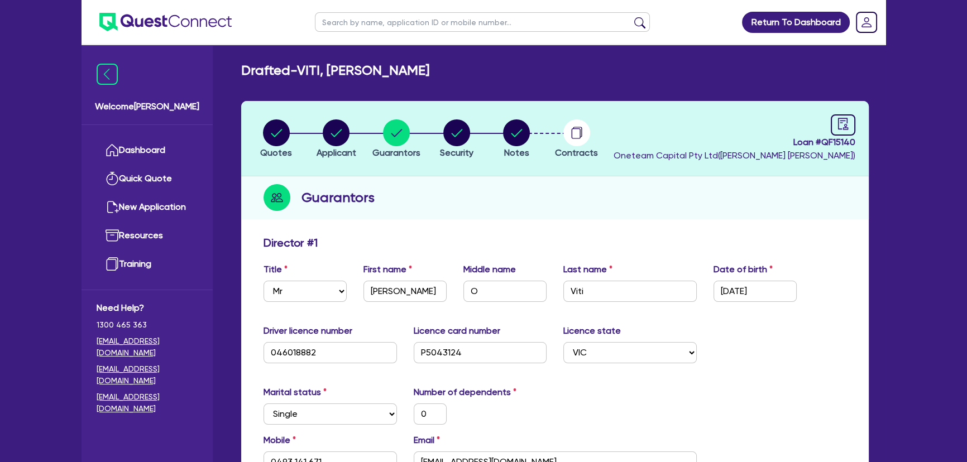
click at [502, 144] on li "Notes" at bounding box center [516, 138] width 60 height 39
click at [518, 142] on circle "button" at bounding box center [516, 133] width 27 height 27
select select "Other"
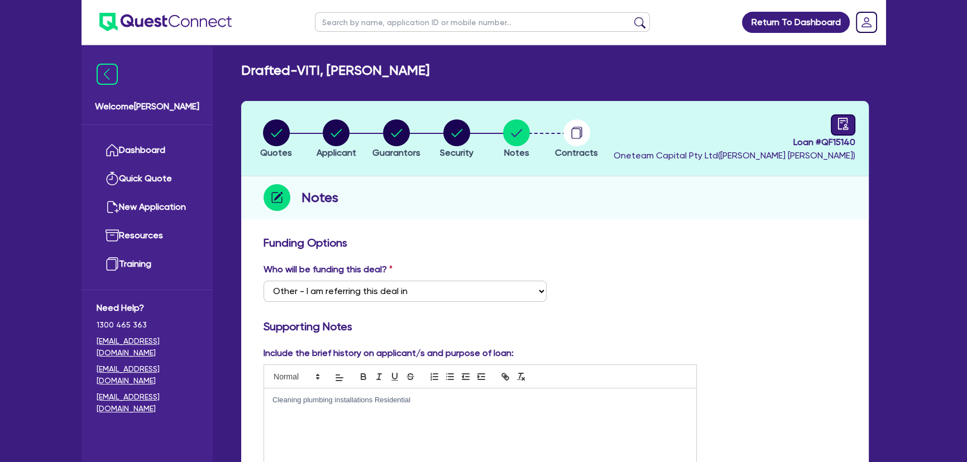
click at [855, 118] on header "Quotes Applicant [GEOGRAPHIC_DATA] Security Notes Contracts Loan # QF15140 Onet…" at bounding box center [555, 138] width 628 height 75
click at [854, 118] on link at bounding box center [843, 124] width 25 height 21
select select "DRAFTED_NEW"
select select "Other"
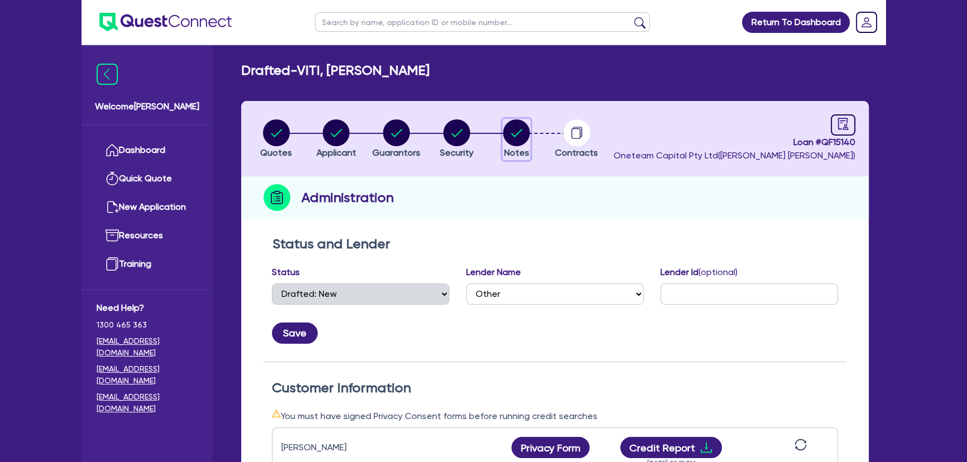
click at [511, 140] on circle "button" at bounding box center [516, 133] width 27 height 27
select select "Other"
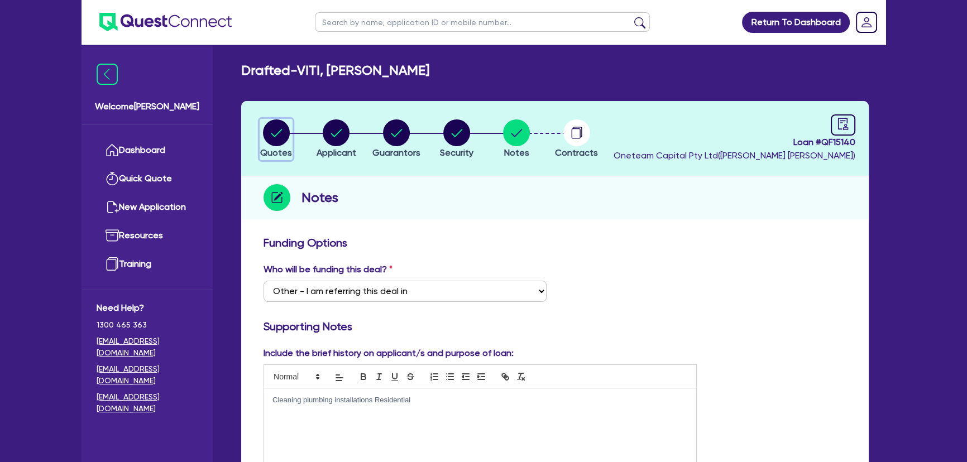
click at [284, 133] on circle "button" at bounding box center [276, 133] width 27 height 27
select select "CARS_AND_LIGHT_TRUCKS"
select select "VANS_AND_UTES"
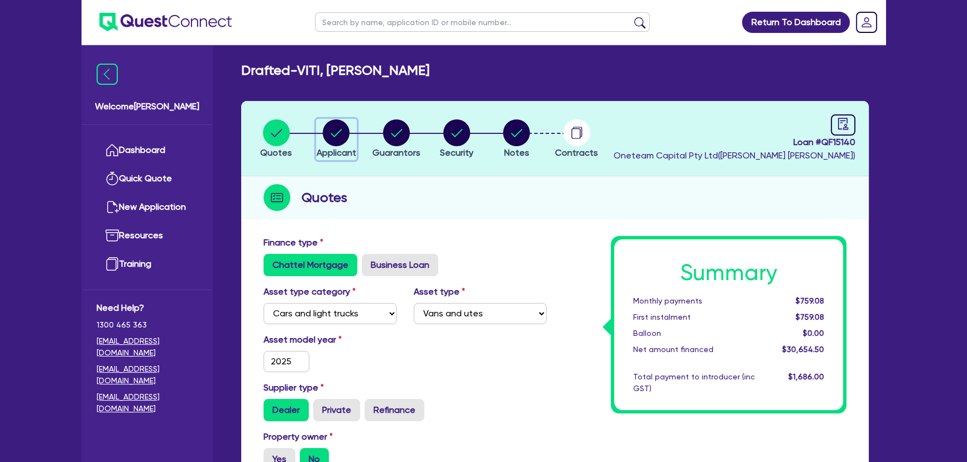
click at [335, 131] on circle "button" at bounding box center [336, 133] width 27 height 27
select select "SOLE_TRADER"
select select "BUILDING_CONSTRUCTION"
select select "TRADES_SERVICES_CONSUMERS"
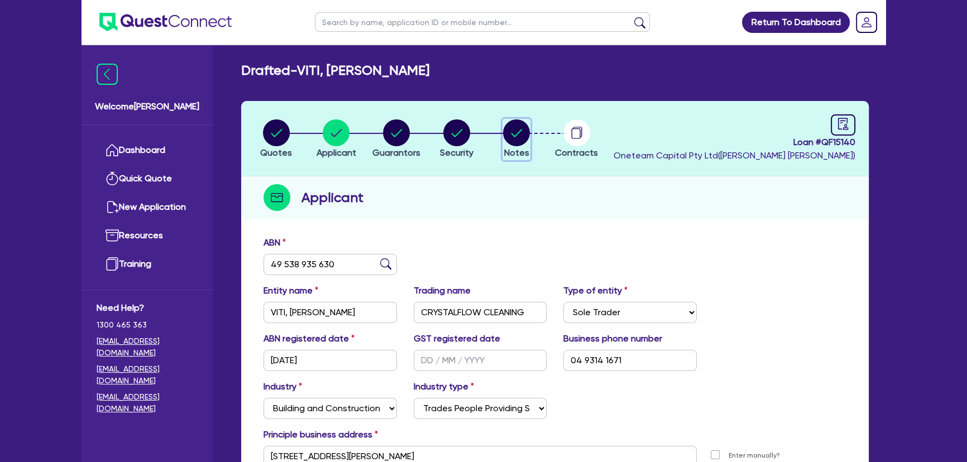
click at [513, 127] on circle "button" at bounding box center [516, 133] width 27 height 27
select select "Other"
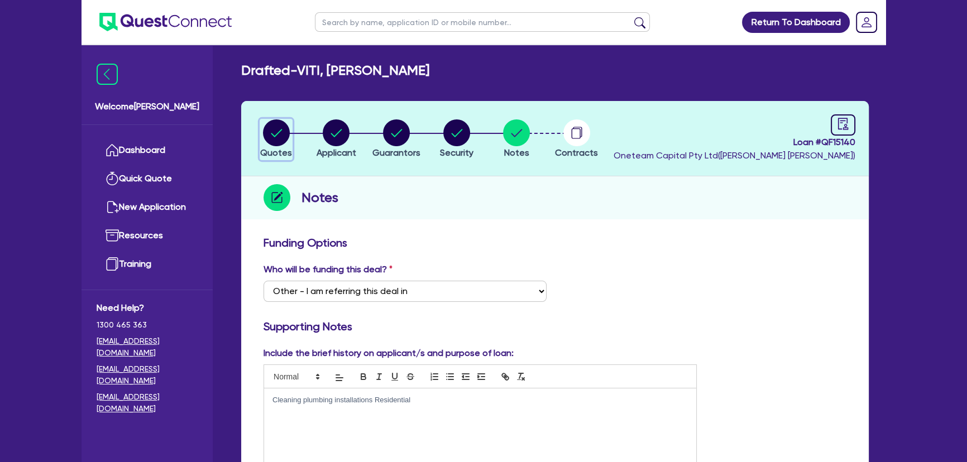
click at [282, 132] on circle "button" at bounding box center [276, 133] width 27 height 27
select select "CARS_AND_LIGHT_TRUCKS"
select select "VANS_AND_UTES"
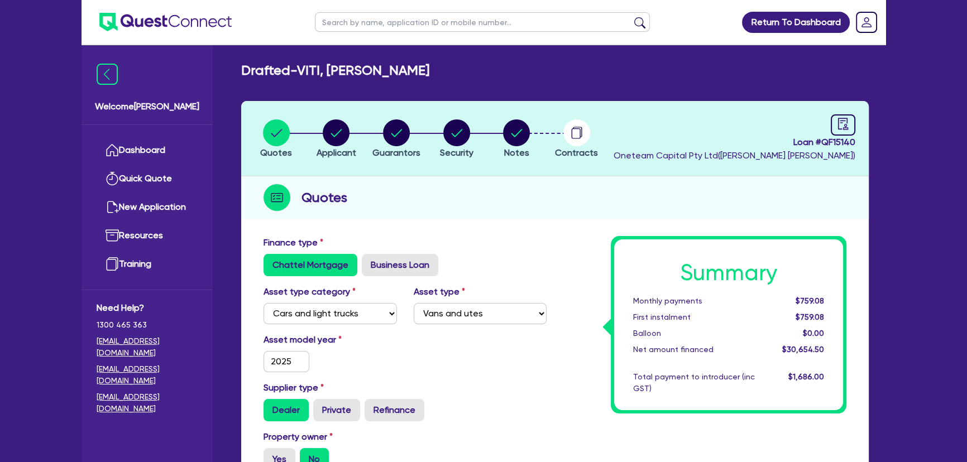
click at [357, 131] on li "Applicant" at bounding box center [337, 138] width 60 height 39
click at [350, 136] on div "button" at bounding box center [337, 133] width 40 height 27
select select "SOLE_TRADER"
select select "BUILDING_CONSTRUCTION"
select select "TRADES_SERVICES_CONSUMERS"
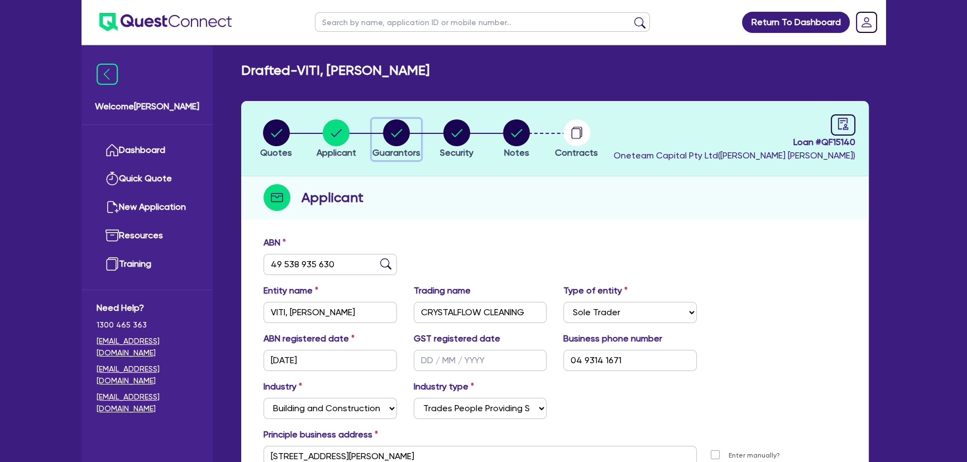
click at [384, 134] on circle "button" at bounding box center [396, 133] width 27 height 27
select select "MR"
select select "VIC"
select select "SINGLE"
select select "CASH"
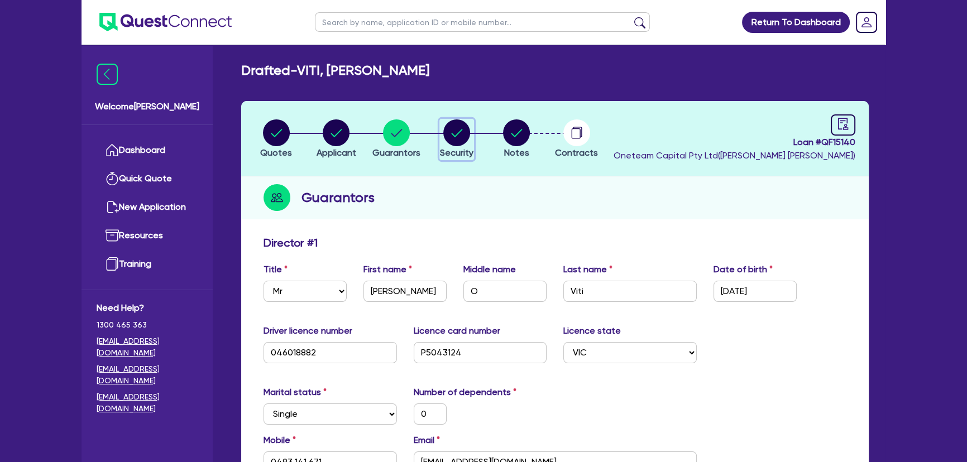
click at [467, 139] on circle "button" at bounding box center [456, 133] width 27 height 27
select select "CARS_AND_LIGHT_TRUCKS"
select select "VANS_AND_UTES"
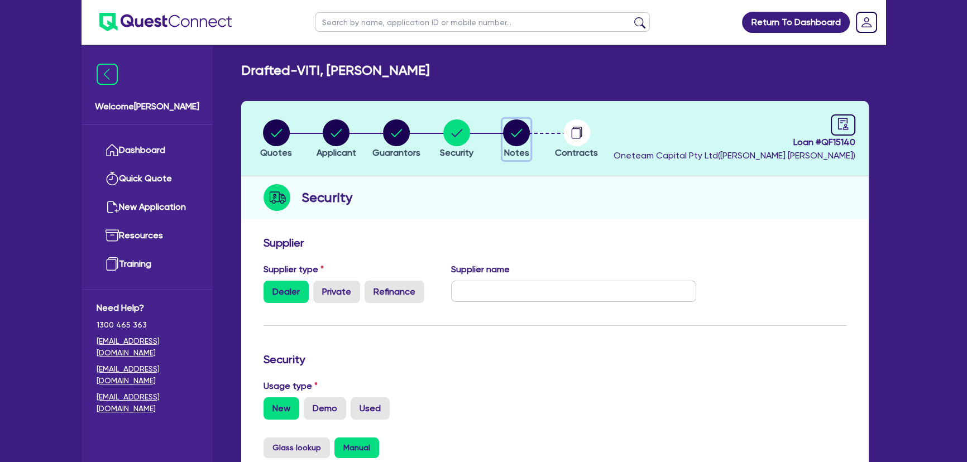
click at [521, 148] on span "Notes" at bounding box center [516, 152] width 25 height 11
select select "Other"
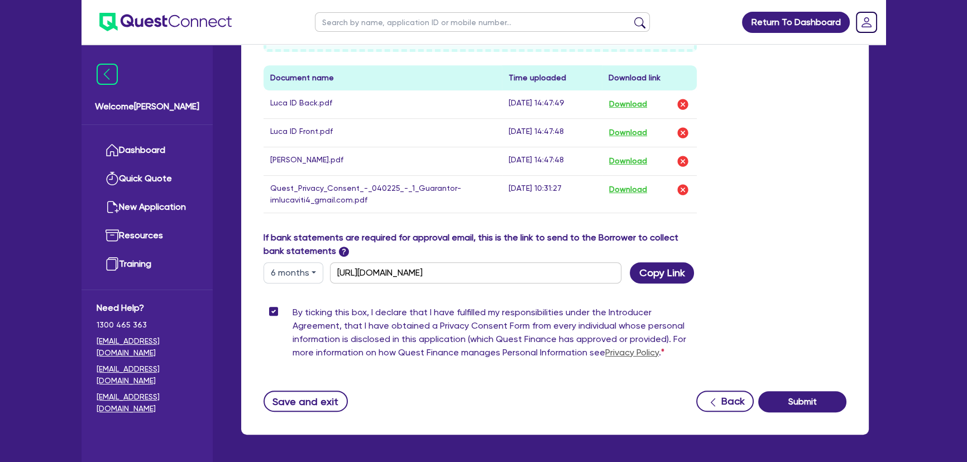
scroll to position [639, 0]
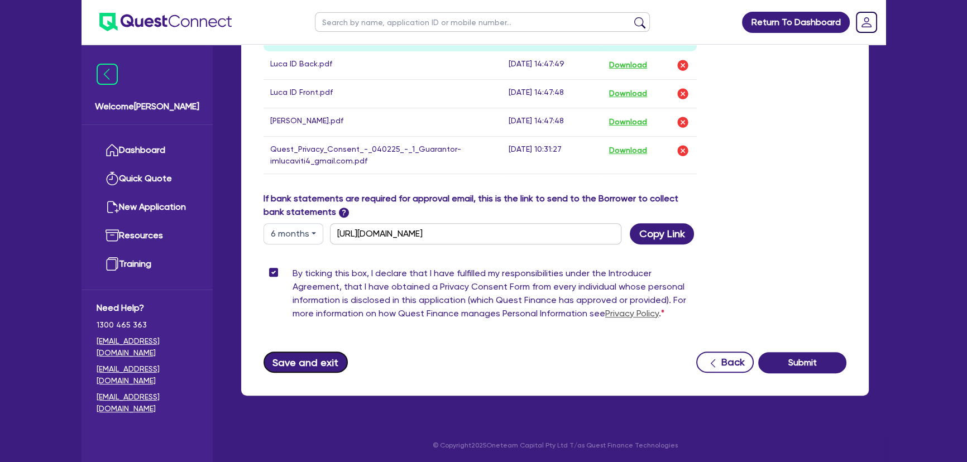
click at [304, 366] on button "Save and exit" at bounding box center [306, 362] width 84 height 21
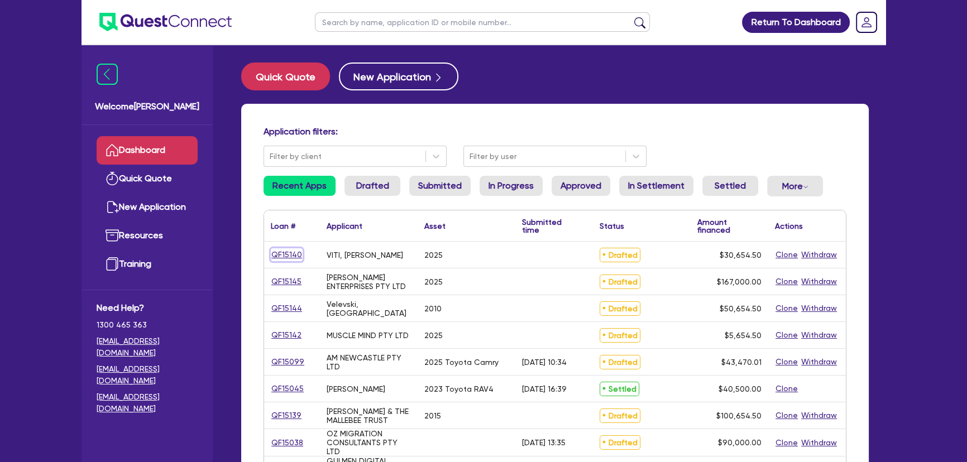
click at [294, 256] on link "QF15140" at bounding box center [287, 255] width 32 height 13
select select "CARS_AND_LIGHT_TRUCKS"
select select "VANS_AND_UTES"
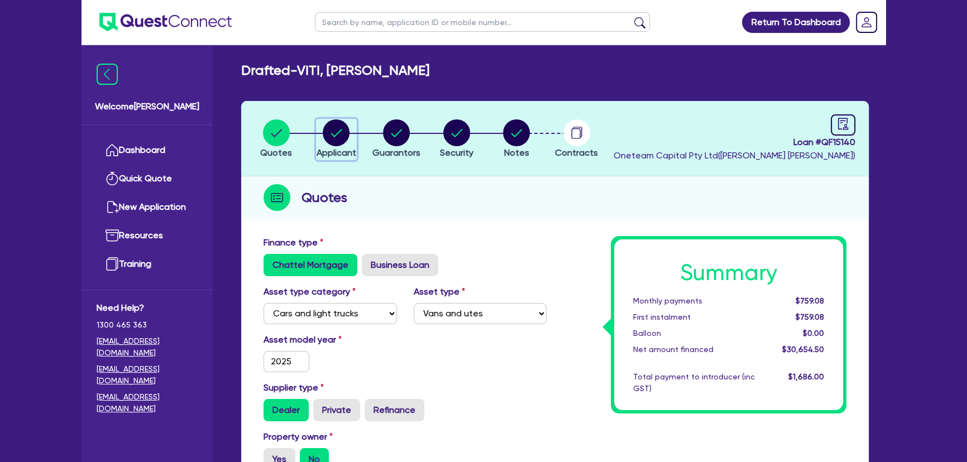
click at [343, 144] on icon "button" at bounding box center [336, 133] width 27 height 27
select select "SOLE_TRADER"
select select "BUILDING_CONSTRUCTION"
select select "TRADES_SERVICES_CONSUMERS"
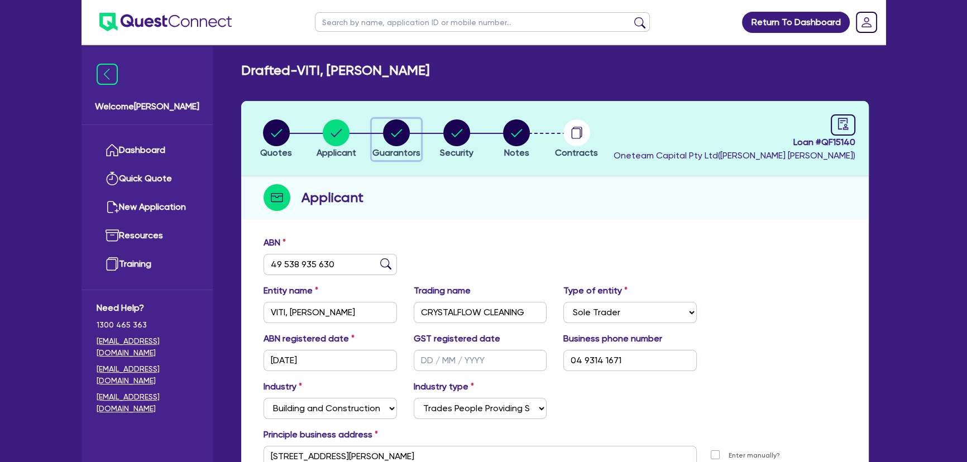
click at [404, 131] on circle "button" at bounding box center [396, 133] width 27 height 27
select select "MR"
select select "VIC"
select select "SINGLE"
select select "CASH"
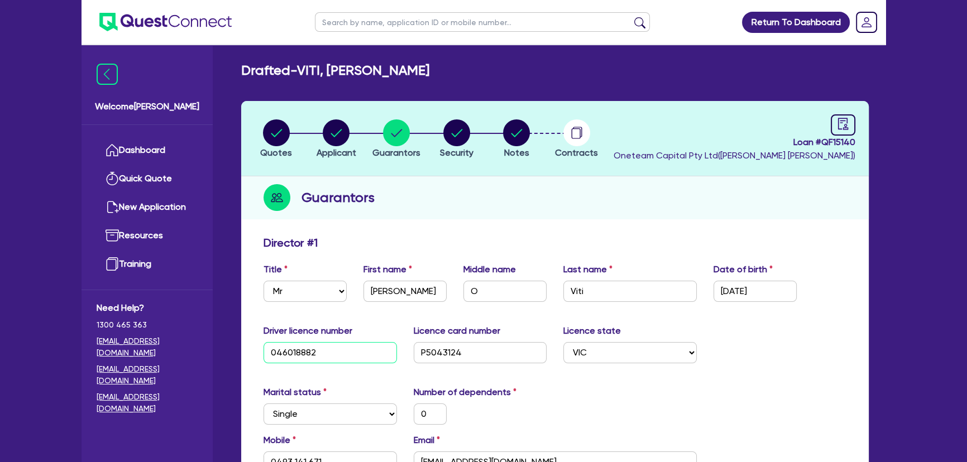
drag, startPoint x: 284, startPoint y: 353, endPoint x: 323, endPoint y: 354, distance: 39.1
click at [323, 354] on input "046018882" at bounding box center [330, 352] width 133 height 21
click at [321, 352] on input "046018882" at bounding box center [330, 352] width 133 height 21
drag, startPoint x: 475, startPoint y: 353, endPoint x: 429, endPoint y: 363, distance: 46.9
click at [429, 363] on div "Driver licence number [DRIVERS_LICENSE_NUMBER] Licence card number [DRIVERS_LIC…" at bounding box center [555, 348] width 600 height 48
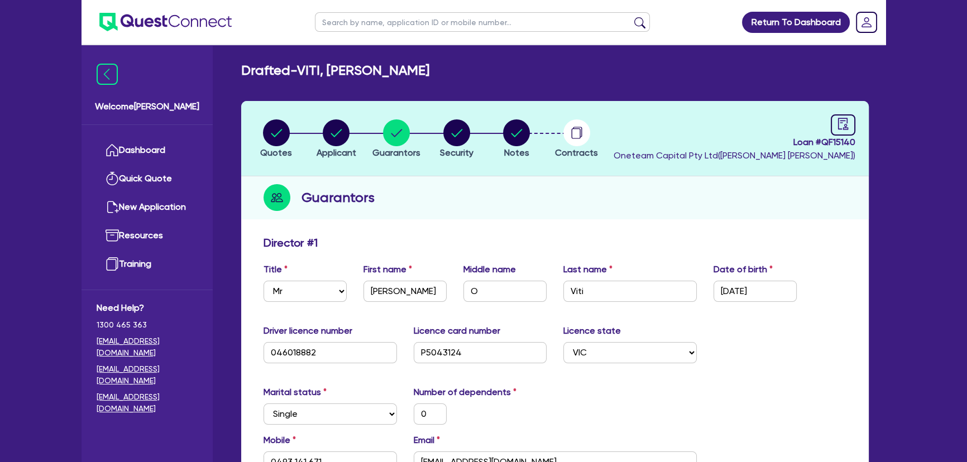
click at [138, 28] on img at bounding box center [165, 22] width 132 height 18
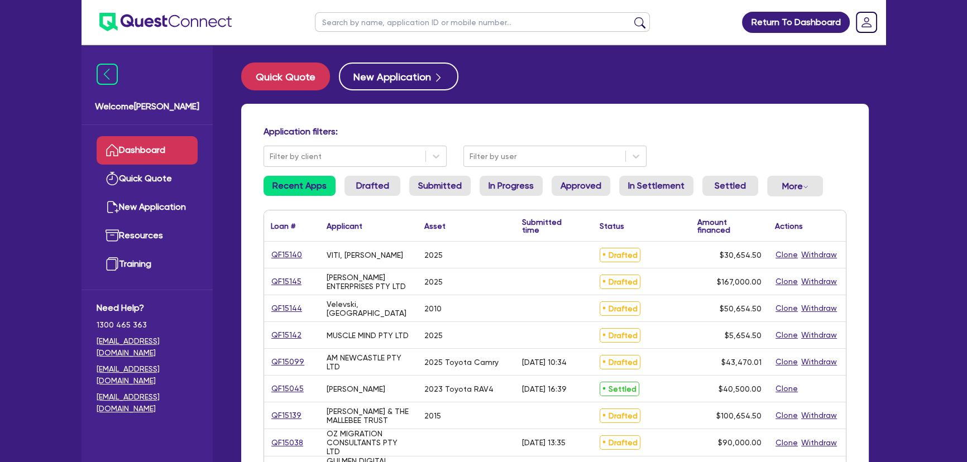
click at [369, 30] on input "text" at bounding box center [482, 22] width 335 height 20
type input "[PERSON_NAME]"
click at [631, 17] on button "submit" at bounding box center [640, 25] width 18 height 16
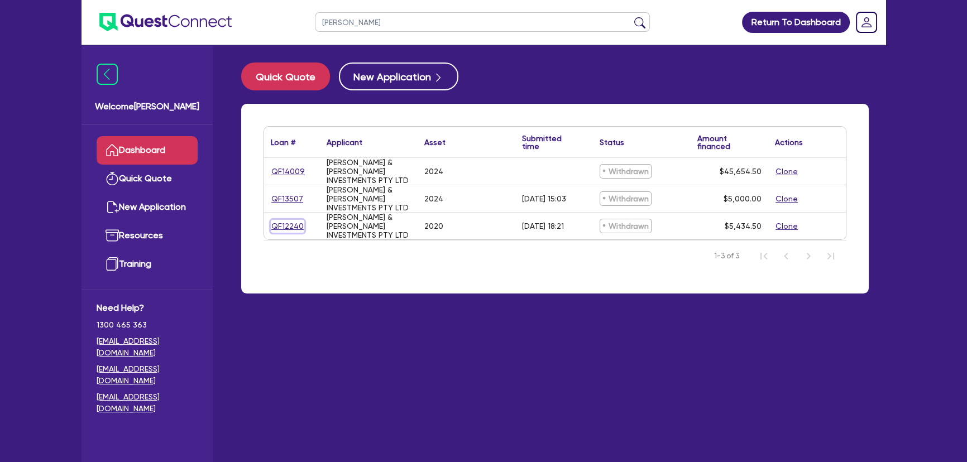
click at [279, 226] on link "QF12240" at bounding box center [288, 226] width 34 height 13
select select "CARS_AND_LIGHT_TRUCKS"
select select "PASSENGER_VEHICLES"
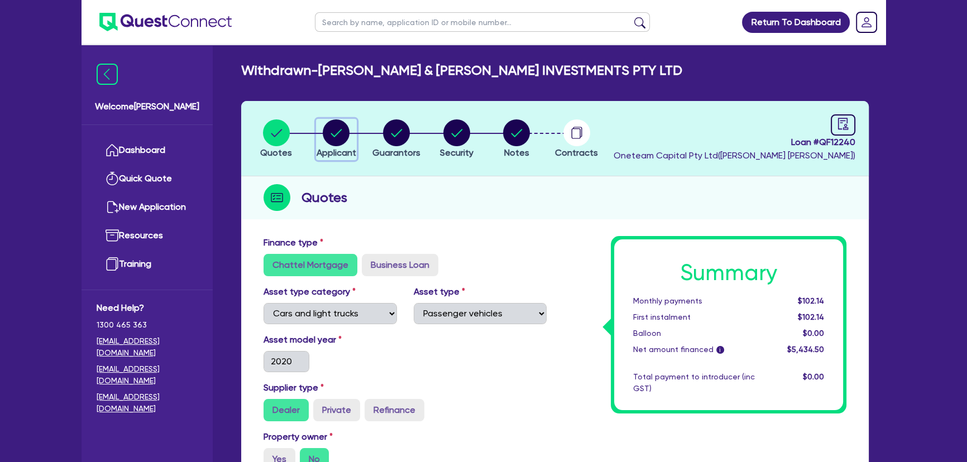
click at [346, 150] on span "Applicant" at bounding box center [337, 152] width 40 height 11
select select "COMPANY"
select select "ACCOMODATION_FOOD"
select select "RESTAURANTS"
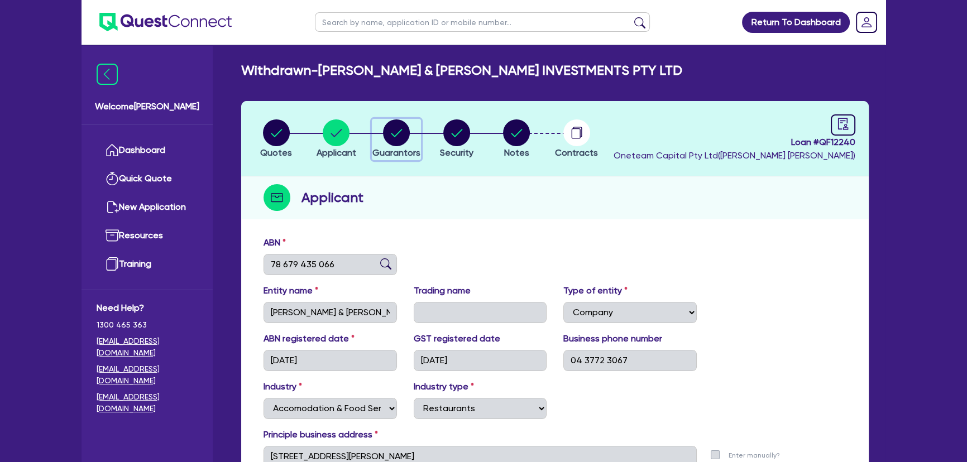
click at [412, 142] on div "button" at bounding box center [397, 133] width 48 height 27
select select "MR"
select select "[GEOGRAPHIC_DATA]"
select select "SINGLE"
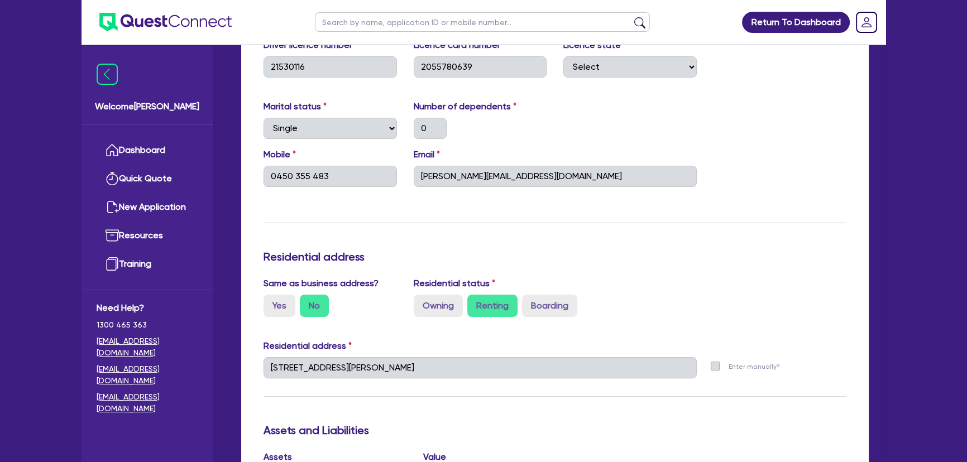
scroll to position [230, 0]
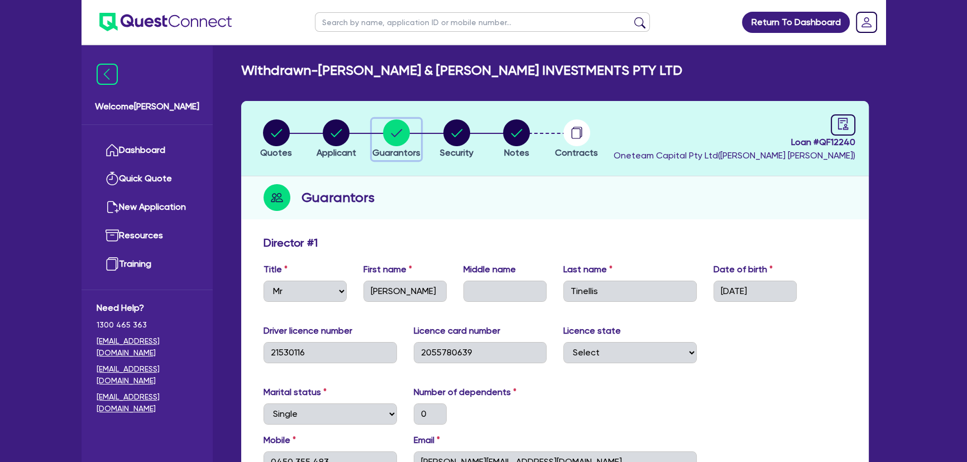
select select "COMPANY"
select select "ACCOMODATION_FOOD"
select select "RESTAURANTS"
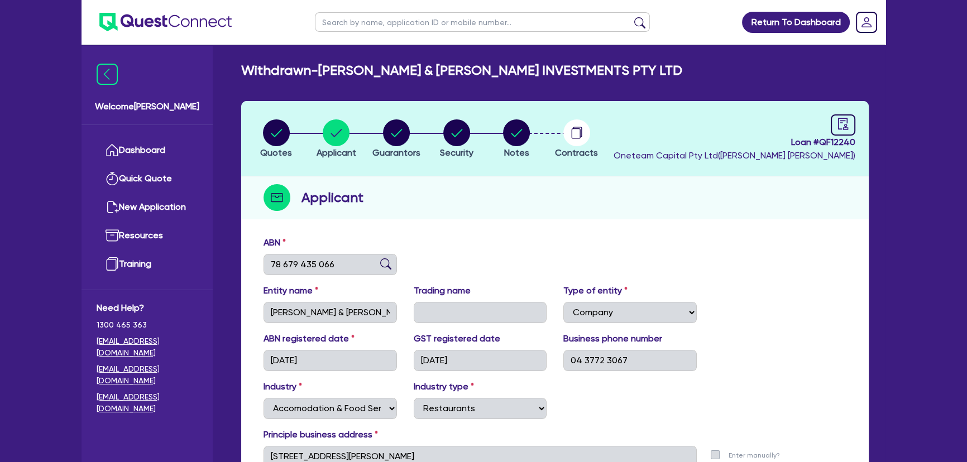
click at [192, 35] on ul at bounding box center [157, 22] width 150 height 44
click at [433, 16] on input "text" at bounding box center [482, 22] width 335 height 20
type input "[PERSON_NAME]"
click button "submit" at bounding box center [640, 25] width 18 height 16
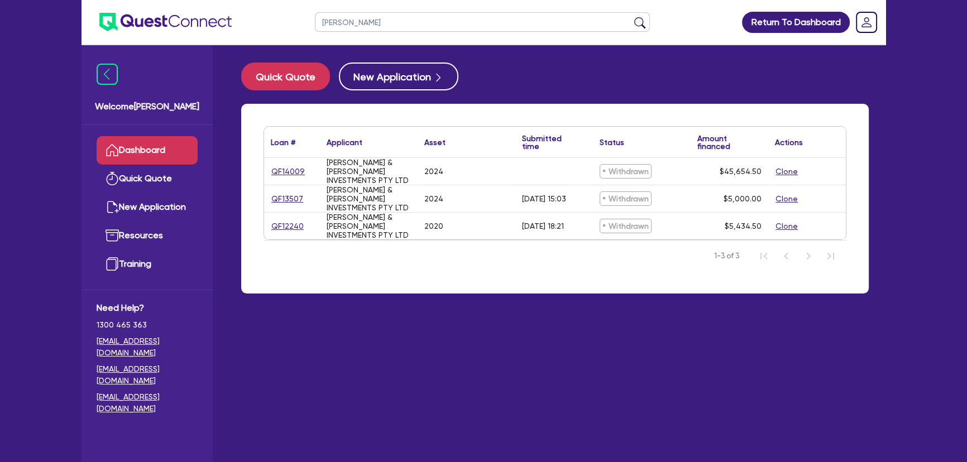
drag, startPoint x: 275, startPoint y: 207, endPoint x: 287, endPoint y: 202, distance: 13.0
click at [275, 208] on div "QF13507" at bounding box center [292, 198] width 56 height 27
click at [287, 202] on link "QF13507" at bounding box center [287, 199] width 33 height 13
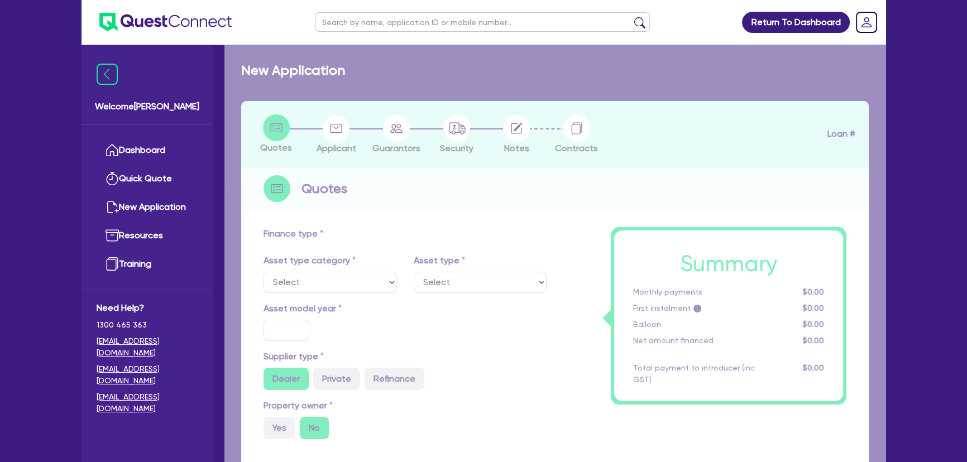
select select "CARS_AND_LIGHT_TRUCKS"
type input "2024"
type input "5,000"
type input "10"
select select "PASSENGER_VEHICLES"
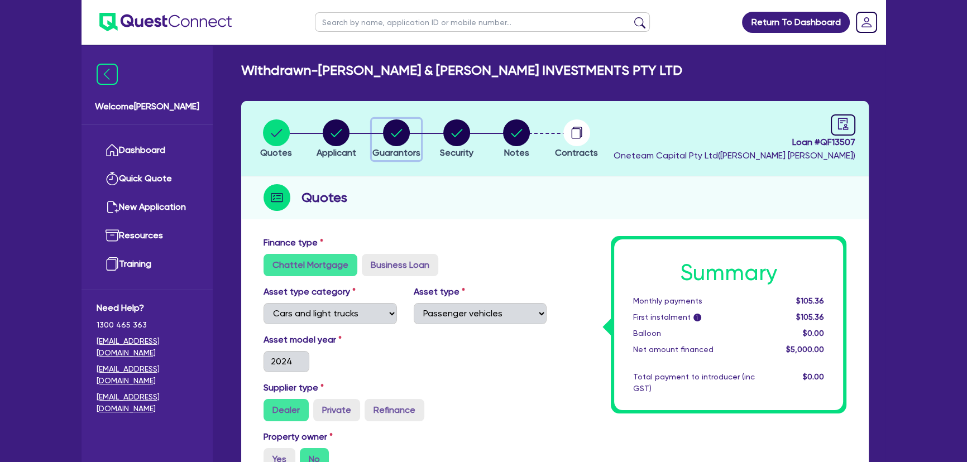
click at [387, 137] on circle "button" at bounding box center [396, 133] width 27 height 27
select select "MR"
select select "[GEOGRAPHIC_DATA]"
select select "SINGLE"
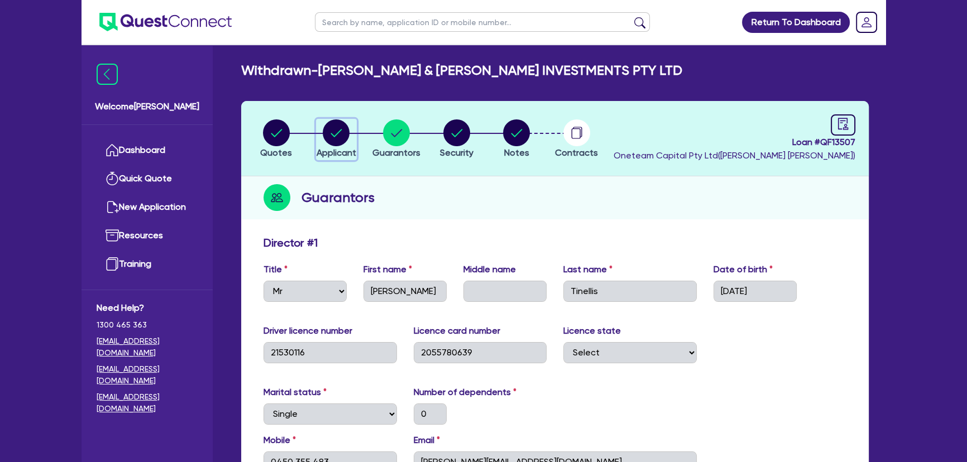
click at [333, 133] on circle "button" at bounding box center [336, 133] width 27 height 27
select select "COMPANY"
select select "ACCOMODATION_FOOD"
select select "RESTAURANTS"
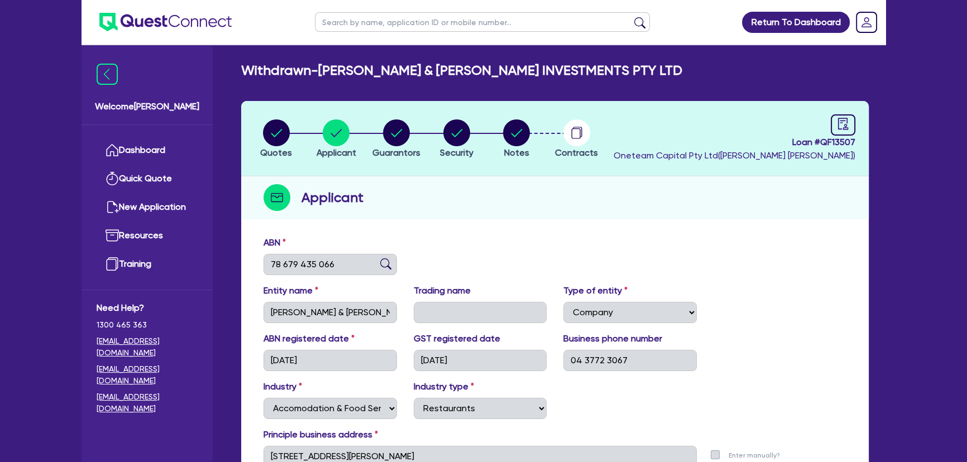
click at [178, 17] on img at bounding box center [165, 22] width 132 height 18
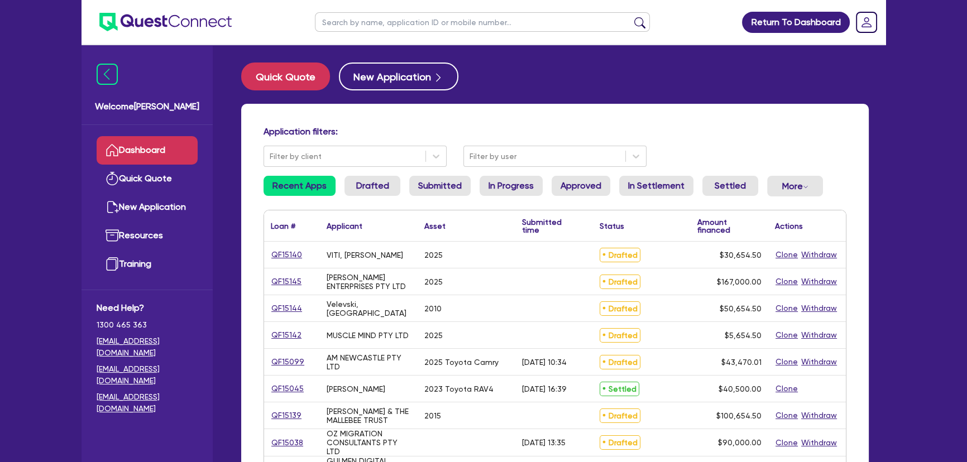
click at [395, 25] on input "text" at bounding box center [482, 22] width 335 height 20
type input "[PERSON_NAME]"
click at [631, 17] on button "submit" at bounding box center [640, 25] width 18 height 16
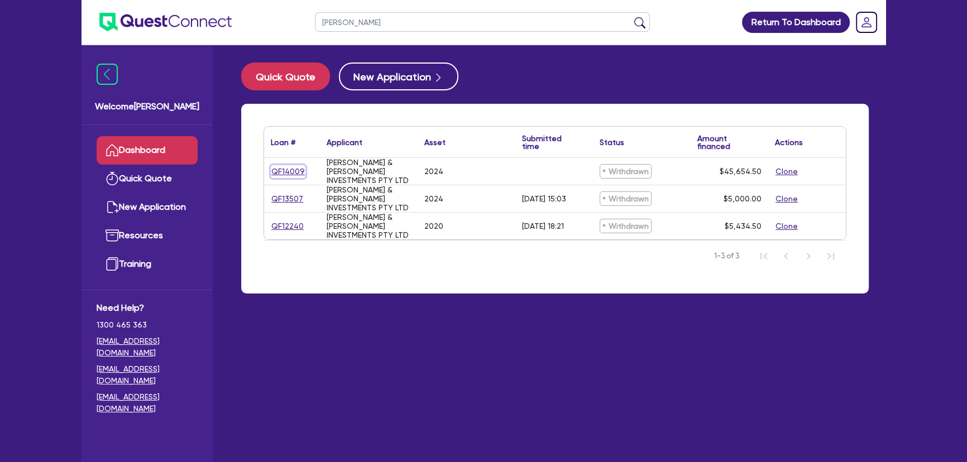
click at [283, 171] on link "QF14009" at bounding box center [288, 171] width 35 height 13
select select "PRIMARY_ASSETS"
select select "HEAVY_TRUCKS"
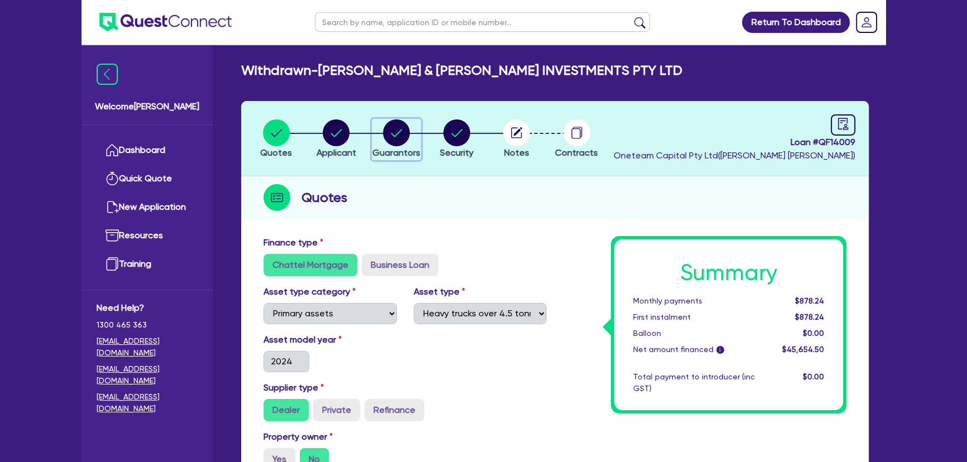
click at [395, 122] on circle "button" at bounding box center [396, 133] width 27 height 27
select select "MR"
select select "[GEOGRAPHIC_DATA]"
select select "SINGLE"
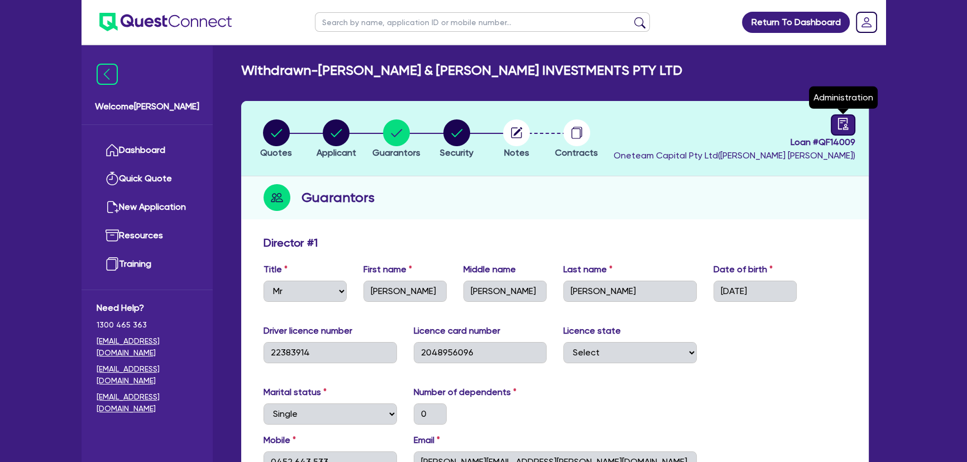
click at [846, 128] on icon "audit" at bounding box center [843, 124] width 10 height 12
select select "WITHDRAWN_BY_INTRODUCER"
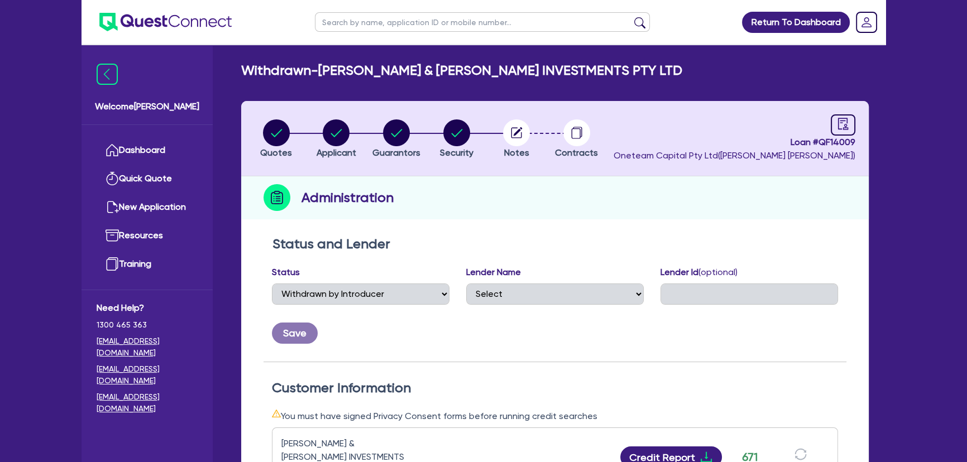
click at [121, 22] on img at bounding box center [165, 22] width 132 height 18
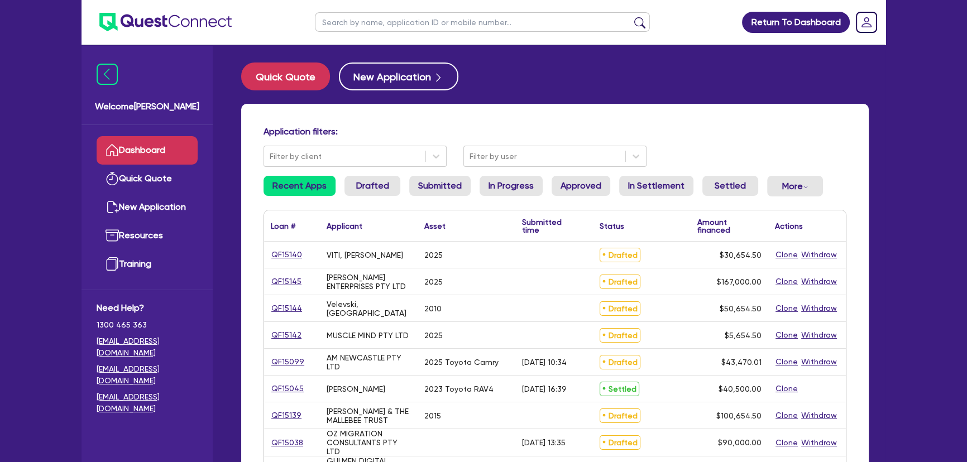
click at [405, 23] on input "text" at bounding box center [482, 22] width 335 height 20
type input "[PERSON_NAME]"
click at [631, 17] on button "submit" at bounding box center [640, 25] width 18 height 16
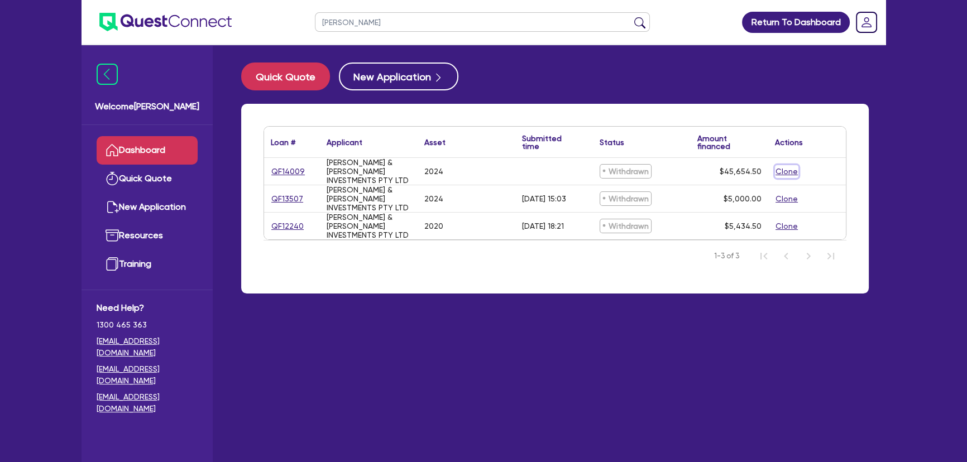
click at [795, 168] on button "Clone" at bounding box center [786, 171] width 23 height 13
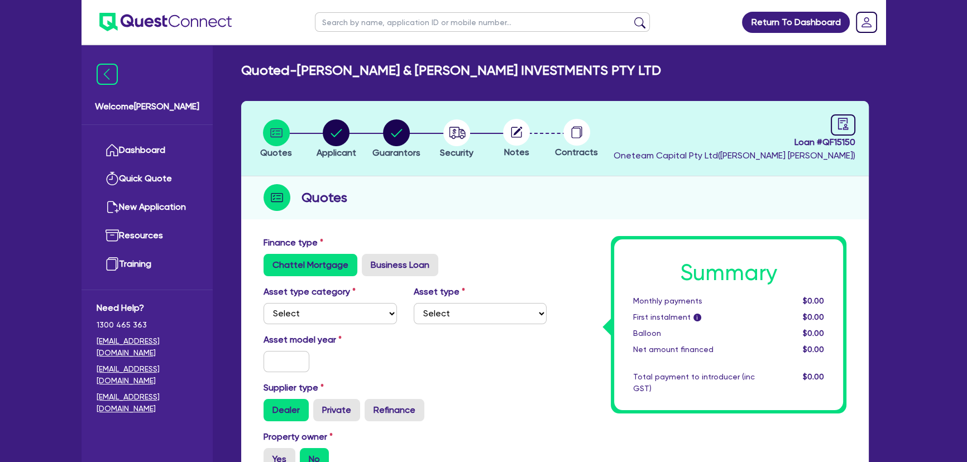
click at [501, 123] on div at bounding box center [516, 132] width 60 height 27
drag, startPoint x: 534, startPoint y: 130, endPoint x: 373, endPoint y: 140, distance: 161.7
click at [525, 133] on div at bounding box center [516, 132] width 60 height 27
click at [442, 128] on div "button" at bounding box center [457, 133] width 34 height 27
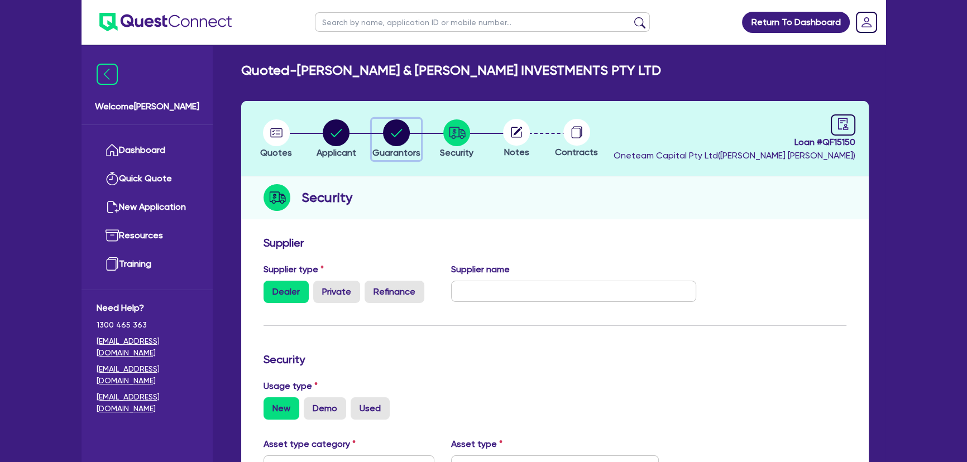
click at [399, 142] on circle "button" at bounding box center [396, 133] width 27 height 27
select select "MR"
select select "[GEOGRAPHIC_DATA]"
select select "SINGLE"
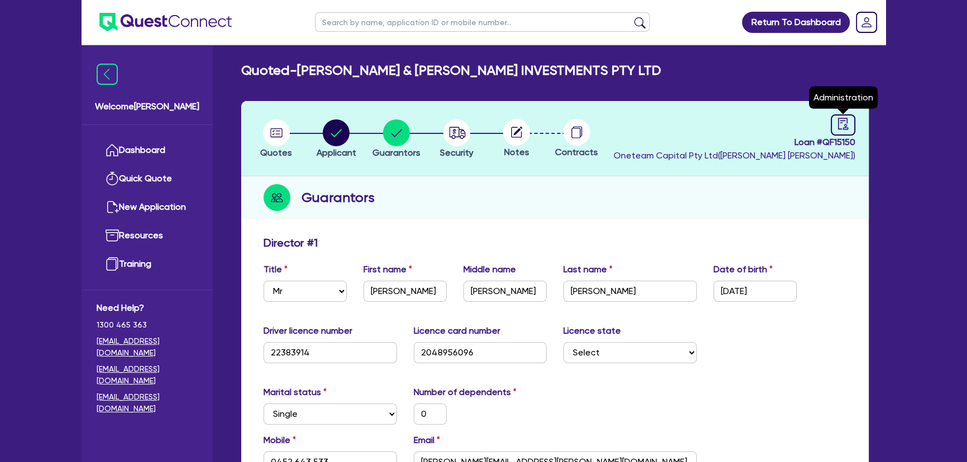
click at [846, 136] on span "Loan # QF15150" at bounding box center [735, 142] width 242 height 13
click at [844, 128] on icon "audit" at bounding box center [843, 124] width 10 height 12
select select "QUOTED"
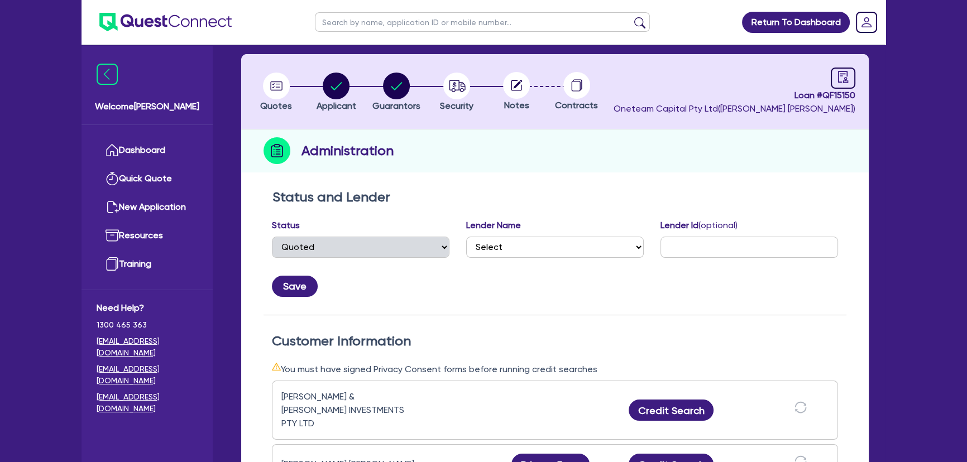
scroll to position [304, 0]
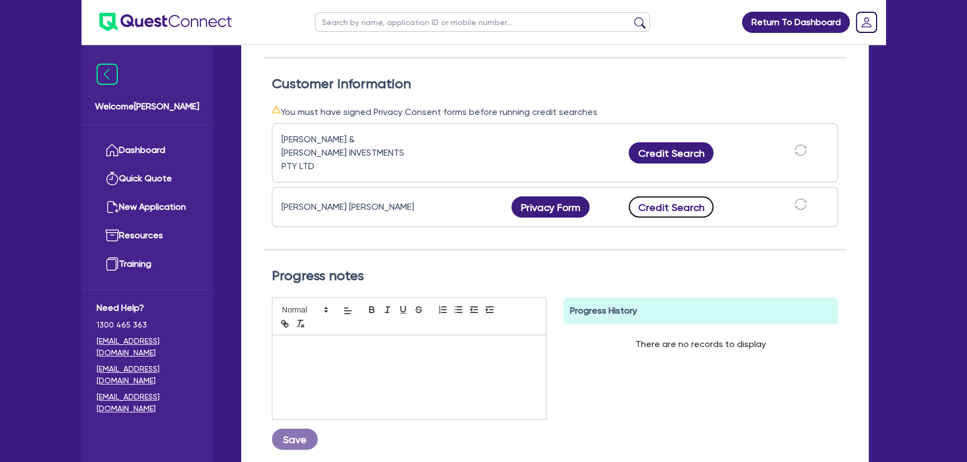
click at [677, 197] on button "Credit Search" at bounding box center [671, 207] width 85 height 21
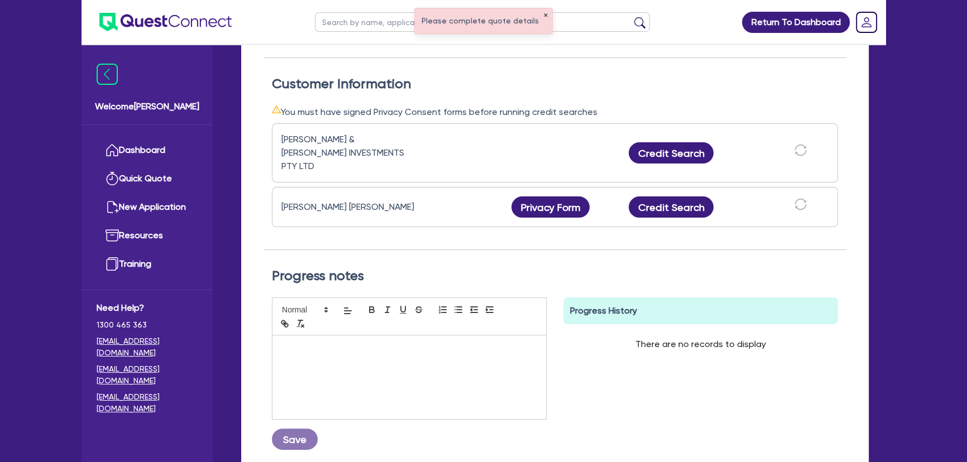
click at [543, 17] on button "✕" at bounding box center [545, 16] width 4 height 6
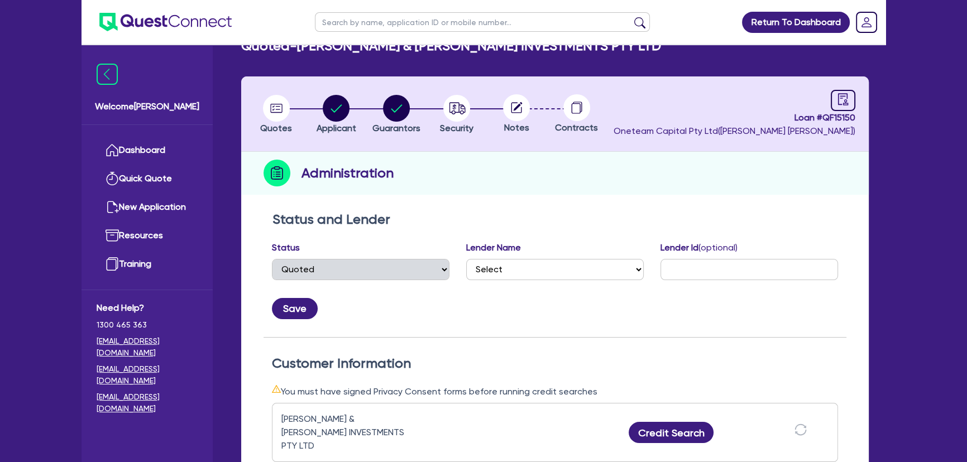
scroll to position [0, 0]
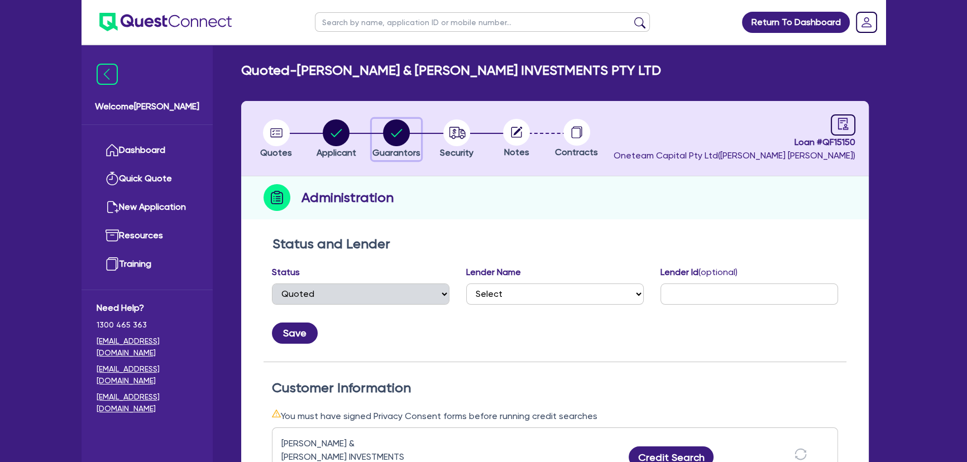
click at [410, 128] on div "button" at bounding box center [397, 133] width 48 height 27
select select "MR"
select select "[GEOGRAPHIC_DATA]"
select select "SINGLE"
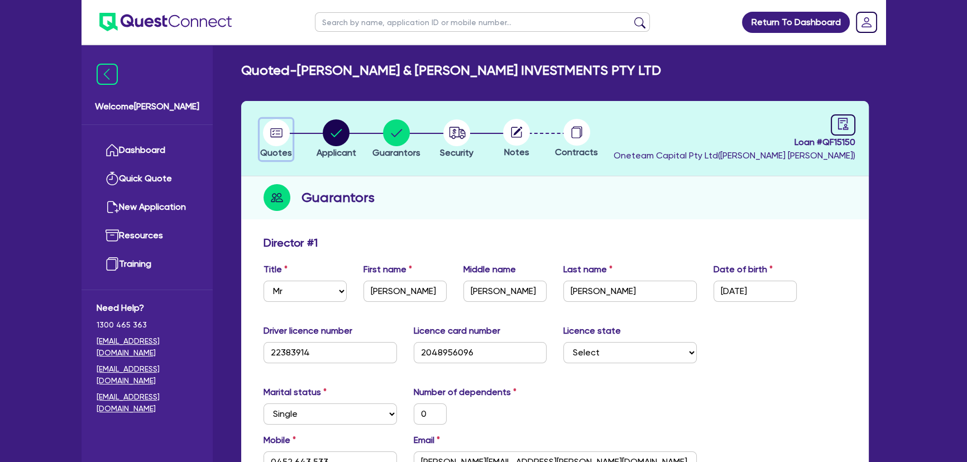
click at [287, 140] on circle "button" at bounding box center [276, 133] width 27 height 27
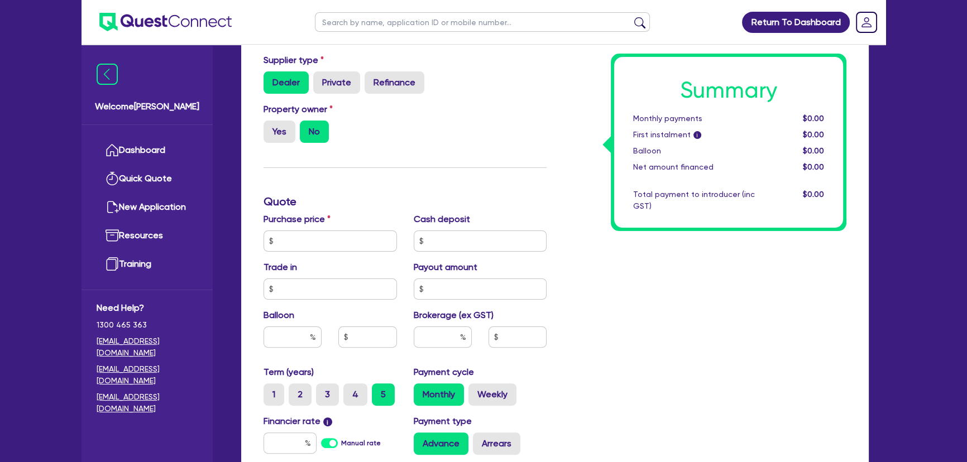
scroll to position [406, 0]
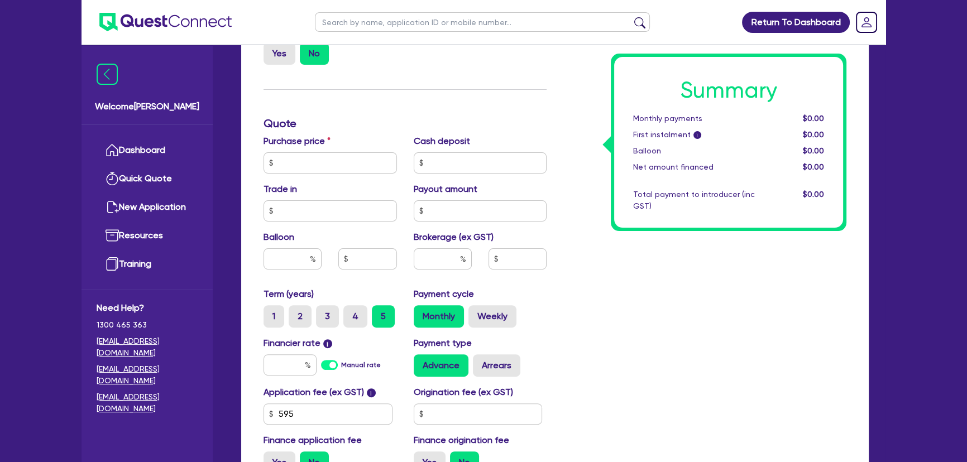
click at [310, 174] on div "Purchase price Cash deposit Trade in Payout amount Balloon Brokerage (ex GST)" at bounding box center [405, 211] width 300 height 153
click at [309, 165] on input "text" at bounding box center [330, 162] width 133 height 21
type input "1"
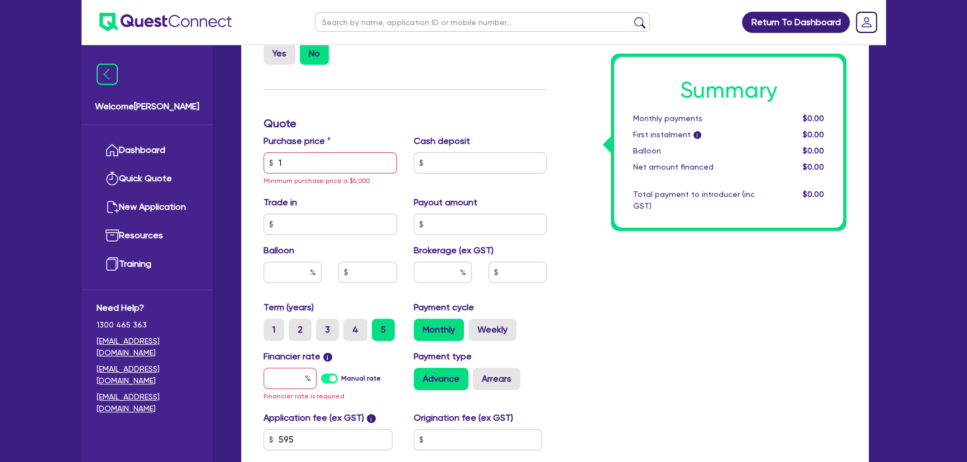
click at [627, 324] on div "Summary Monthly payments $0.00 First instalment i $0.00 Balloon $0.00 Net amoun…" at bounding box center [705, 169] width 300 height 679
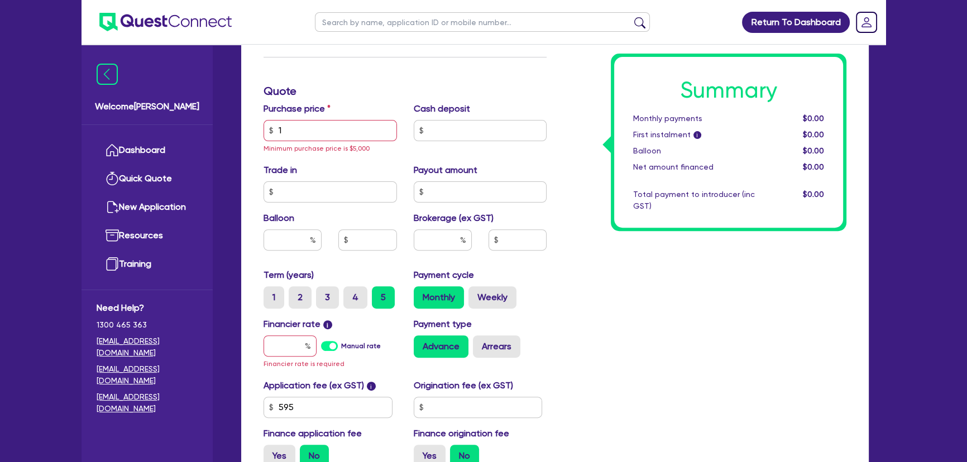
scroll to position [355, 0]
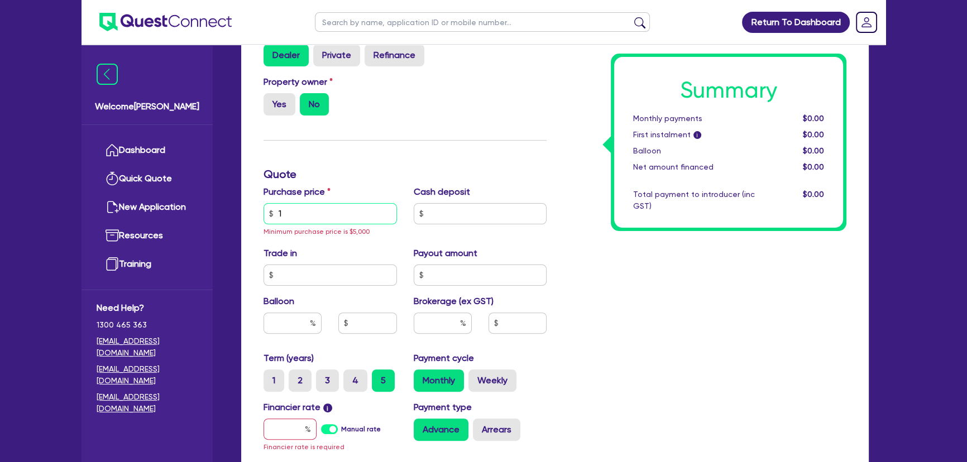
click at [309, 208] on input "1" at bounding box center [330, 213] width 133 height 21
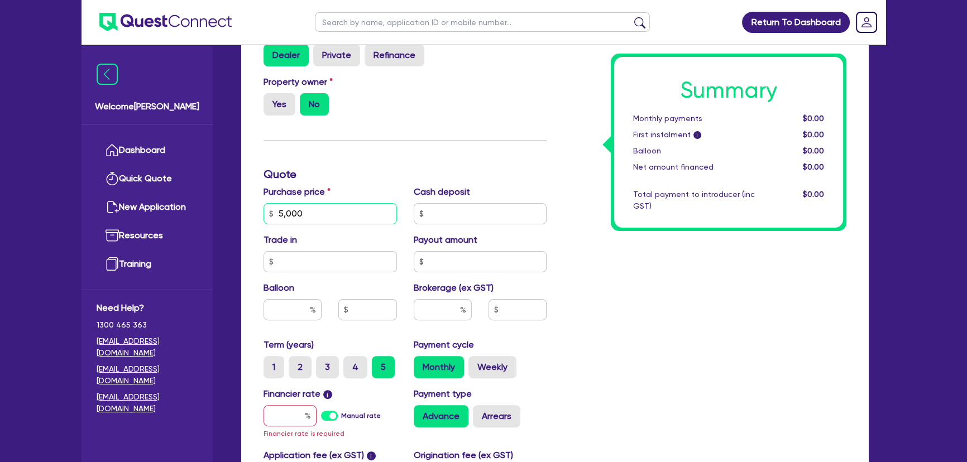
type input "5,000"
drag, startPoint x: 720, startPoint y: 359, endPoint x: 633, endPoint y: 352, distance: 87.4
click at [719, 356] on div "Summary Monthly payments $0.00 First instalment i $0.00 Balloon $0.00 Net amoun…" at bounding box center [705, 213] width 300 height 665
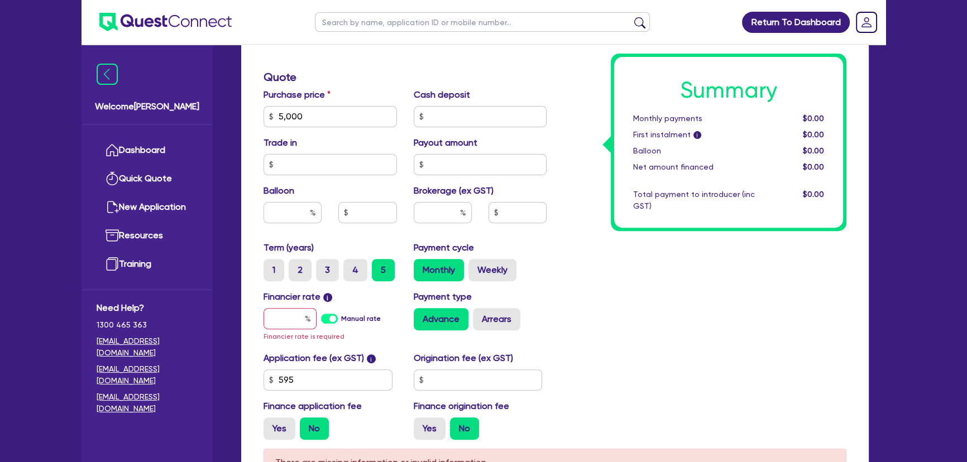
scroll to position [457, 0]
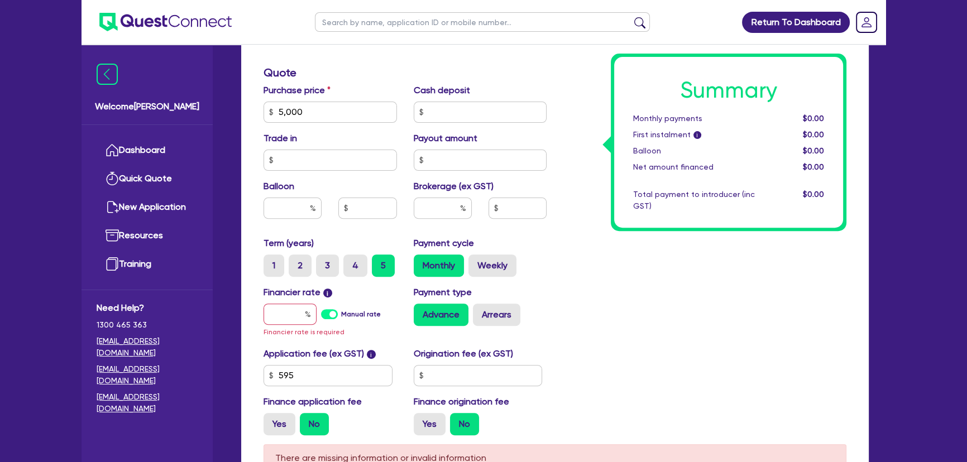
click at [341, 317] on label "Manual rate" at bounding box center [361, 314] width 40 height 10
click at [0, 0] on input "Manual rate" at bounding box center [0, 0] width 0 height 0
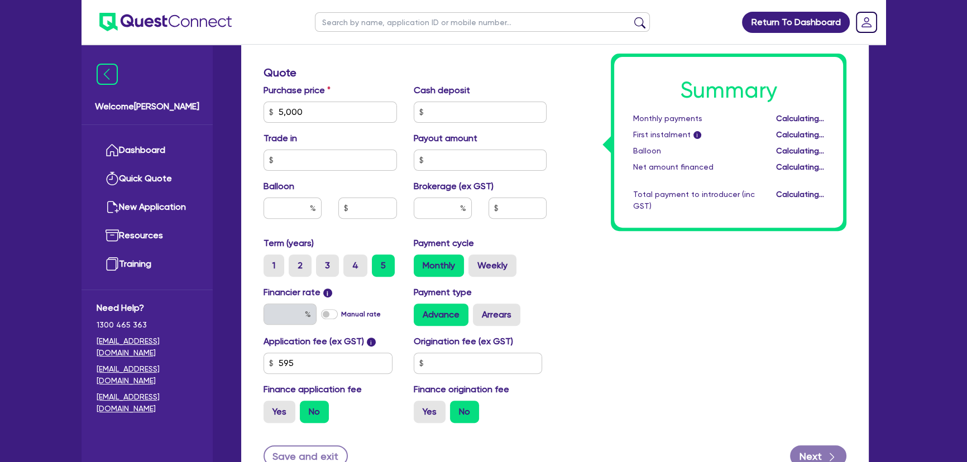
type input "17"
click at [341, 314] on label "Manual rate" at bounding box center [361, 314] width 40 height 10
click at [0, 0] on input "Manual rate" at bounding box center [0, 0] width 0 height 0
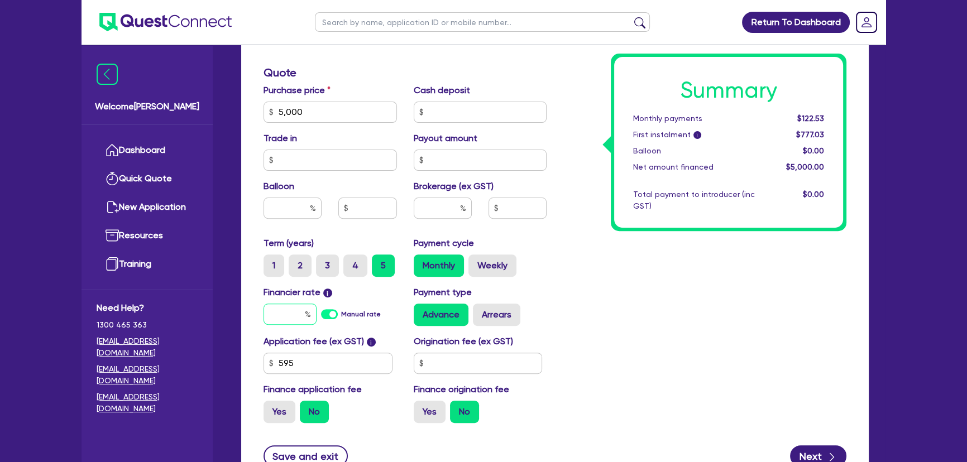
click at [295, 317] on input "text" at bounding box center [290, 314] width 53 height 21
type input "6.8"
click at [679, 355] on div "Summary Monthly payments $122.53 First instalment i $777.03 Balloon $0.00 Net a…" at bounding box center [705, 105] width 300 height 653
click at [814, 460] on button "Next" at bounding box center [818, 456] width 56 height 21
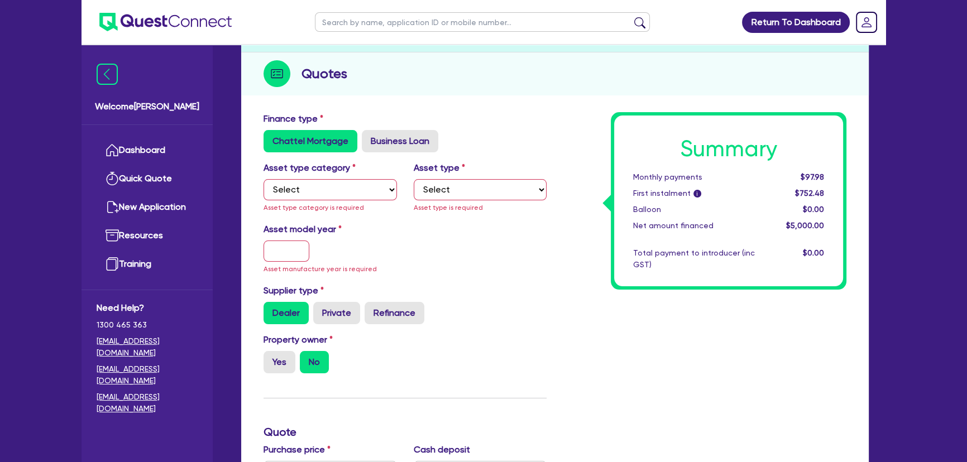
scroll to position [47, 0]
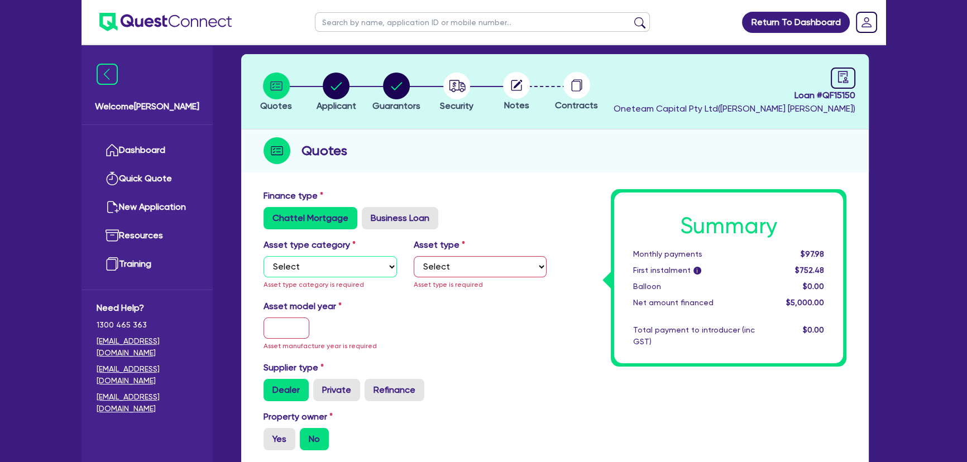
drag, startPoint x: 343, startPoint y: 262, endPoint x: 340, endPoint y: 267, distance: 5.8
click at [343, 262] on select "Select Cars and light trucks Primary assets Secondary assets Tertiary assets" at bounding box center [330, 266] width 133 height 21
select select "CARS_AND_LIGHT_TRUCKS"
click at [264, 256] on select "Select Cars and light trucks Primary assets Secondary assets Tertiary assets" at bounding box center [330, 266] width 133 height 21
click at [443, 270] on select "Select Passenger vehicles Vans and utes Light trucks up to 4.5 tonne" at bounding box center [480, 266] width 133 height 21
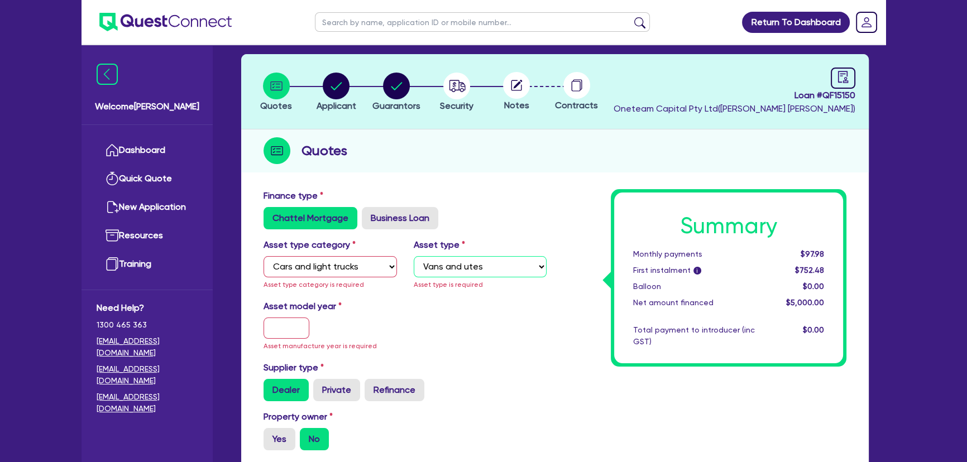
click at [414, 256] on select "Select Passenger vehicles Vans and utes Light trucks up to 4.5 tonne" at bounding box center [480, 266] width 133 height 21
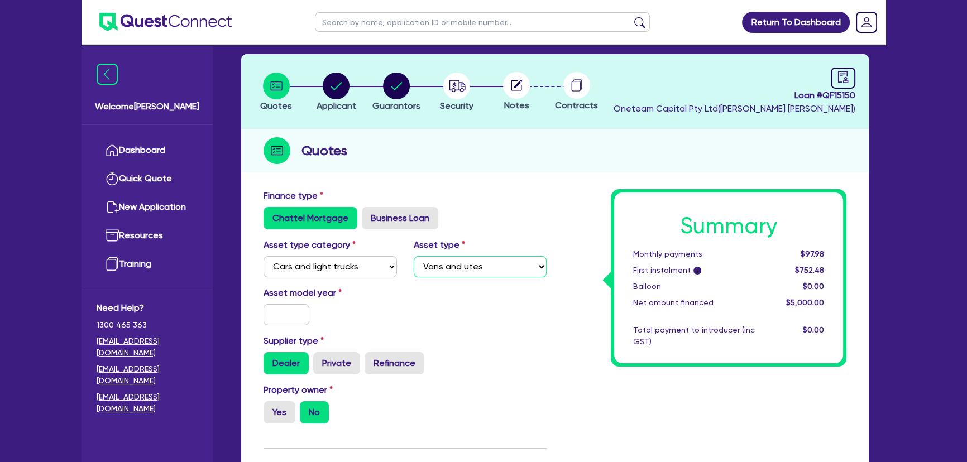
click at [446, 268] on select "Select Passenger vehicles Vans and utes Light trucks up to 4.5 tonne" at bounding box center [480, 266] width 133 height 21
select select "PASSENGER_VEHICLES"
click at [414, 256] on select "Select Passenger vehicles Vans and utes Light trucks up to 4.5 tonne" at bounding box center [480, 266] width 133 height 21
click at [305, 313] on input "text" at bounding box center [287, 314] width 46 height 21
type input "2015"
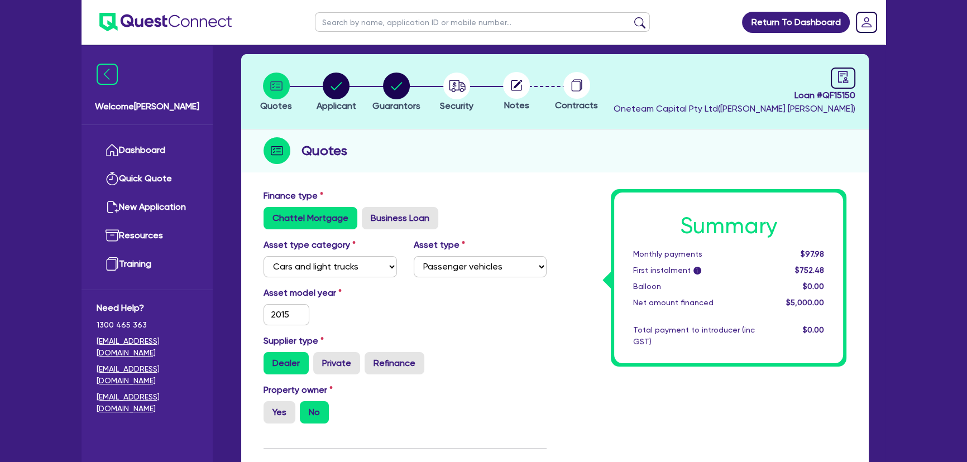
click at [521, 369] on div "Dealer Private Refinance" at bounding box center [405, 363] width 283 height 22
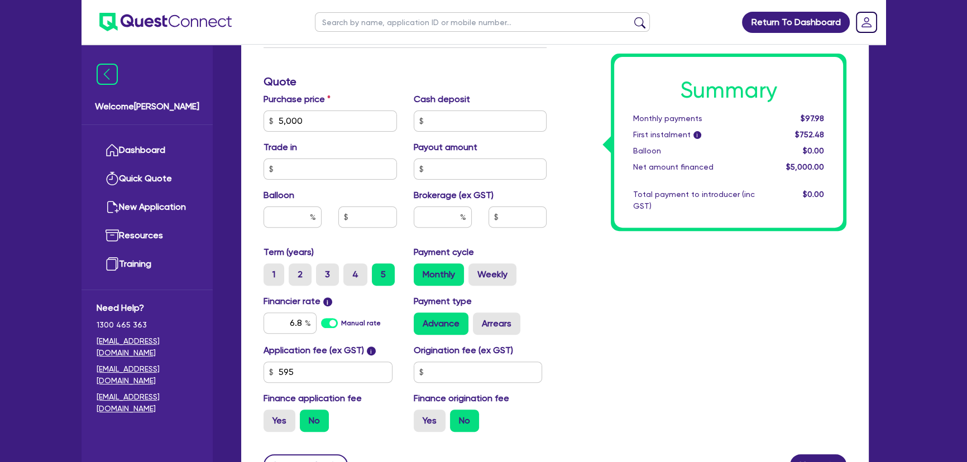
scroll to position [551, 0]
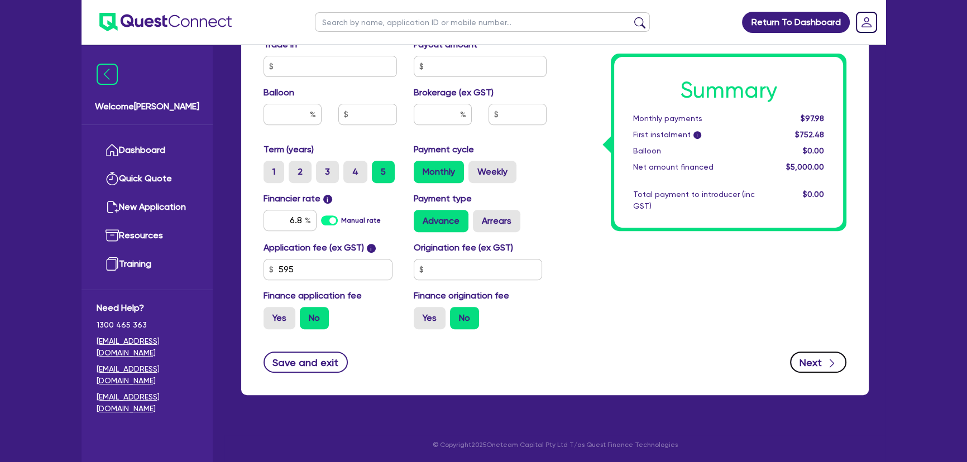
click at [843, 366] on button "Next" at bounding box center [818, 362] width 56 height 21
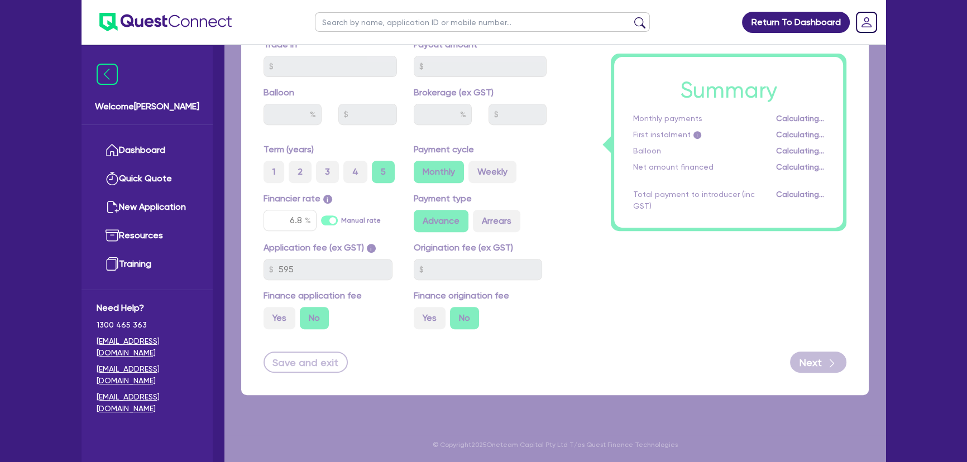
select select "COMPANY"
select select "FINANCIAL_INSURANCE"
select select "WEALTH_MANAGEMENT_FIRMS"
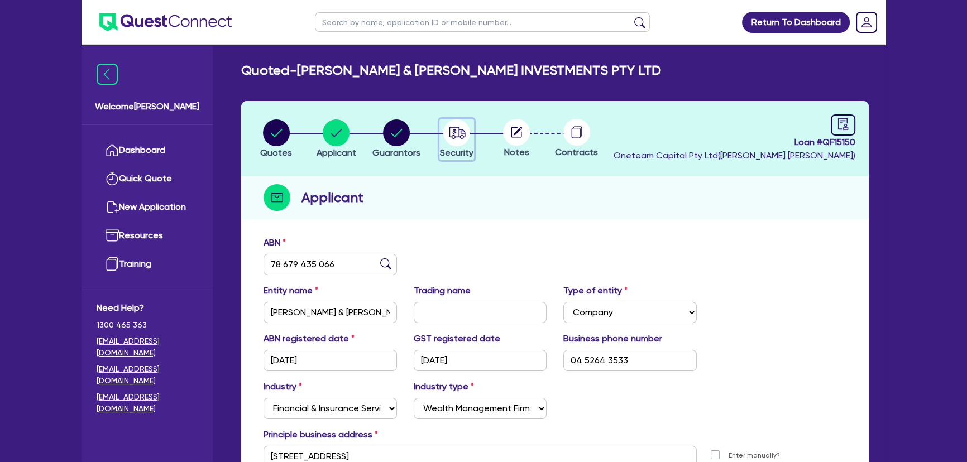
click at [448, 138] on circle "button" at bounding box center [456, 133] width 27 height 27
select select "CARS_AND_LIGHT_TRUCKS"
select select "PASSENGER_VEHICLES"
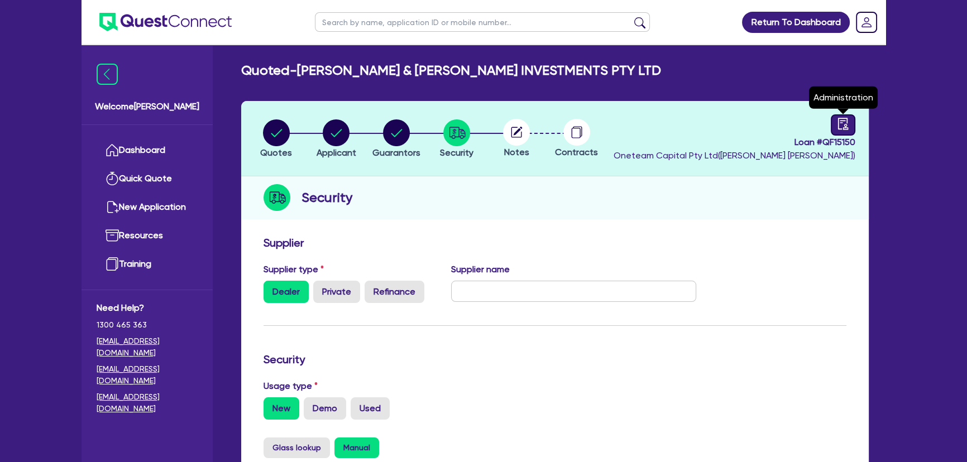
click at [853, 125] on link at bounding box center [843, 124] width 25 height 21
select select "QUOTED"
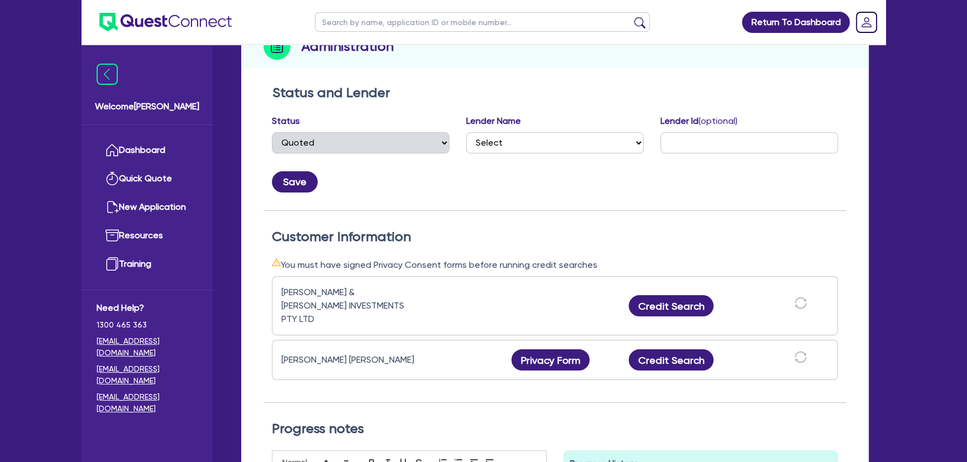
scroll to position [254, 0]
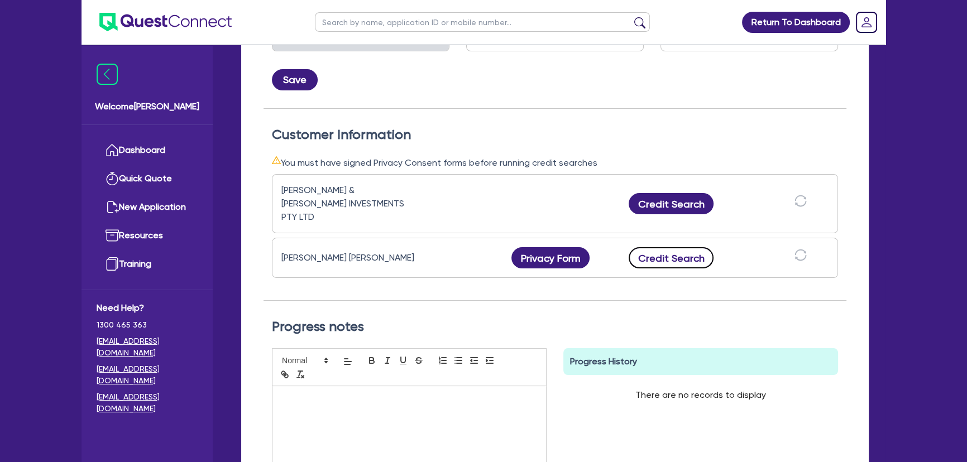
click at [642, 247] on button "Credit Search" at bounding box center [671, 257] width 85 height 21
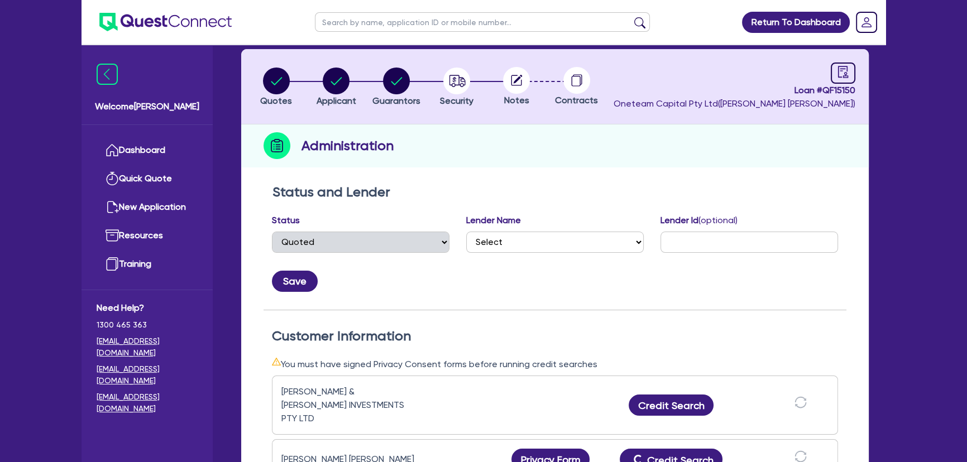
scroll to position [101, 0]
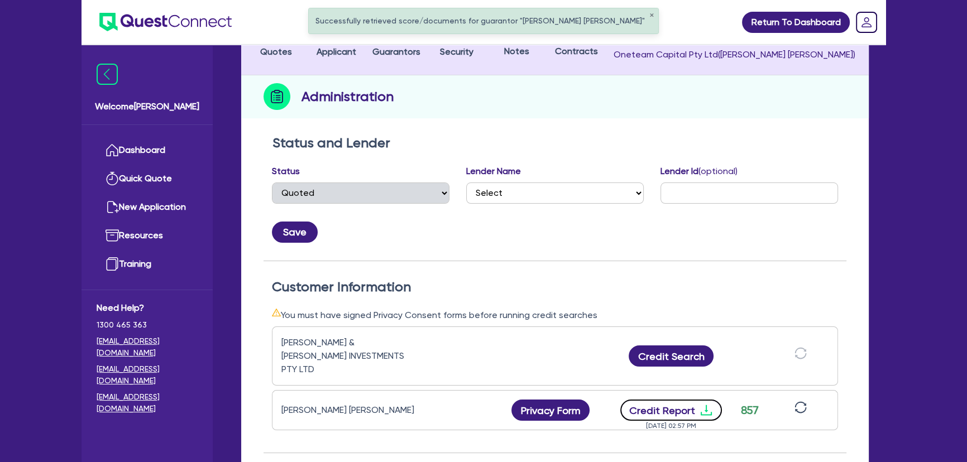
click at [703, 404] on icon "download" at bounding box center [706, 410] width 13 height 13
